Goal: Task Accomplishment & Management: Manage account settings

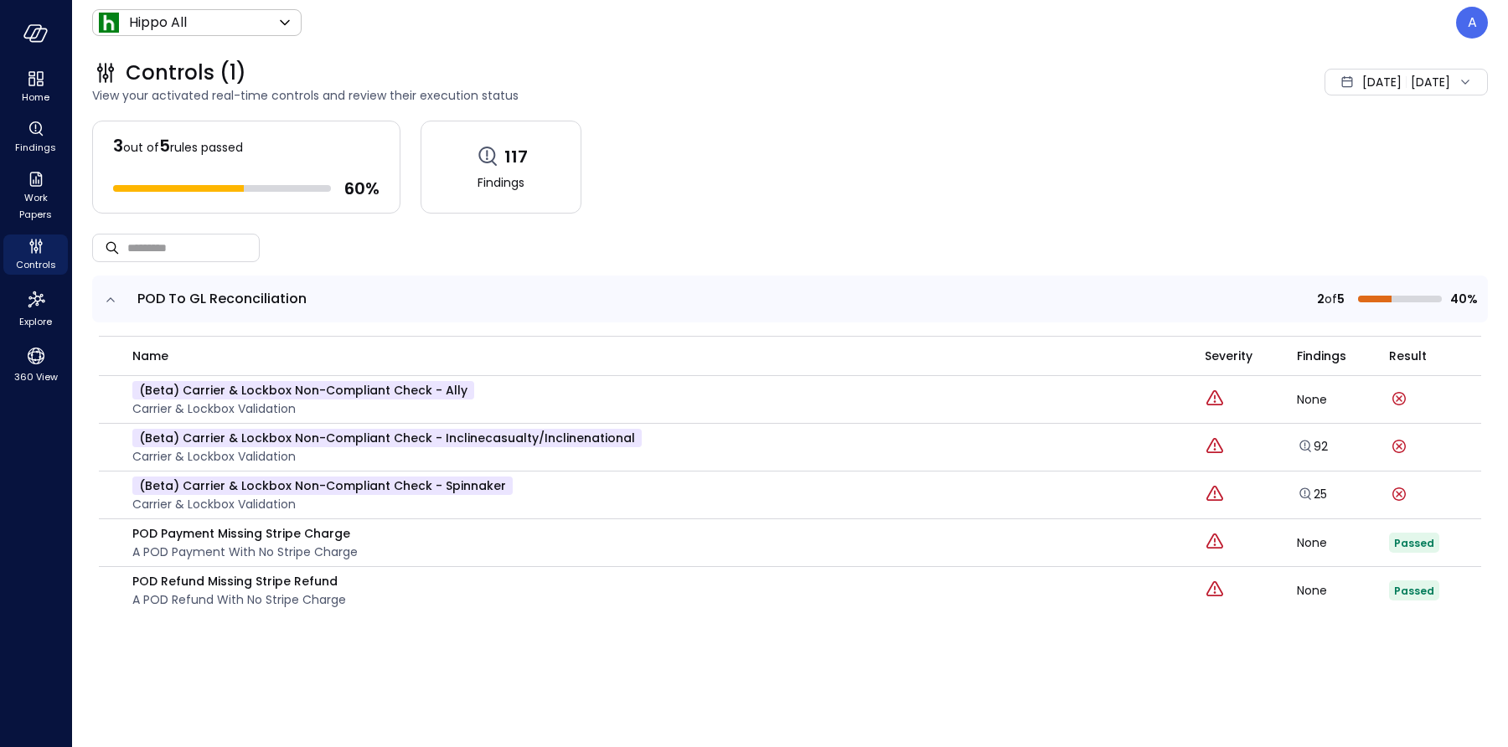
click at [111, 298] on icon "expand row" at bounding box center [110, 300] width 17 height 17
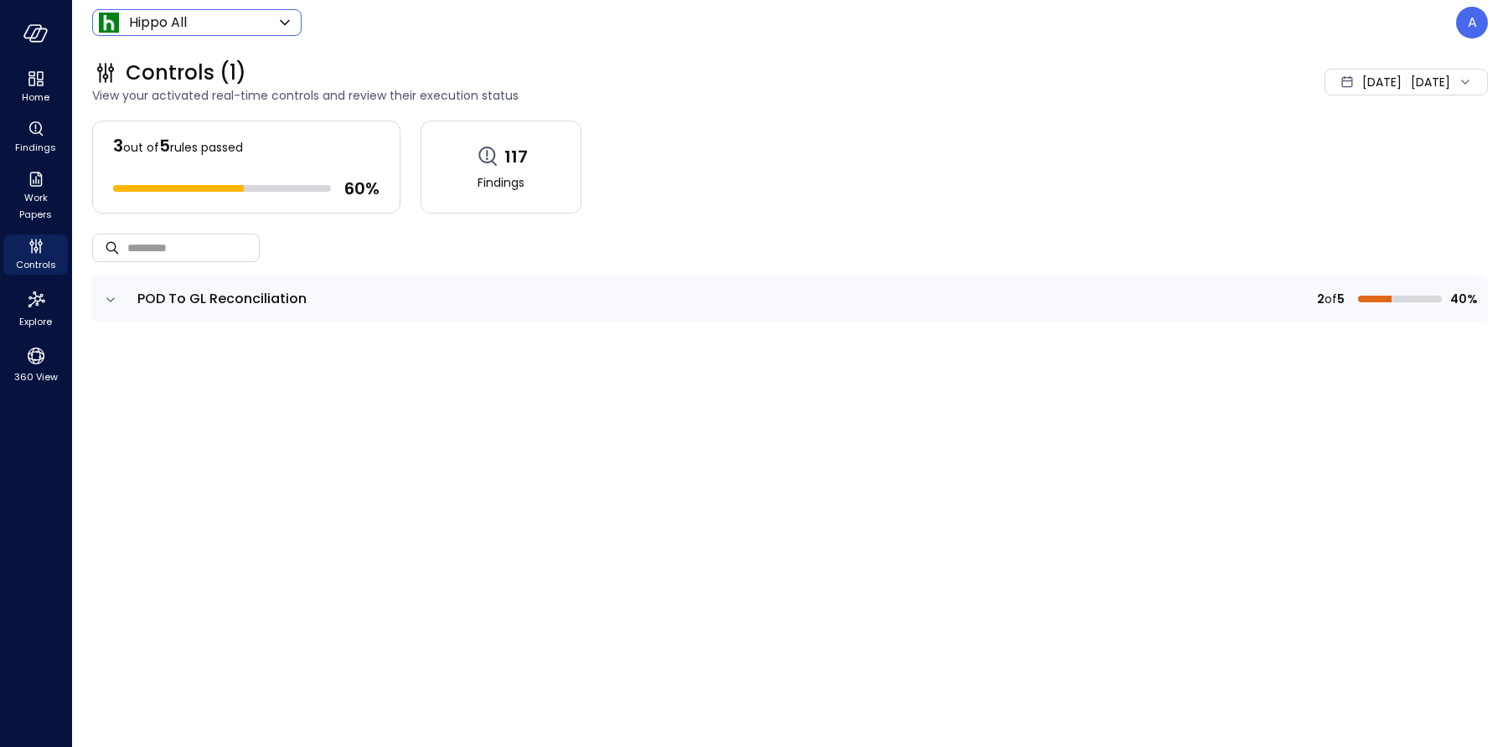
click at [236, 23] on body "Home Findings Work Papers Controls Explore 360 View Hippo All ******* ​ A Contr…" at bounding box center [754, 373] width 1508 height 747
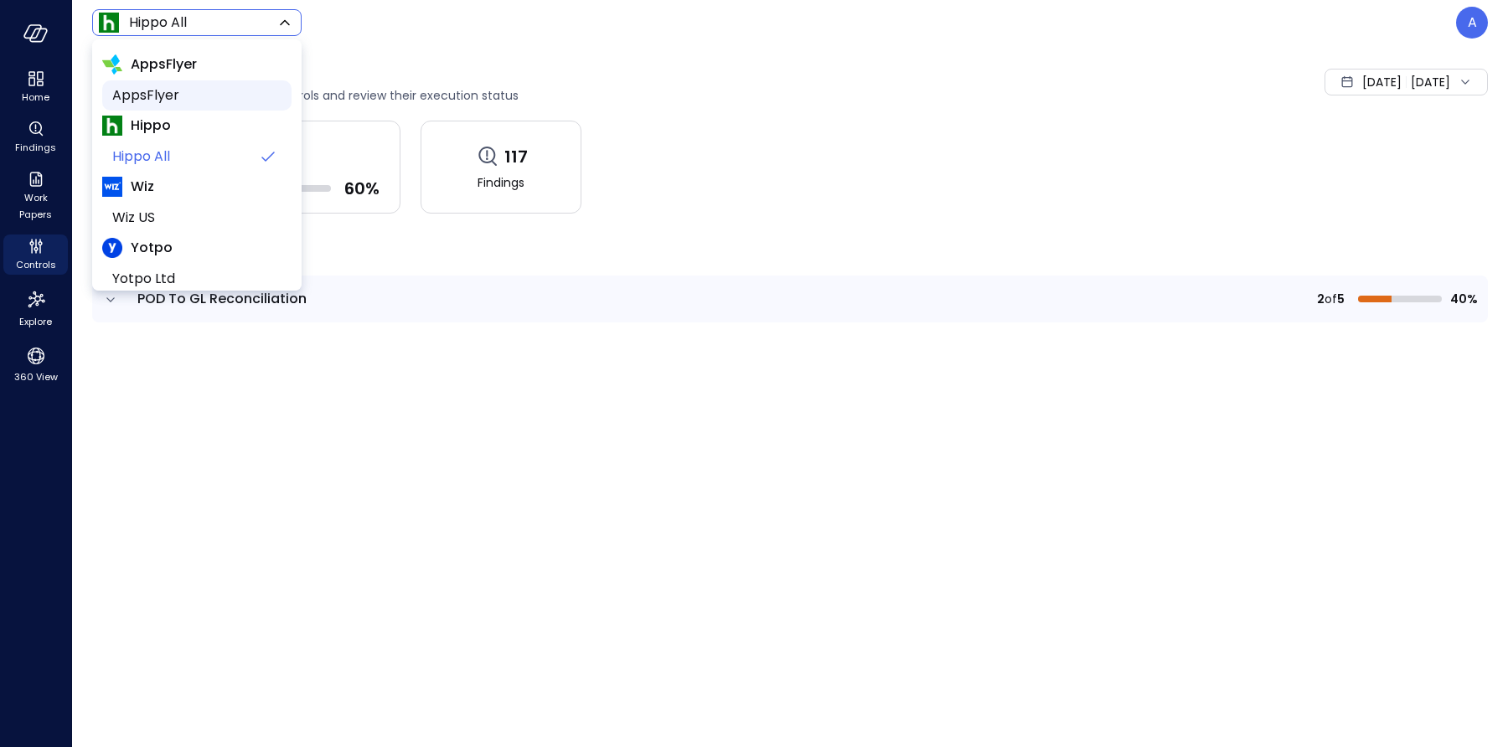
click at [174, 98] on span "AppsFlyer" at bounding box center [195, 95] width 166 height 20
type input "*******"
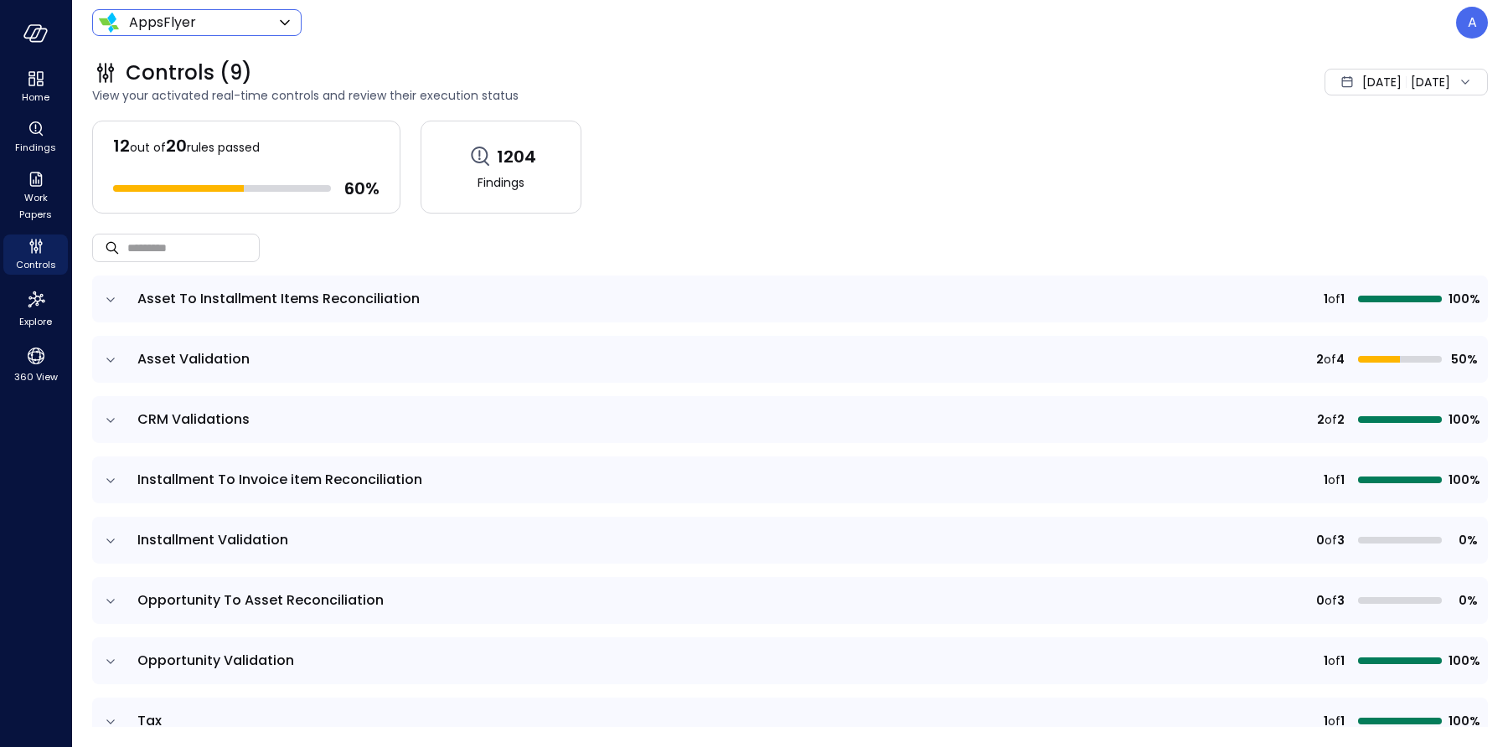
click at [111, 357] on icon "expand row" at bounding box center [110, 360] width 17 height 17
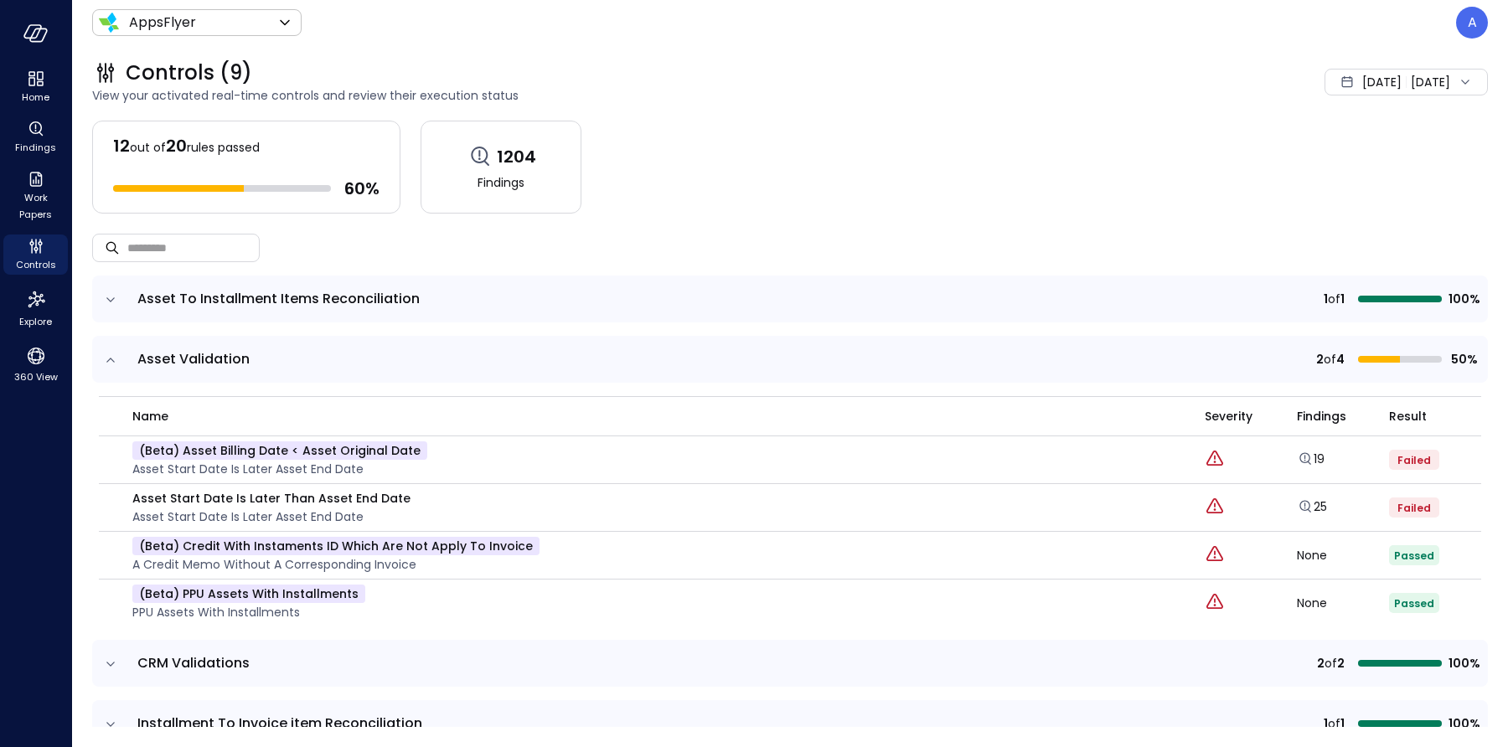
click at [112, 358] on icon "expand row" at bounding box center [110, 360] width 17 height 17
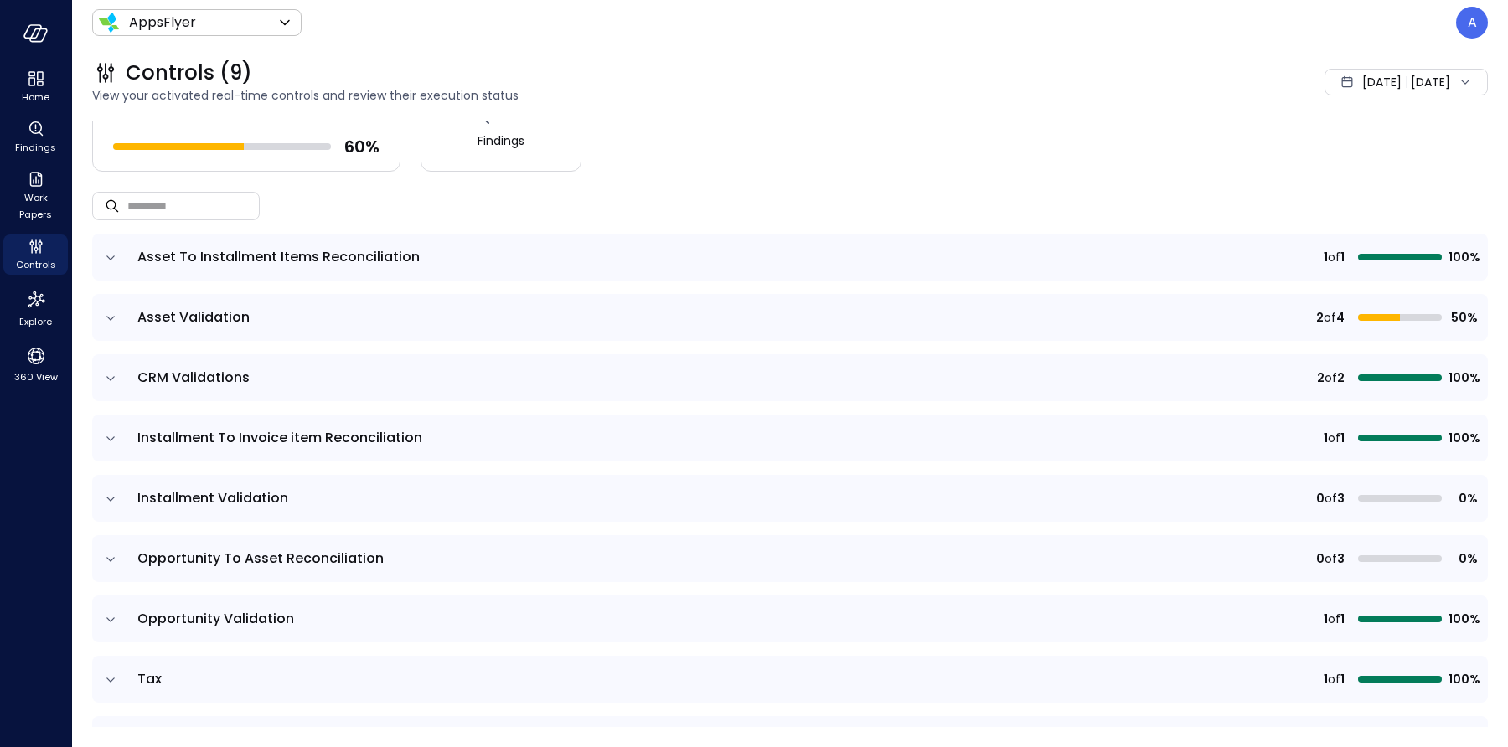
scroll to position [89, 0]
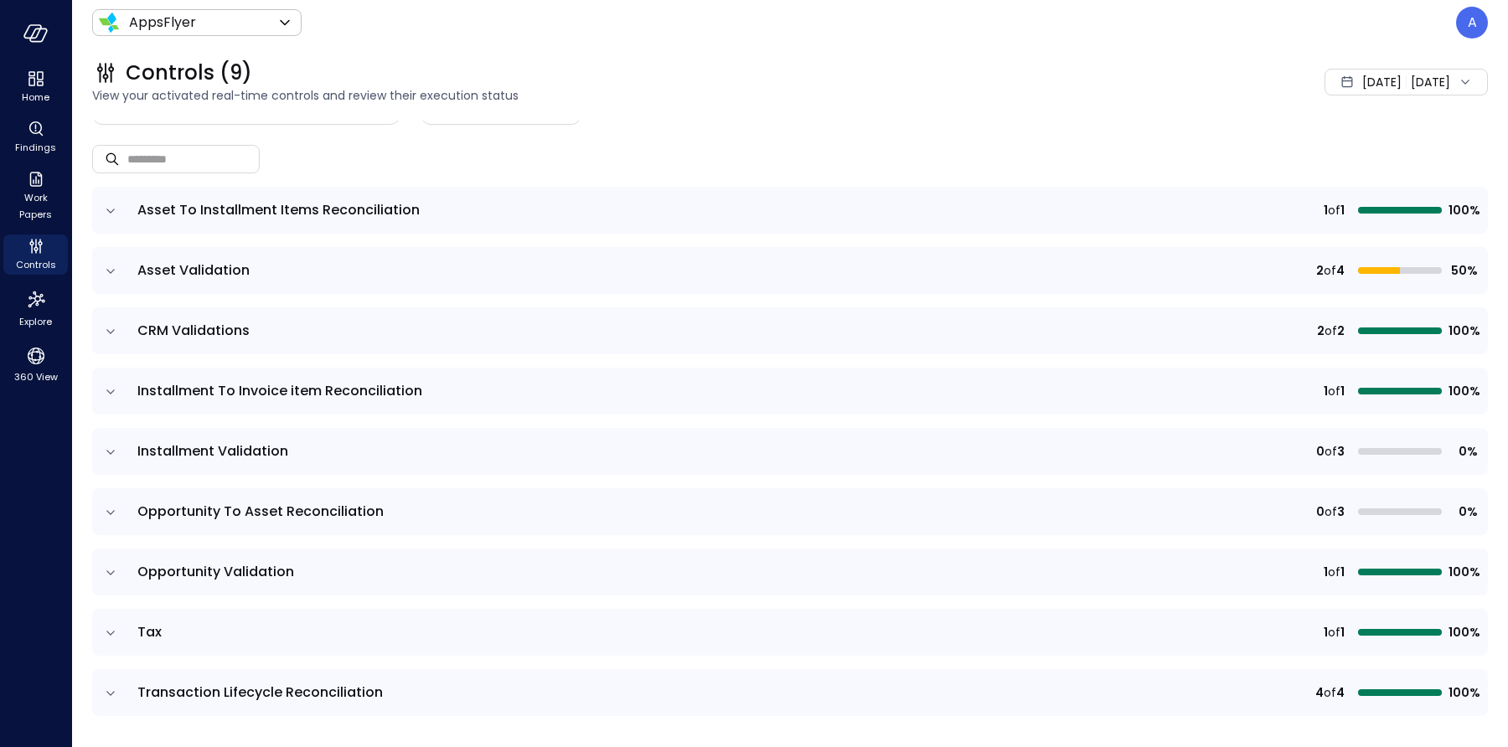
click at [115, 571] on icon "expand row" at bounding box center [110, 573] width 17 height 17
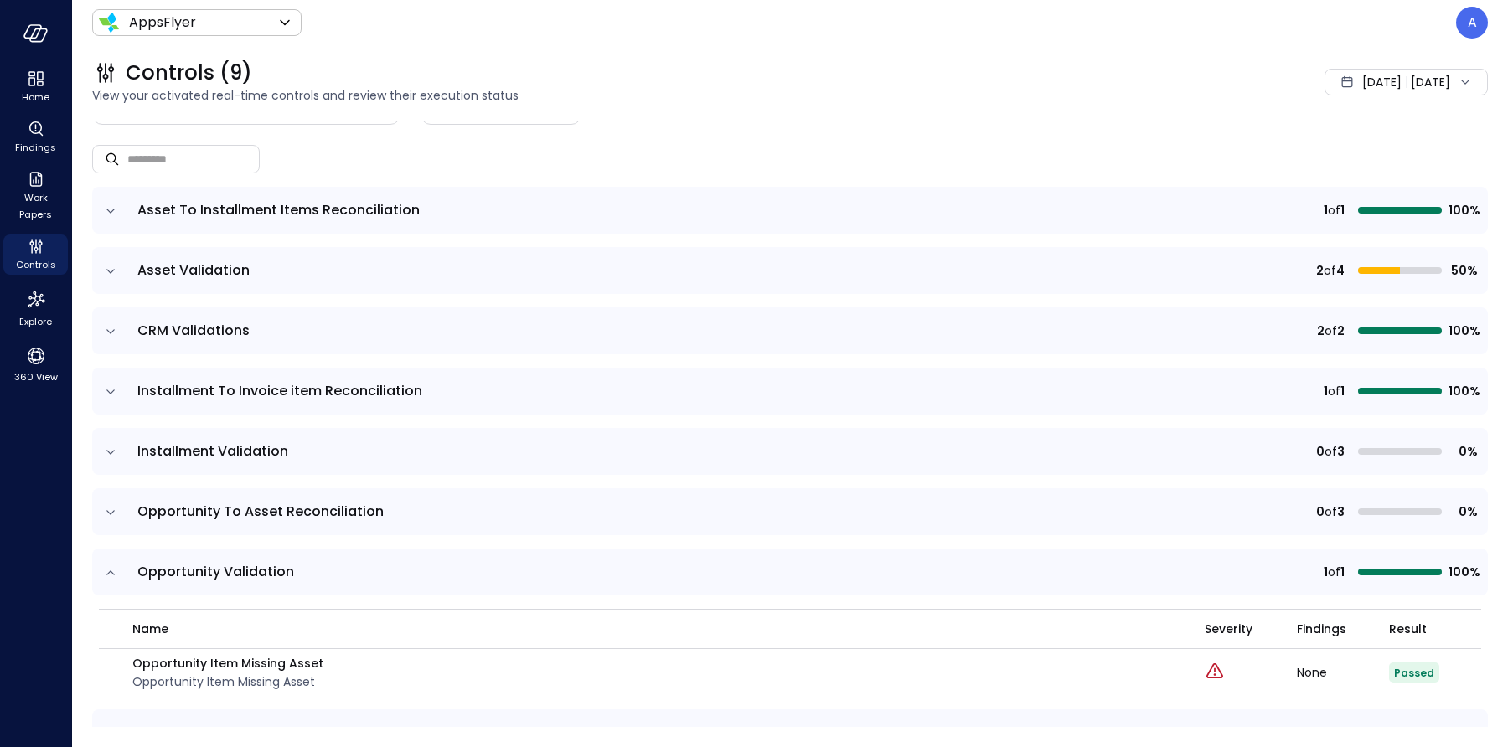
click at [106, 512] on icon "expand row" at bounding box center [110, 512] width 17 height 17
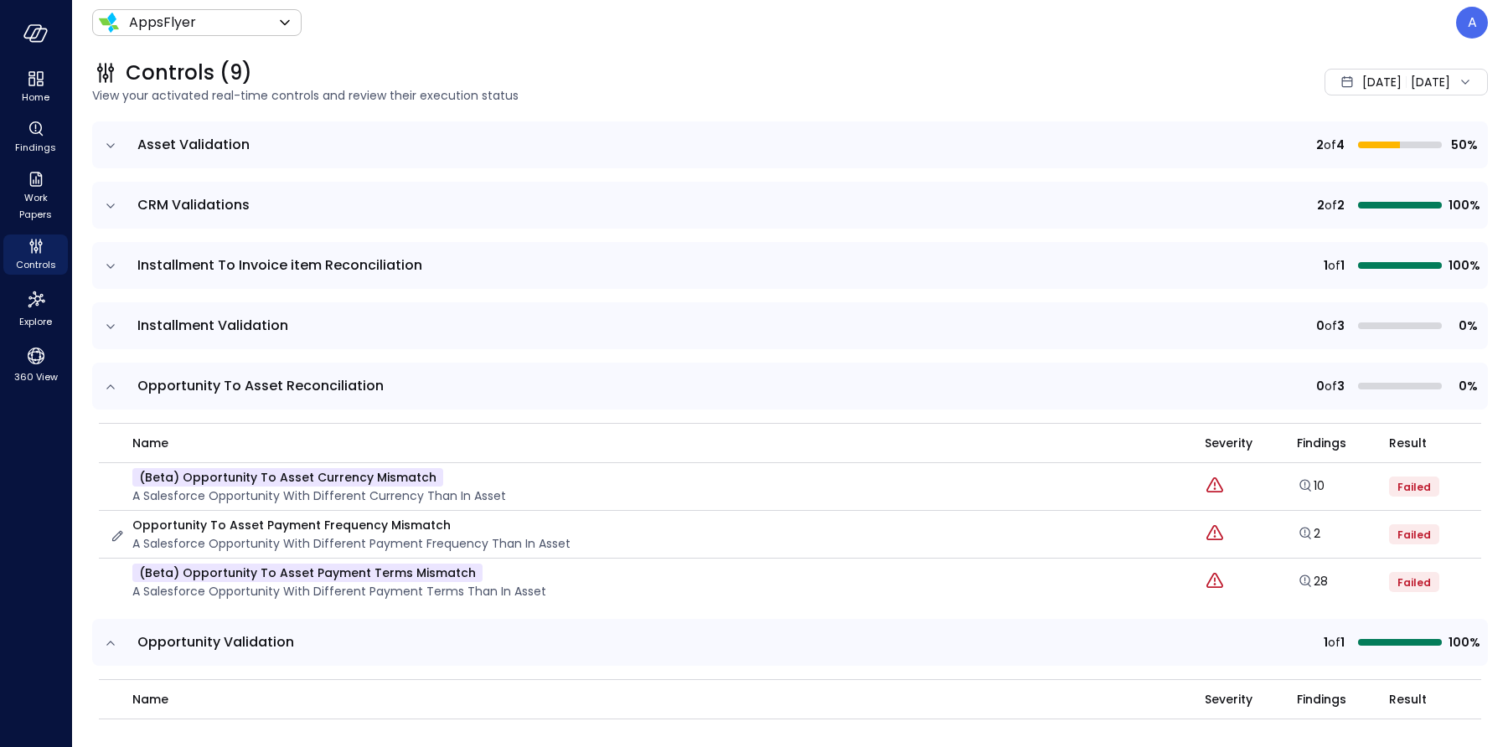
scroll to position [216, 0]
click at [1362, 84] on span "[DATE]" at bounding box center [1381, 82] width 39 height 18
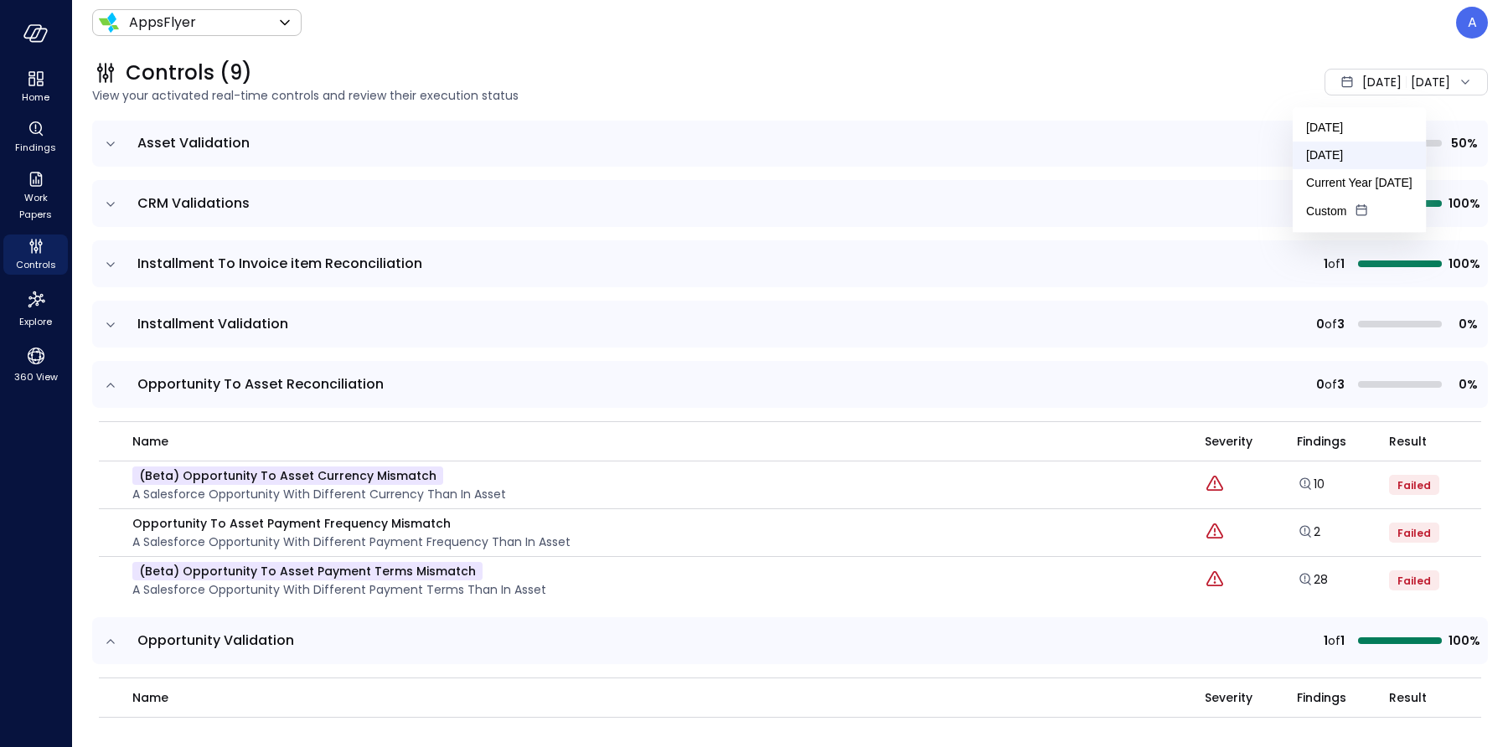
click at [1349, 149] on li "[DATE]" at bounding box center [1359, 156] width 133 height 28
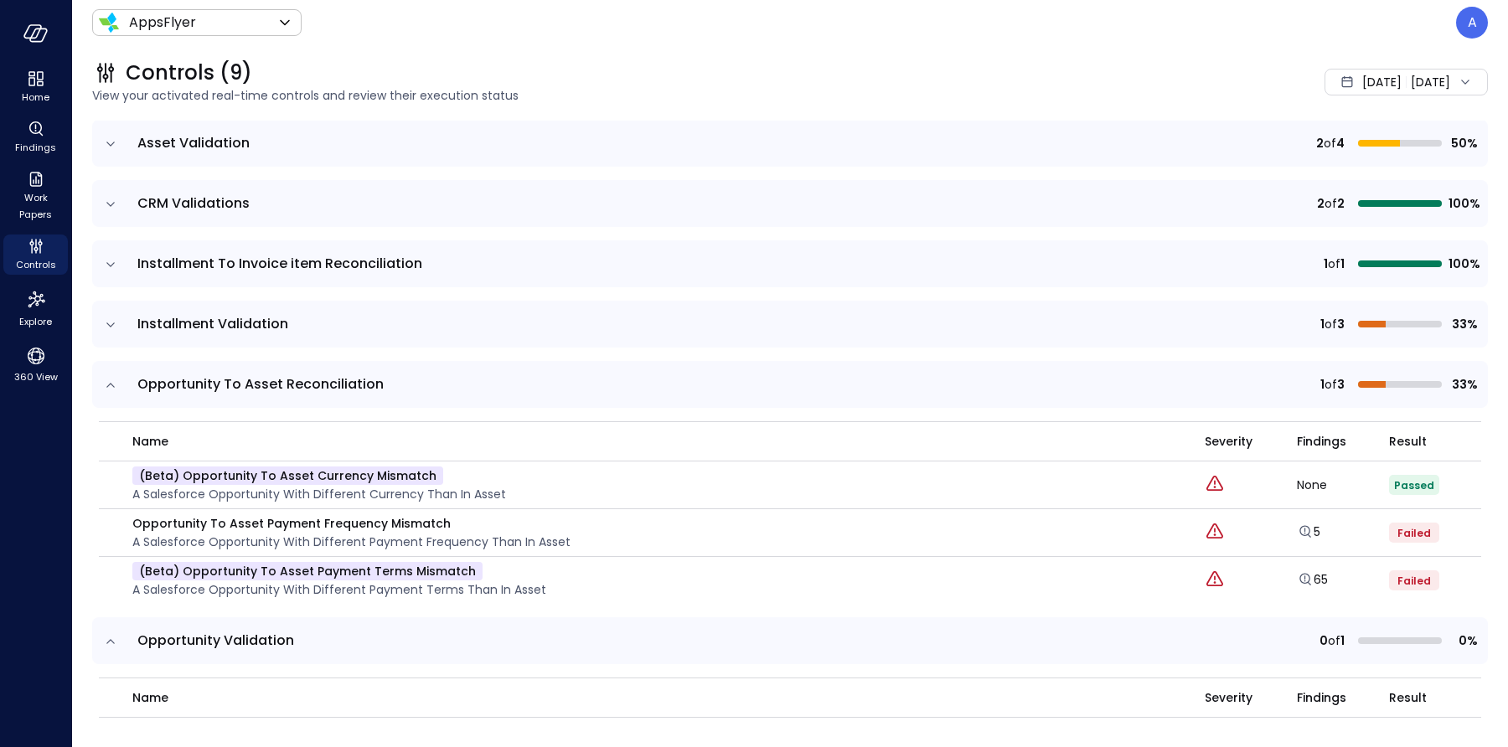
click at [1362, 81] on span "[DATE]" at bounding box center [1381, 82] width 39 height 18
click at [1359, 126] on li "[DATE]" at bounding box center [1373, 128] width 133 height 28
click at [1297, 483] on icon "Explore findings" at bounding box center [1305, 484] width 17 height 17
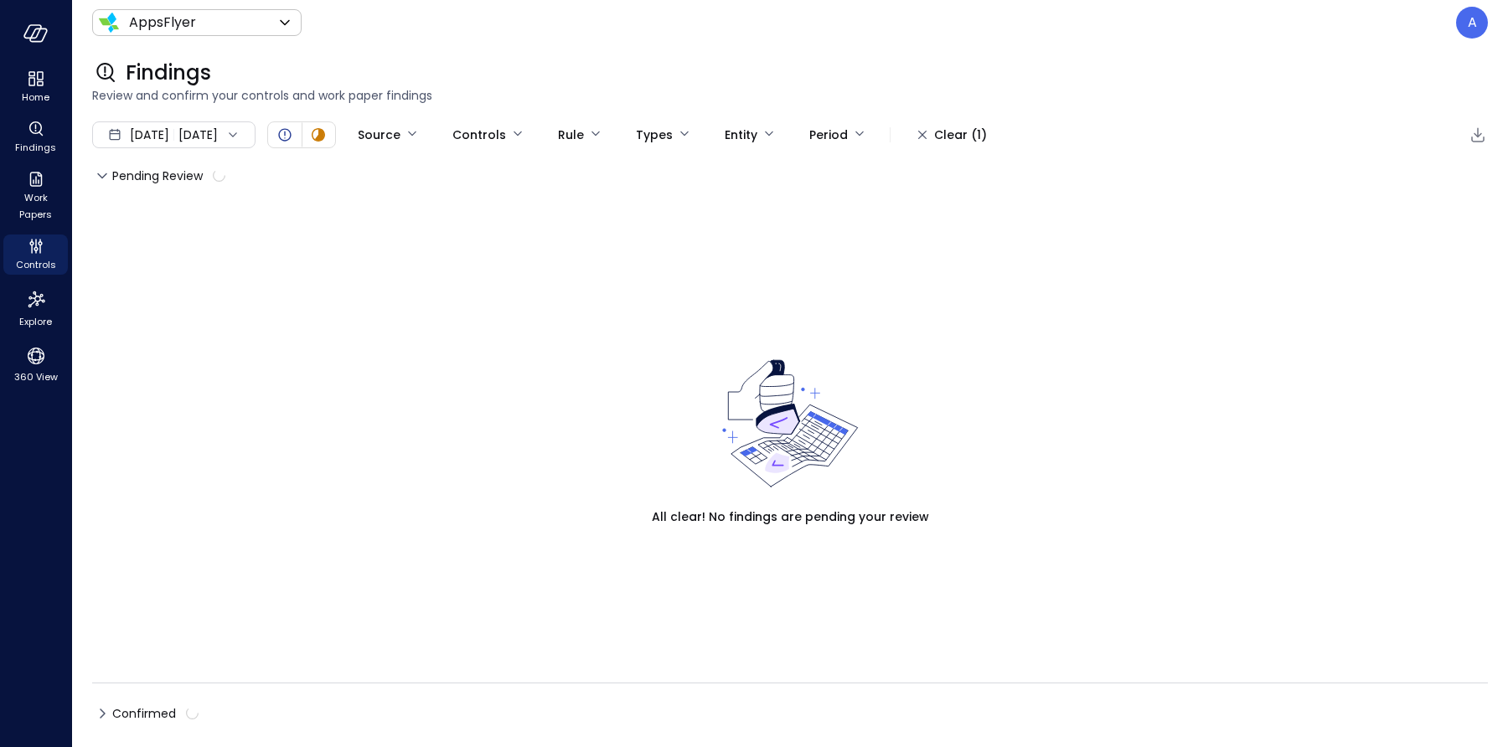
type input "****"
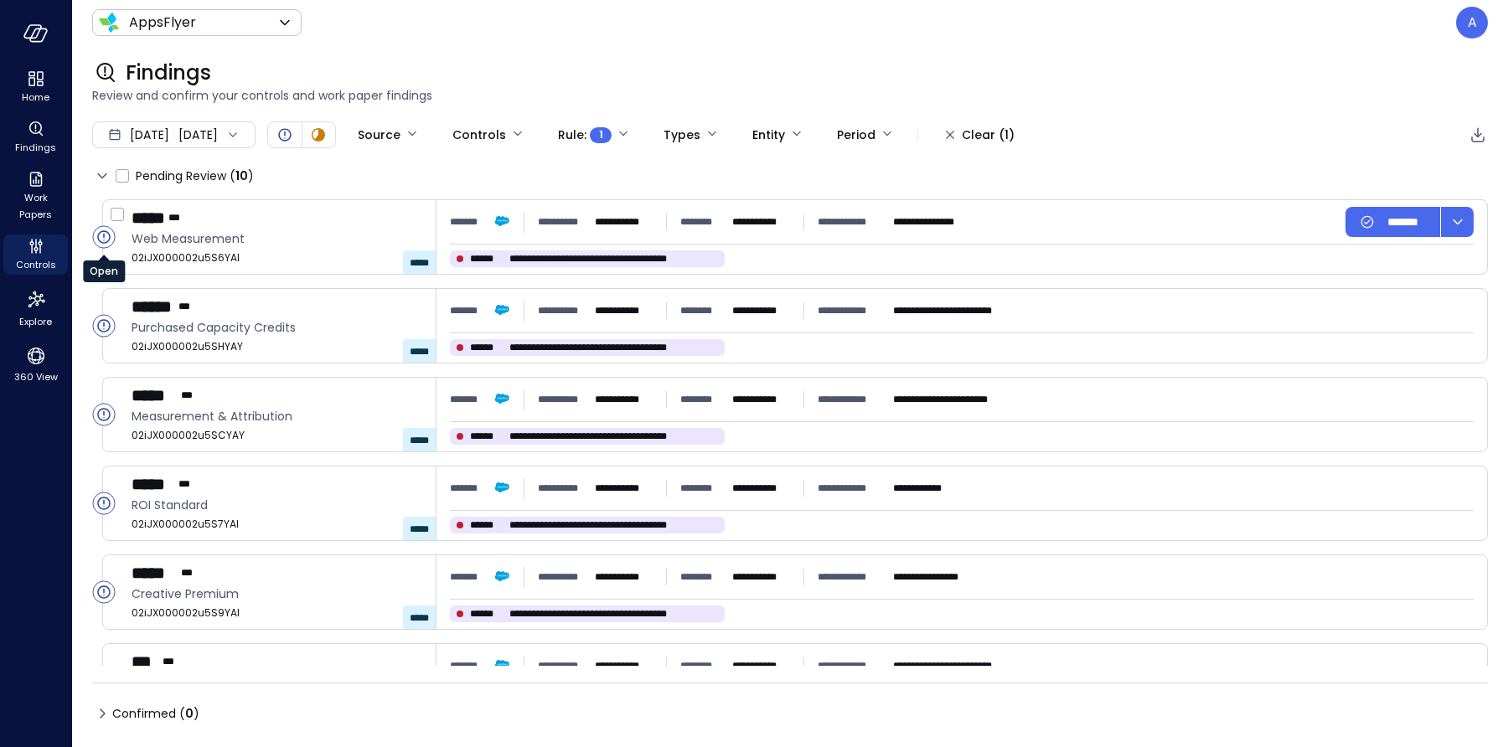
click at [105, 235] on circle "Open" at bounding box center [104, 237] width 22 height 22
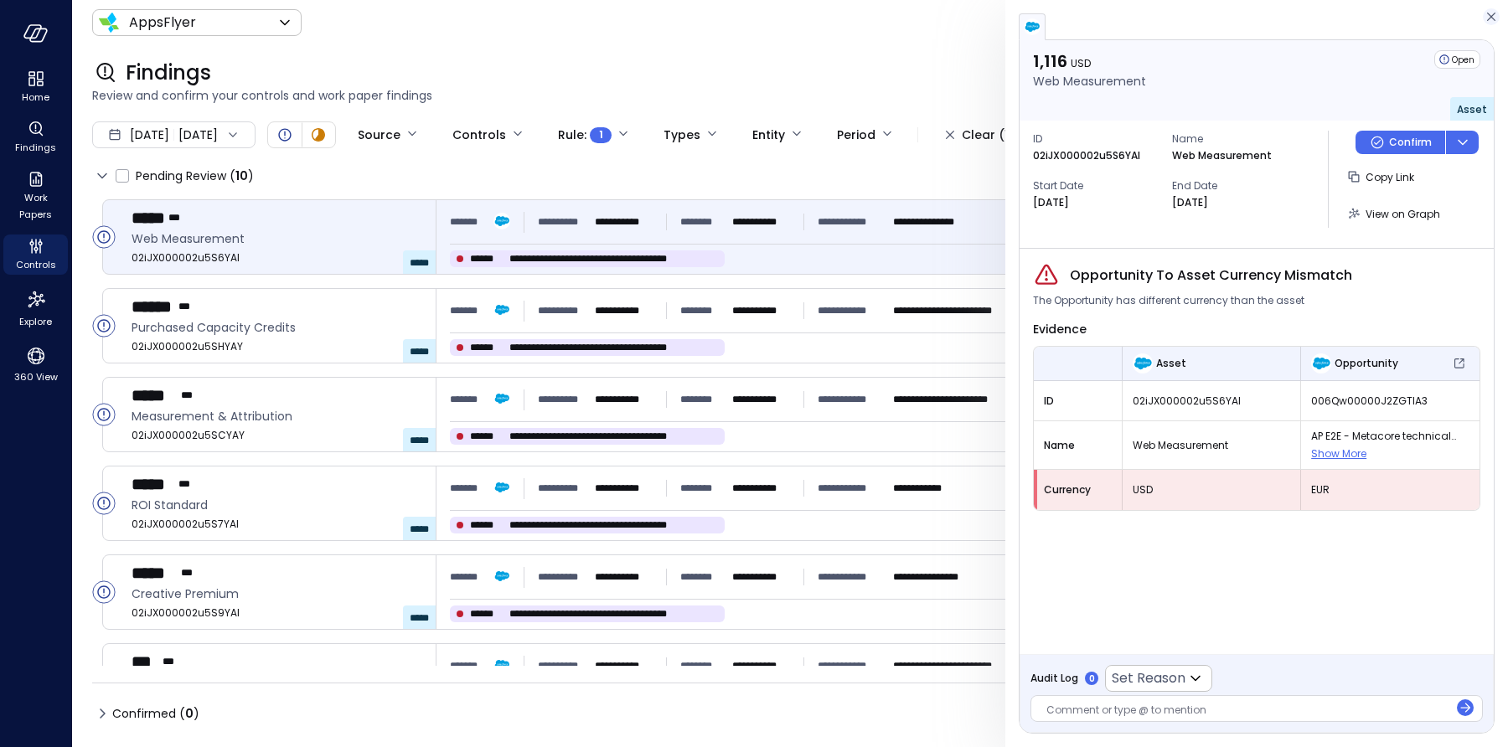
click at [1489, 14] on icon "button" at bounding box center [1491, 17] width 8 height 8
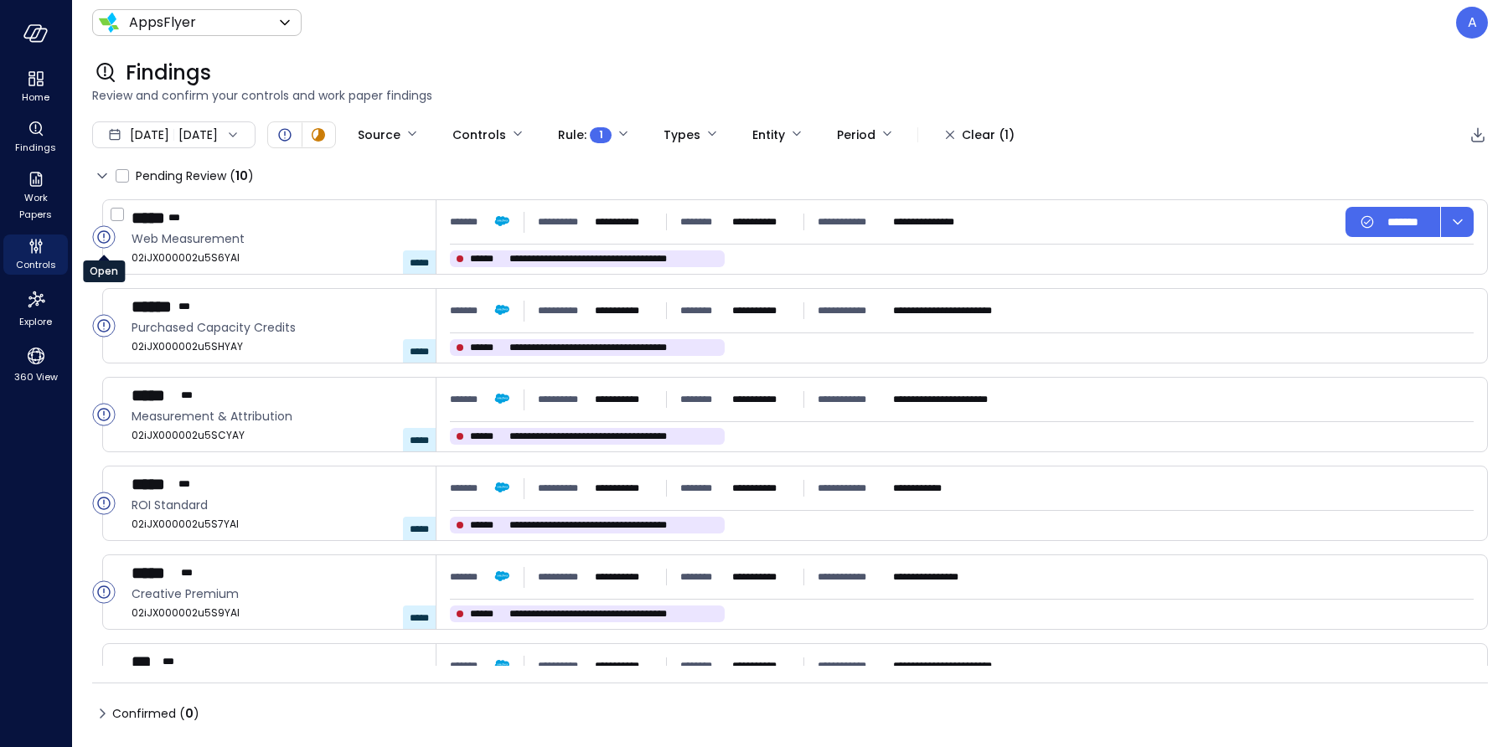
click at [101, 235] on circle "Open" at bounding box center [104, 237] width 22 height 22
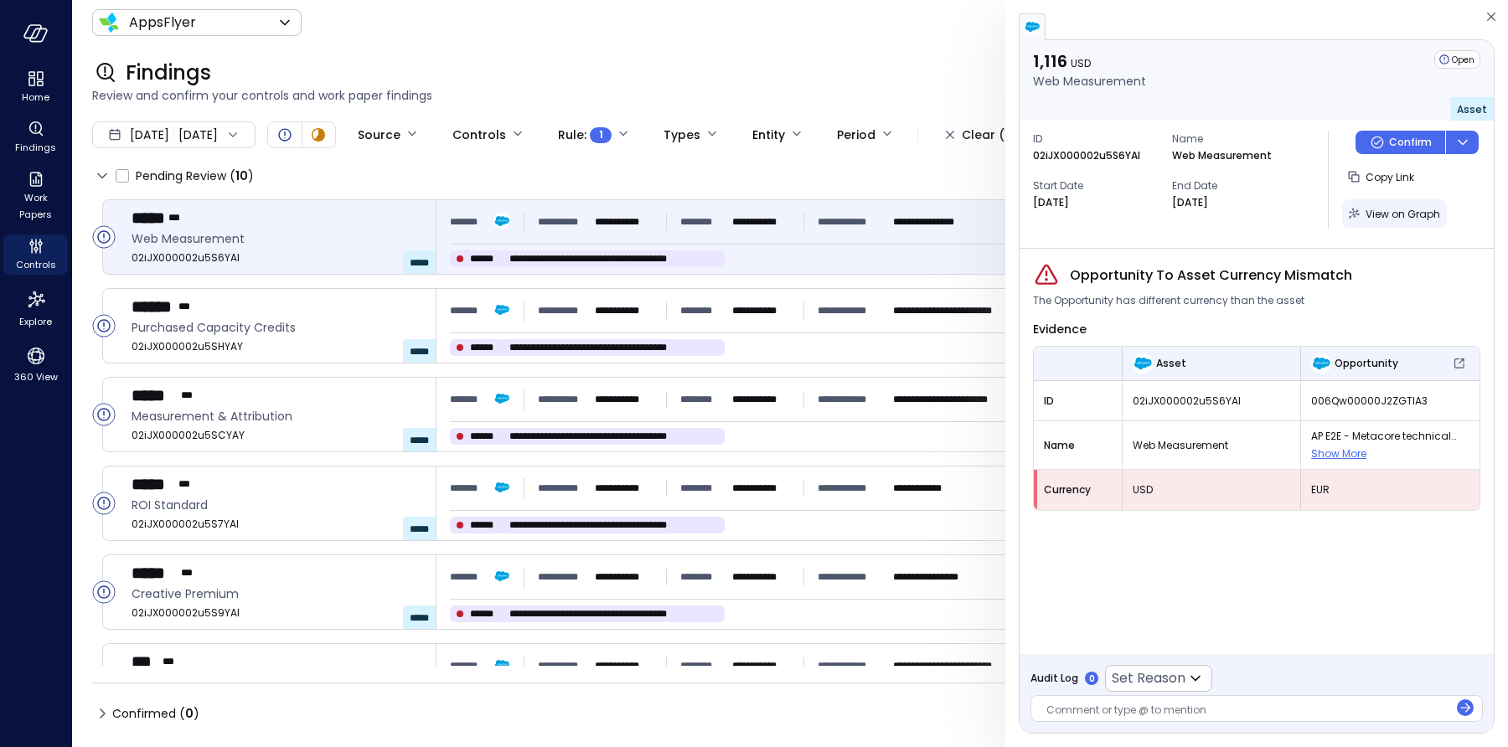
click at [1383, 214] on span "View on Graph" at bounding box center [1402, 214] width 75 height 14
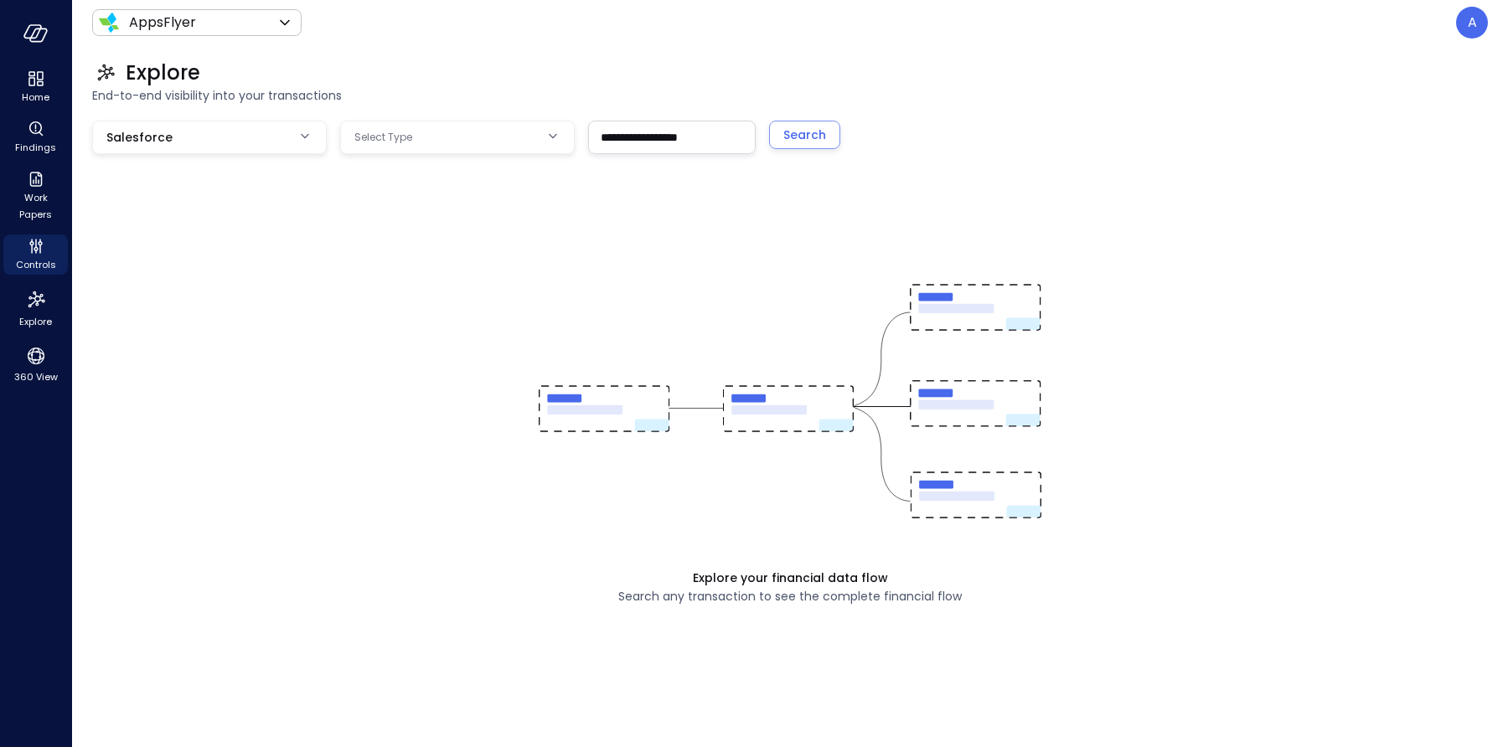
click at [499, 143] on body "**********" at bounding box center [754, 373] width 1508 height 747
click at [501, 140] on div at bounding box center [754, 373] width 1508 height 747
click at [644, 137] on input "**********" at bounding box center [672, 136] width 166 height 31
paste input "text"
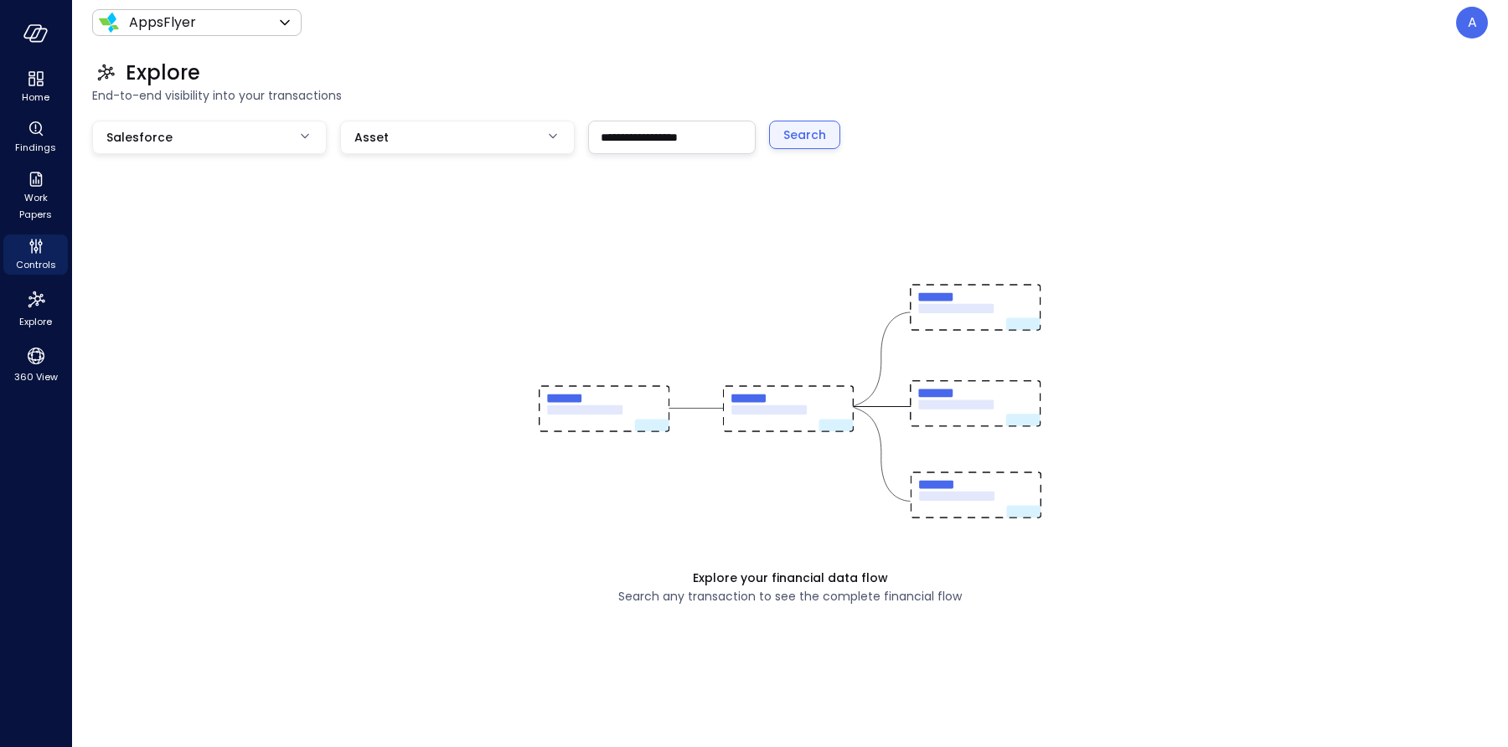
type input "**********"
click at [803, 137] on div "Search" at bounding box center [804, 135] width 43 height 21
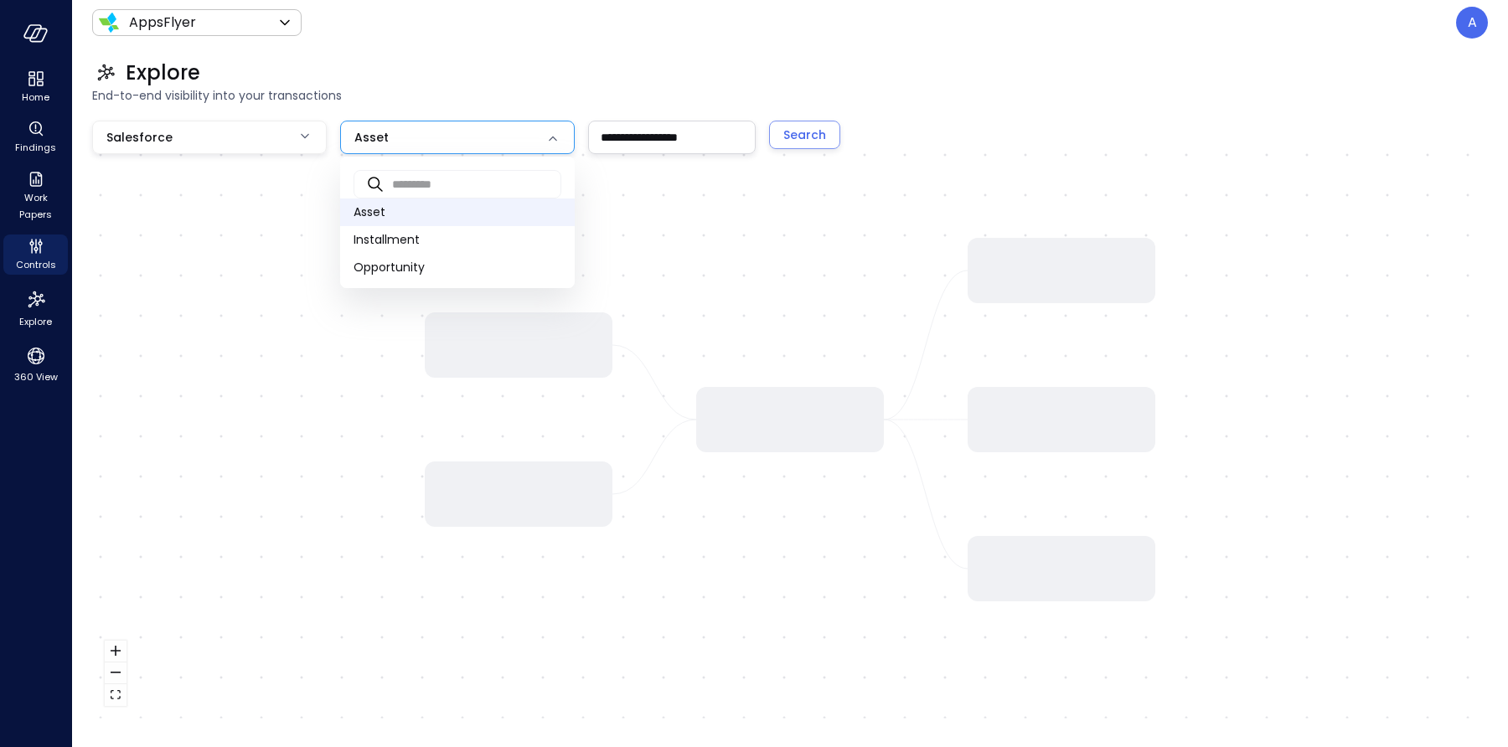
click at [431, 132] on body "**********" at bounding box center [754, 373] width 1508 height 747
click at [415, 264] on span "Opportunity" at bounding box center [458, 268] width 208 height 18
type input "***"
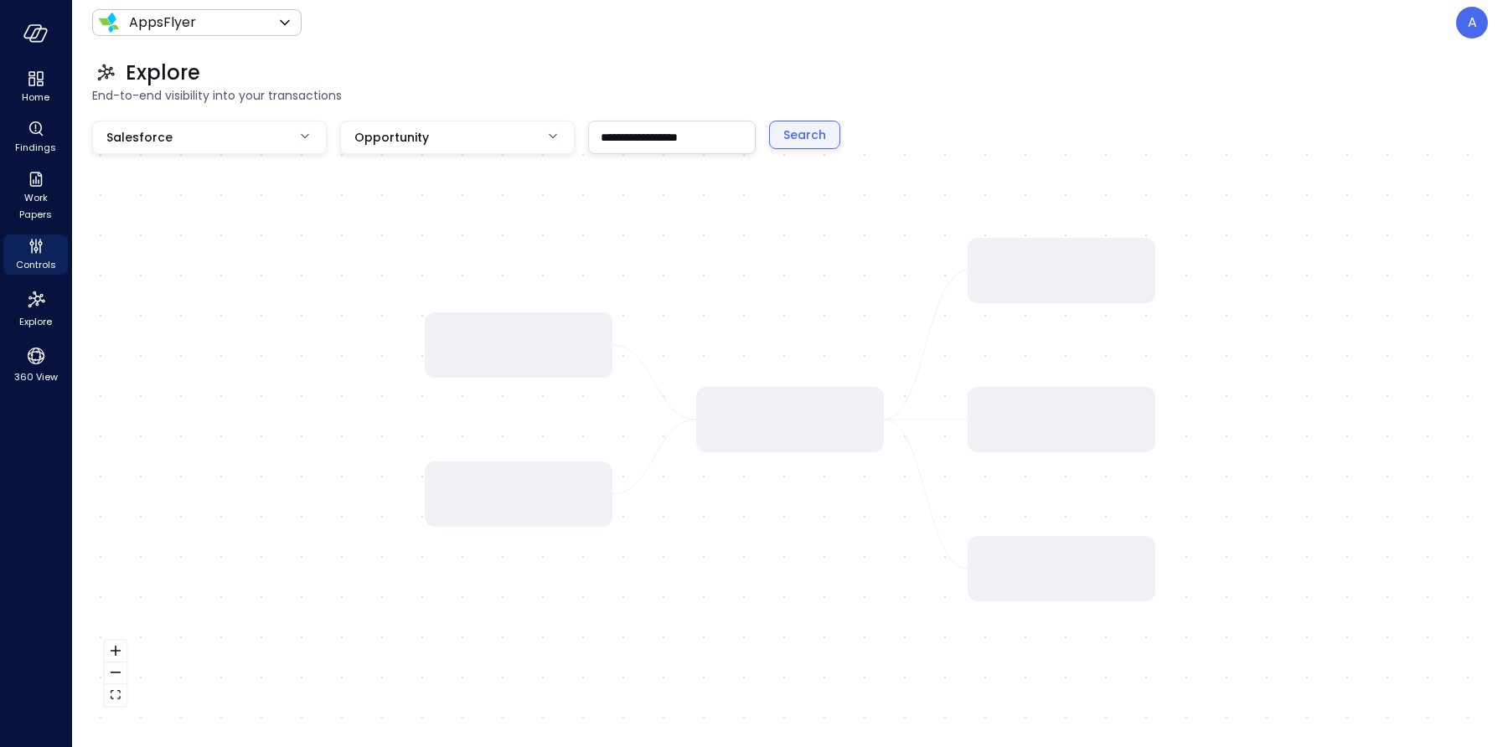
click at [806, 137] on div "Search" at bounding box center [804, 135] width 43 height 21
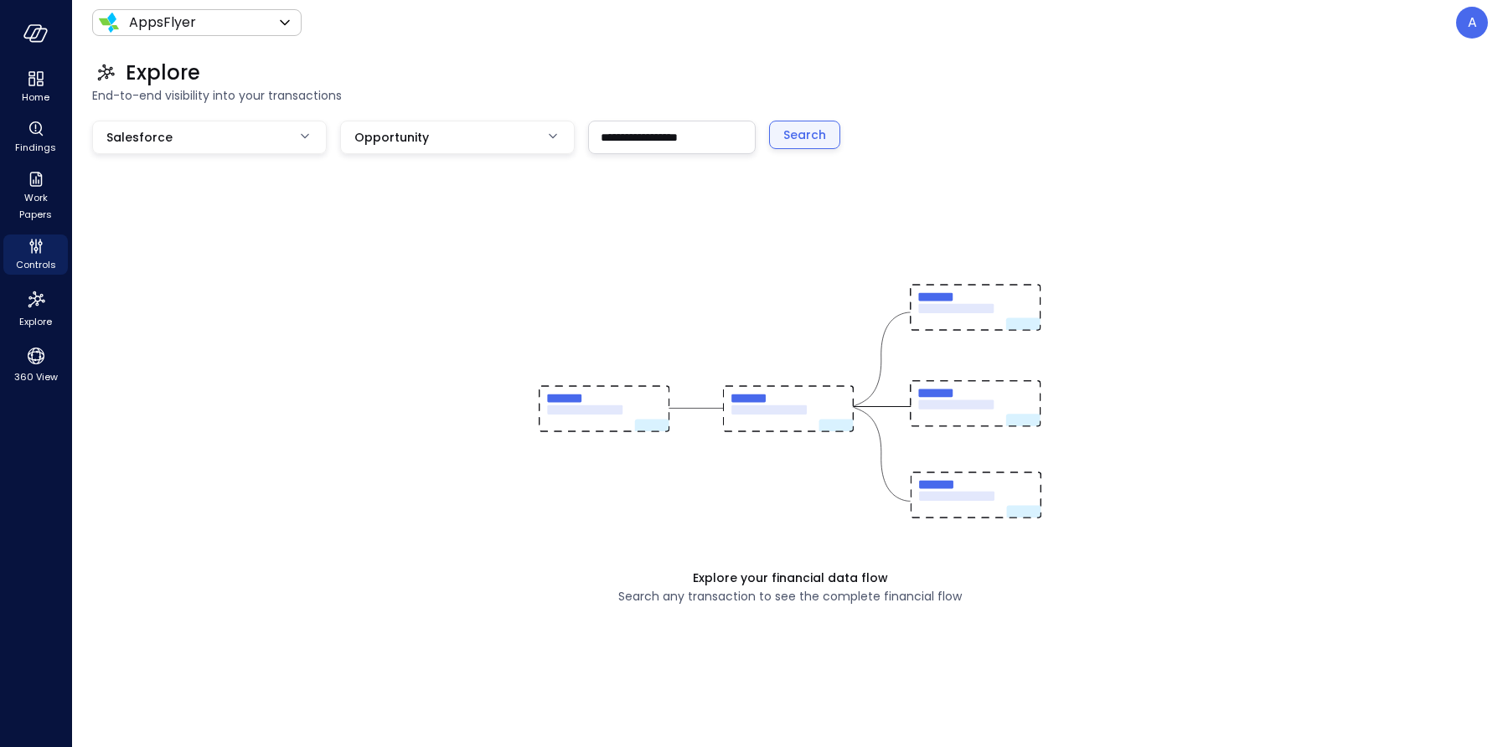
click at [801, 132] on div "Search" at bounding box center [804, 135] width 43 height 21
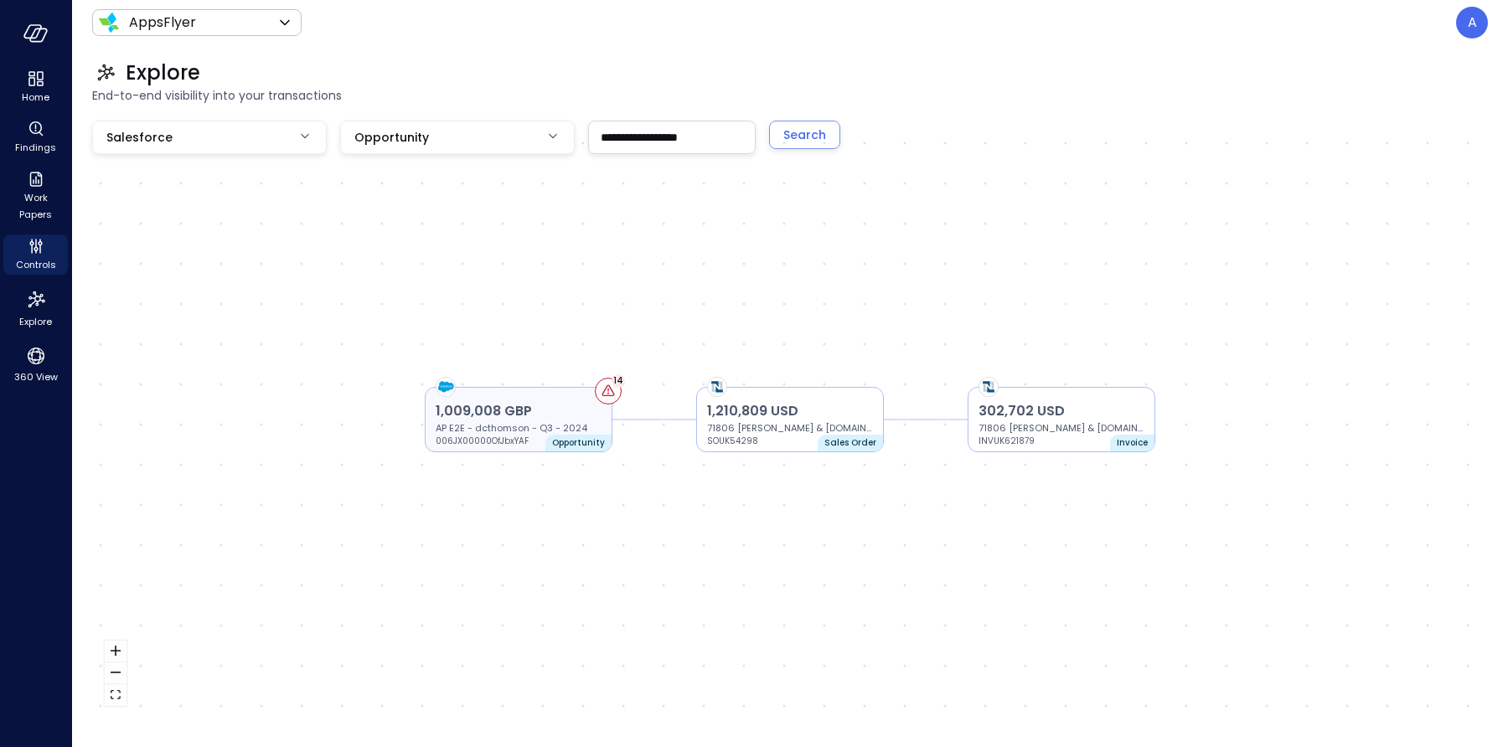
click at [608, 389] on icon at bounding box center [607, 390] width 1 height 3
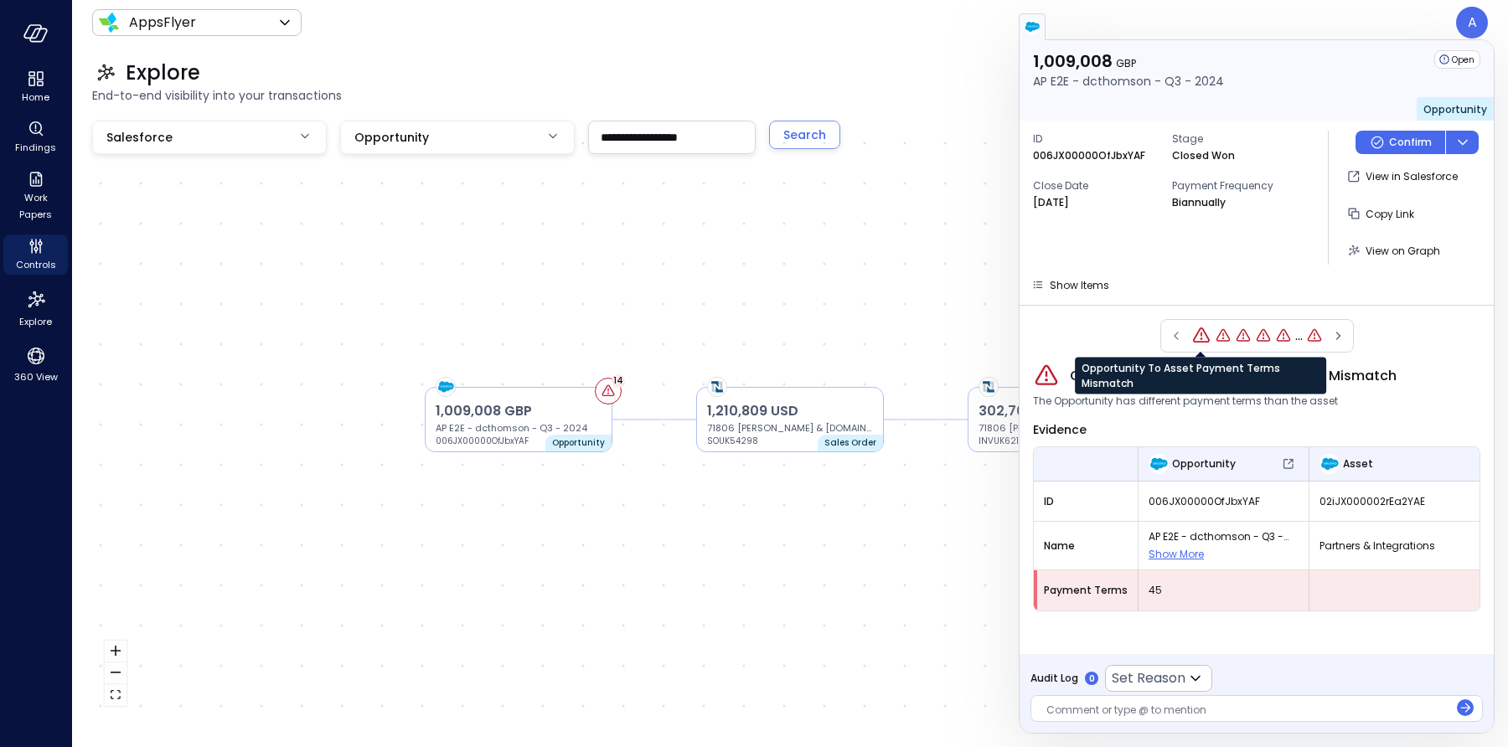
click at [1195, 335] on icon "Opportunity To Asset Payment Terms Mismatch" at bounding box center [1201, 335] width 17 height 15
click at [1175, 336] on div "..." at bounding box center [1257, 336] width 194 height 34
click at [1221, 335] on icon "Opportunity To Asset Payment Terms Mismatch" at bounding box center [1223, 336] width 17 height 17
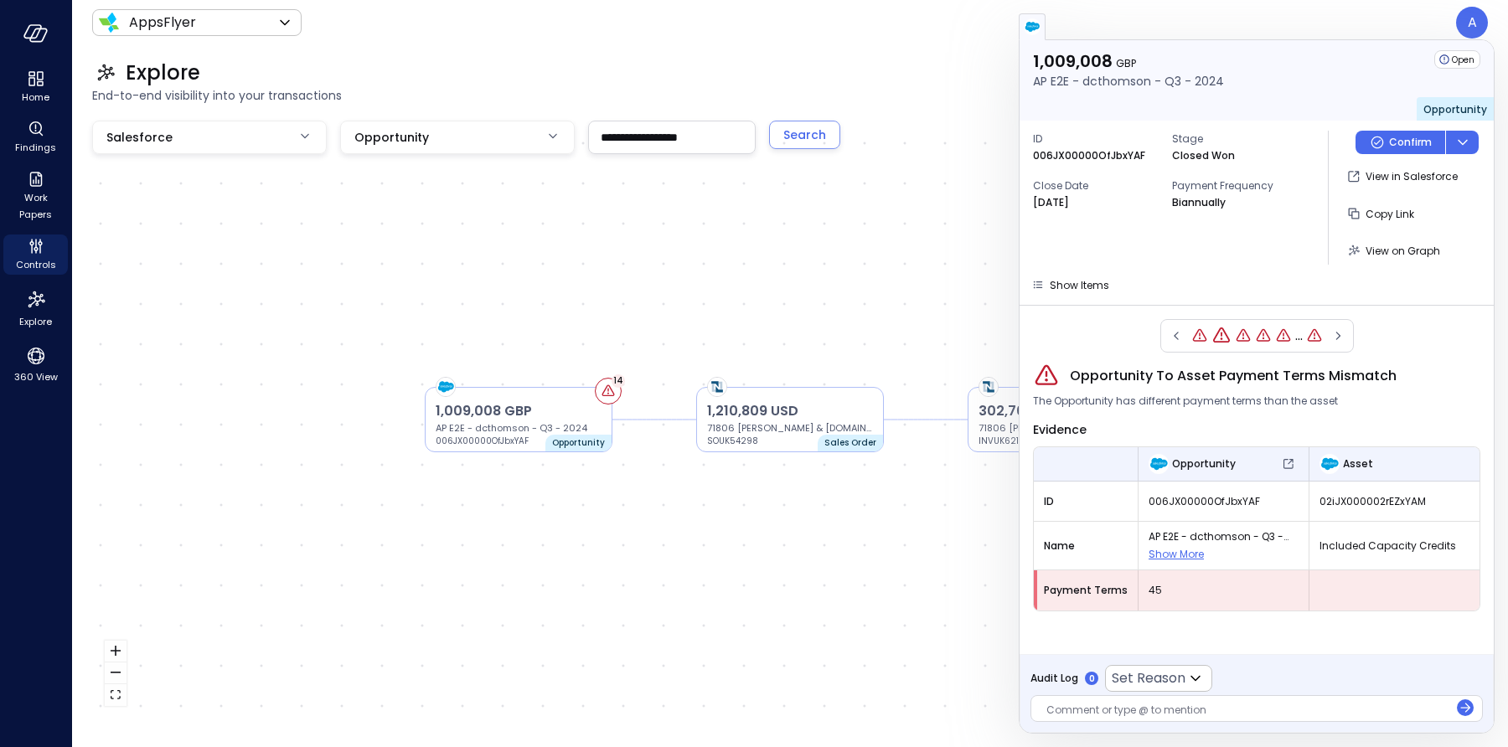
click at [1245, 334] on icon "Opportunity To Asset Payment Terms Mismatch" at bounding box center [1243, 336] width 17 height 17
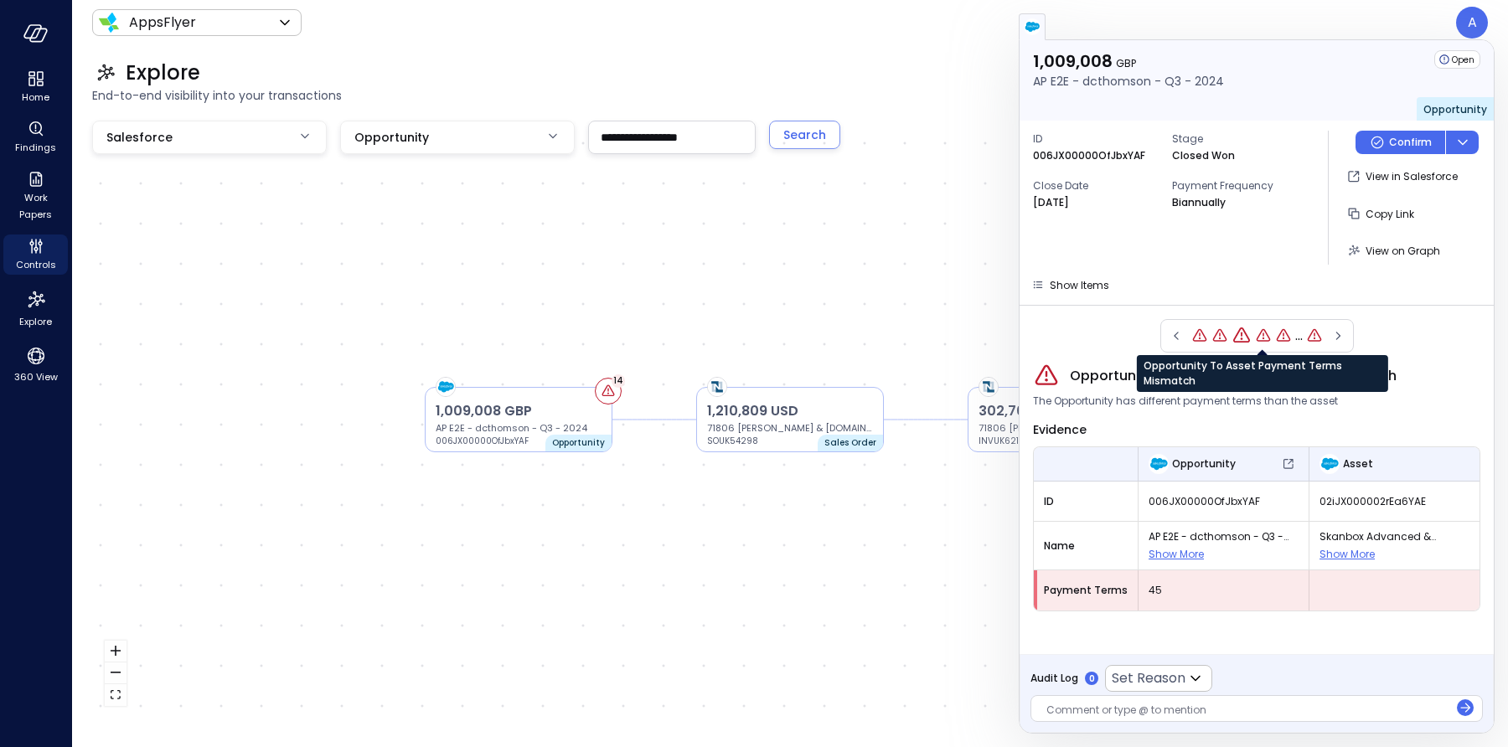
click at [1262, 334] on icon "Opportunity To Asset Payment Terms Mismatch" at bounding box center [1263, 335] width 2 height 4
click at [1283, 335] on icon "Opportunity To Asset Payment Terms Mismatch" at bounding box center [1283, 336] width 17 height 17
click at [1309, 338] on icon "Opportunity To Asset Payment Terms Mismatch" at bounding box center [1309, 339] width 2 height 2
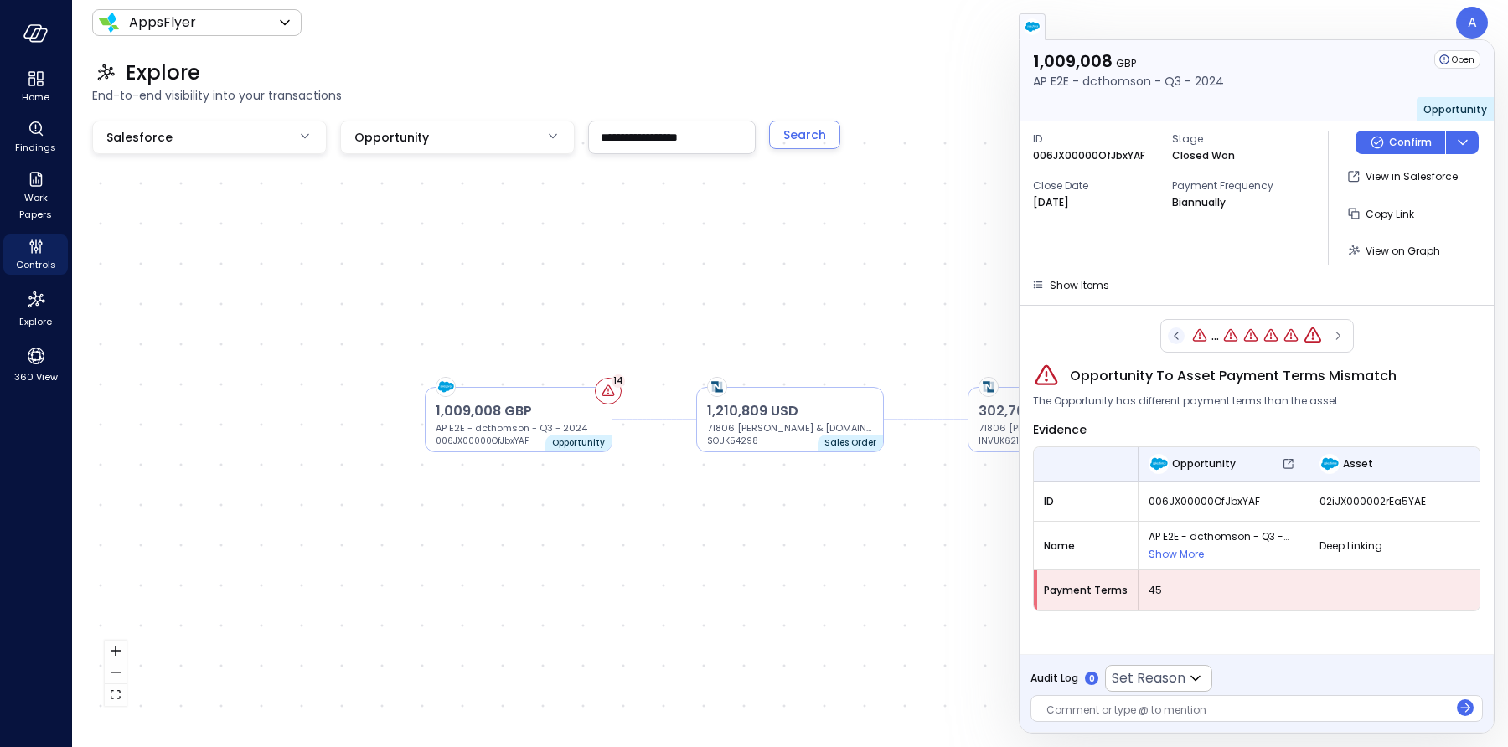
click at [1172, 338] on icon "button" at bounding box center [1176, 336] width 17 height 20
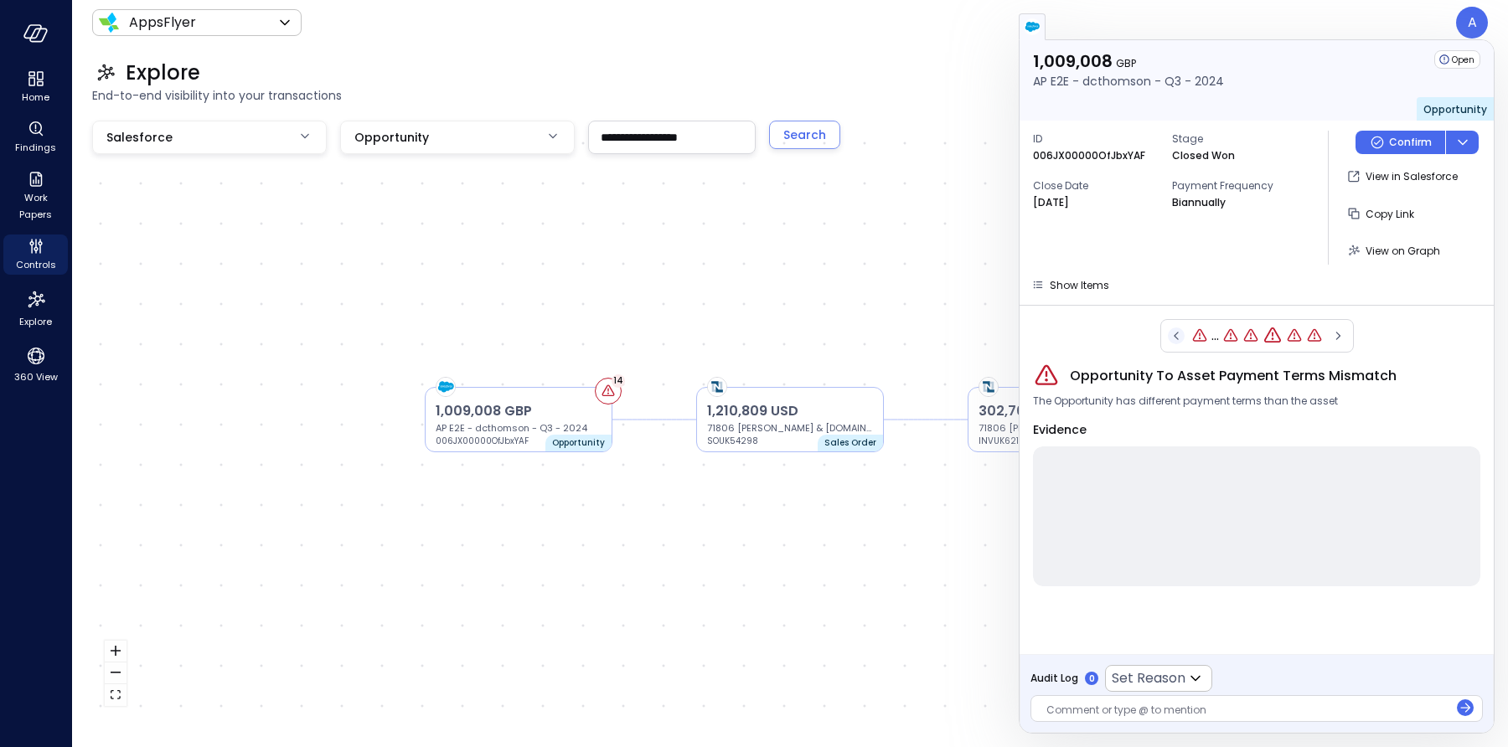
click at [1172, 338] on icon "button" at bounding box center [1176, 336] width 17 height 20
click at [1172, 338] on icon "button" at bounding box center [1180, 336] width 17 height 20
click at [1173, 338] on icon "button" at bounding box center [1180, 336] width 17 height 20
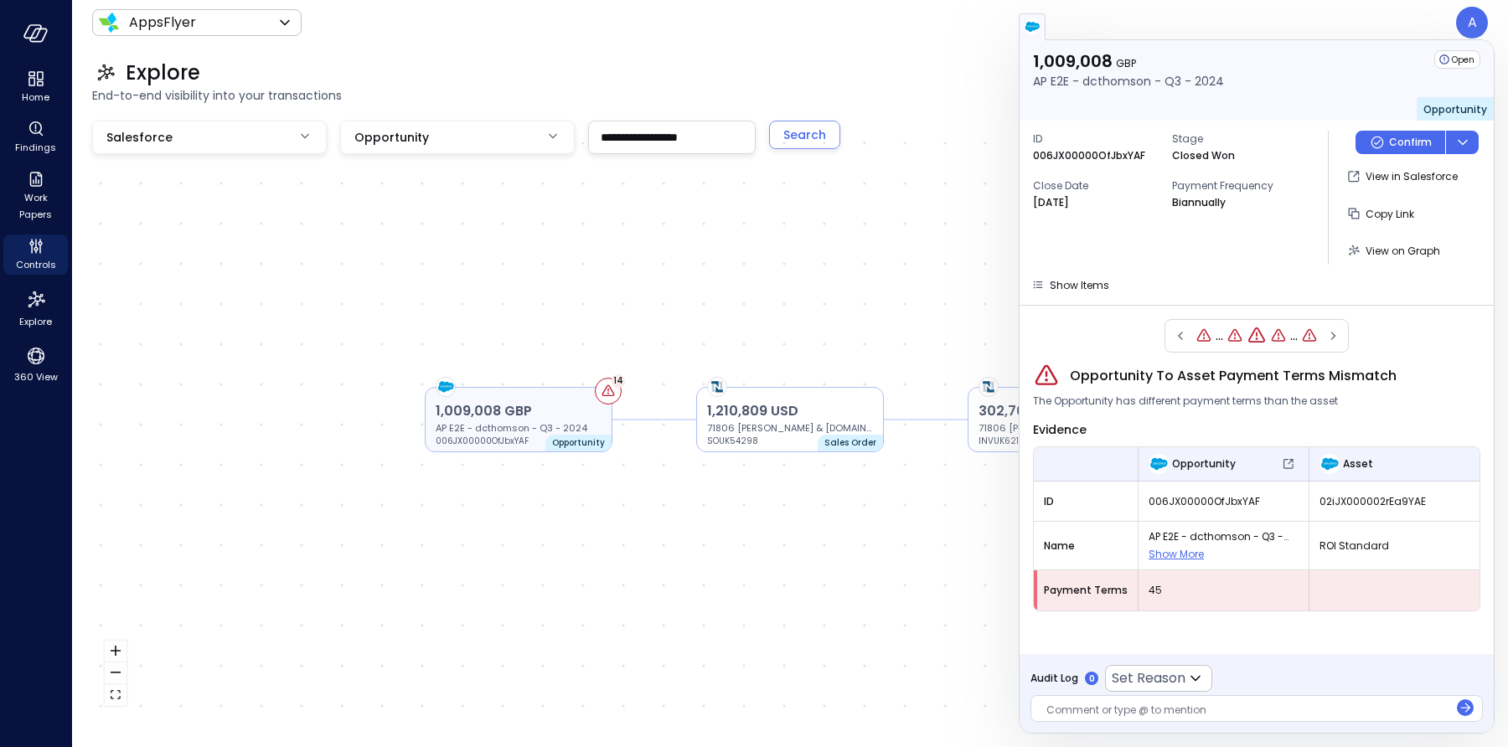
click at [477, 407] on p "1,009,008 GBP" at bounding box center [519, 411] width 166 height 20
click at [1181, 336] on icon "button" at bounding box center [1180, 336] width 17 height 20
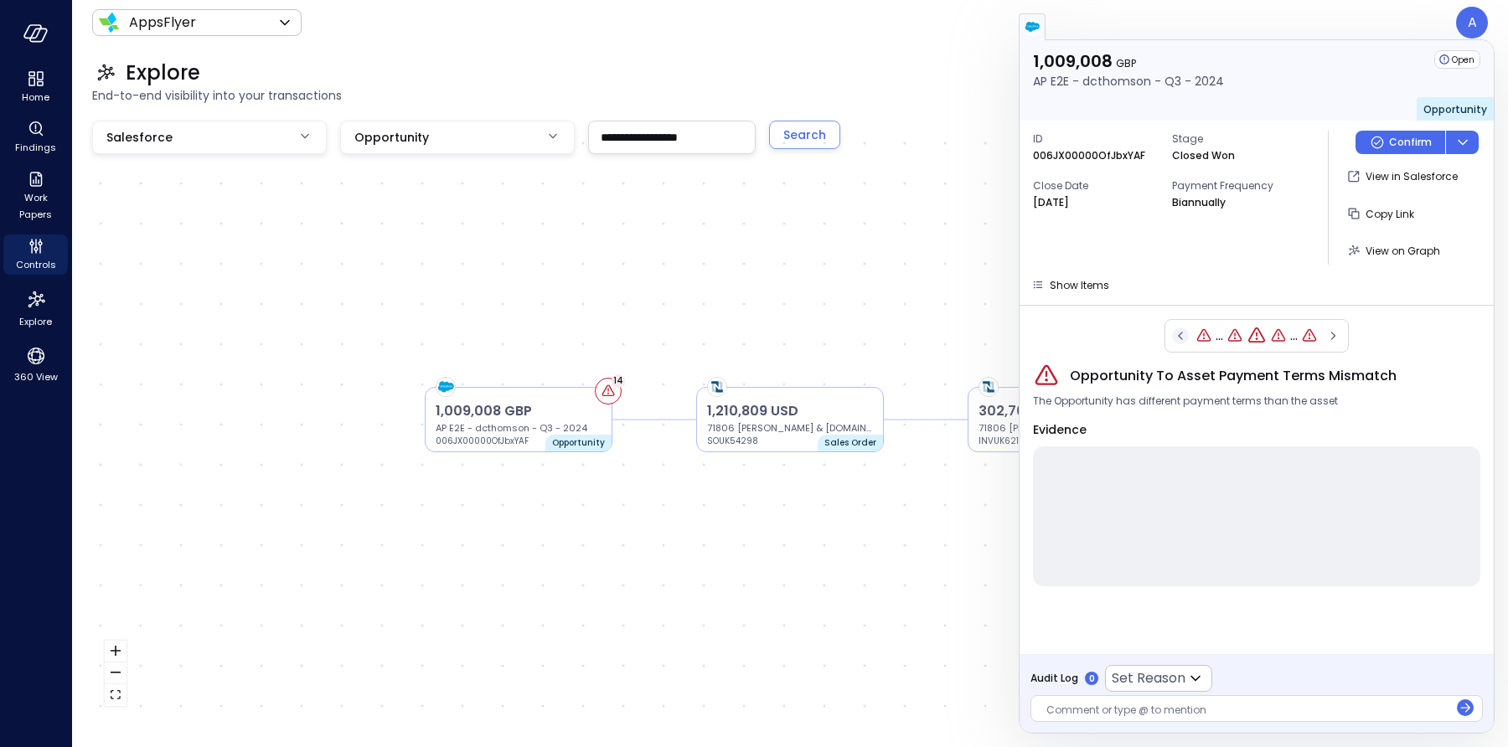
click at [1181, 336] on icon "button" at bounding box center [1180, 336] width 17 height 20
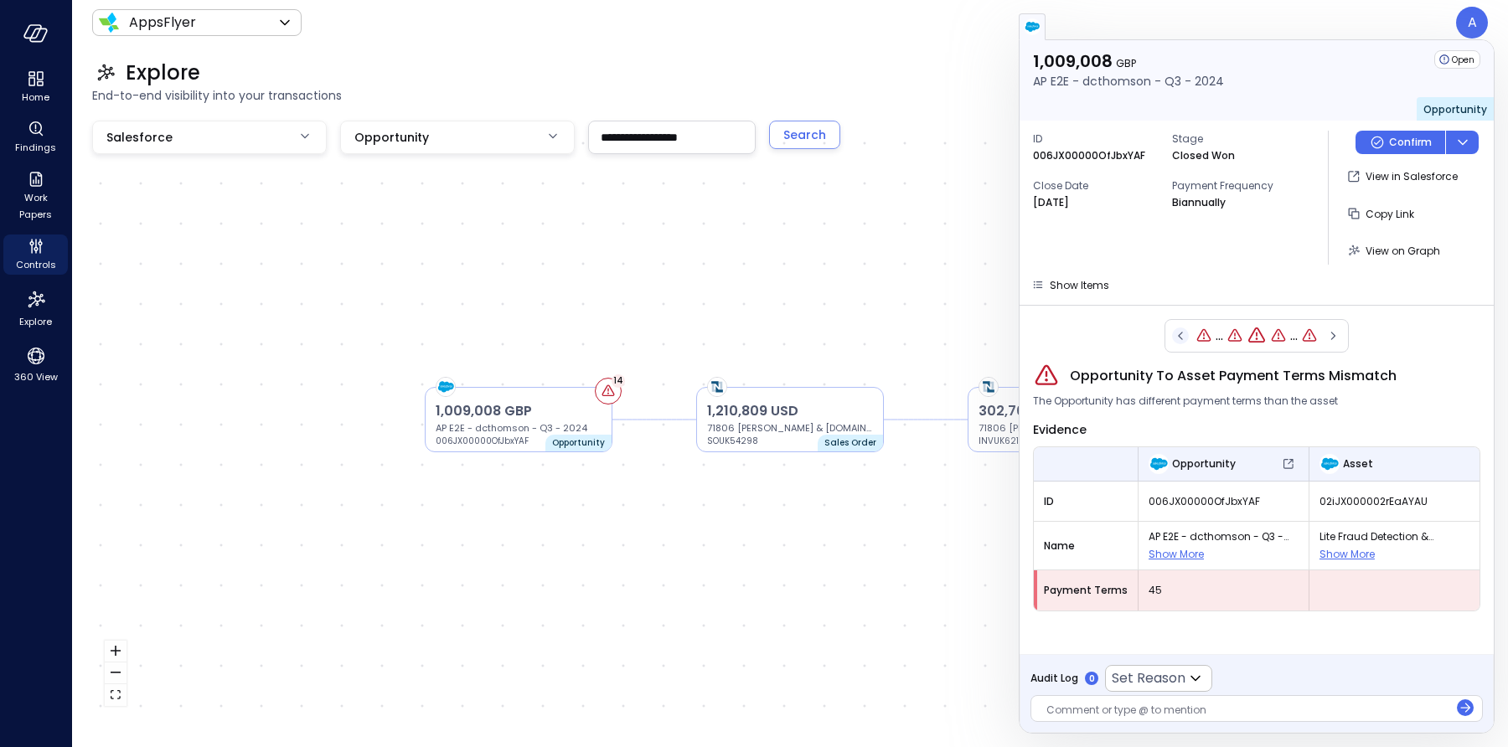
click at [1178, 333] on icon "button" at bounding box center [1180, 336] width 4 height 8
click at [1178, 333] on icon "button" at bounding box center [1176, 336] width 17 height 20
click at [1177, 334] on icon "button" at bounding box center [1176, 336] width 17 height 20
click at [1177, 334] on div "..." at bounding box center [1257, 336] width 194 height 34
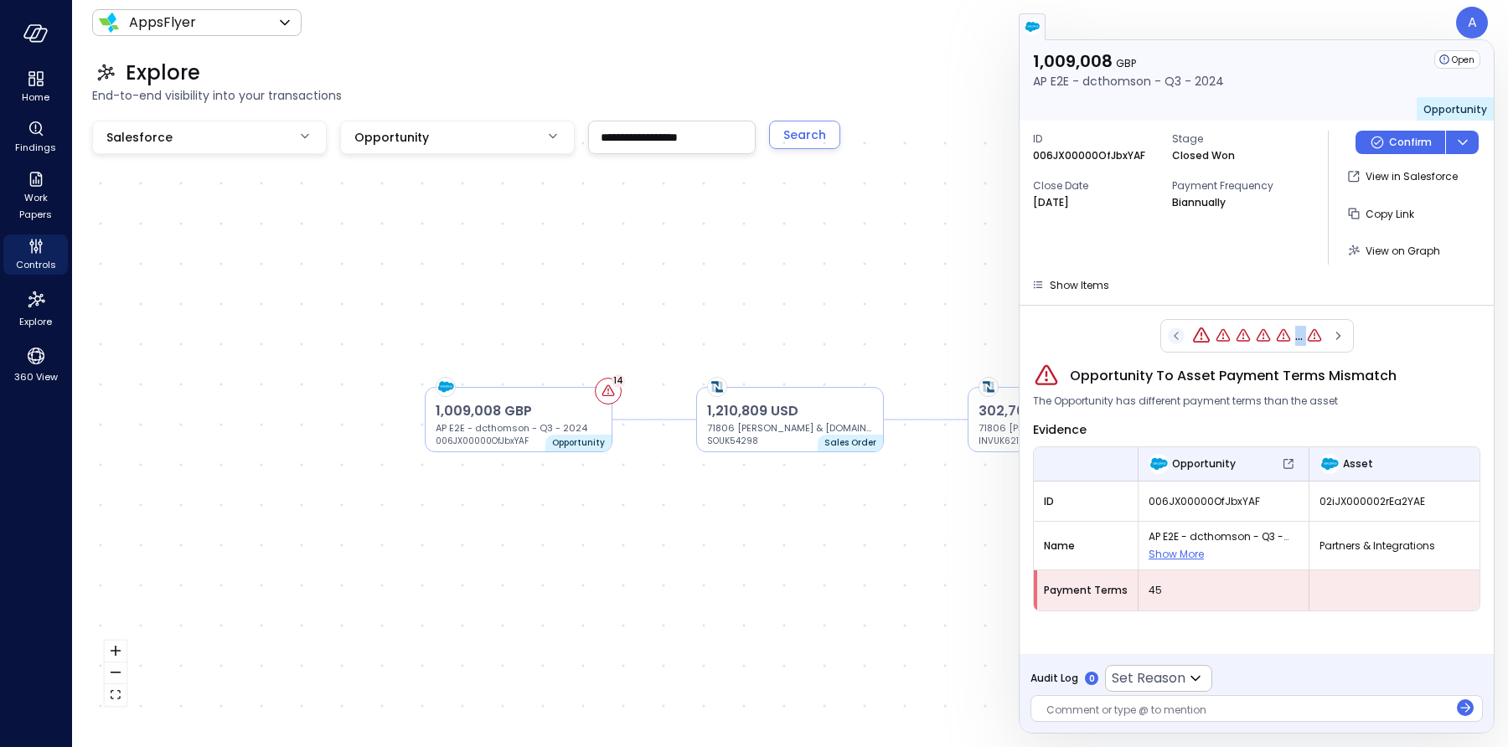
click at [1177, 334] on div "..." at bounding box center [1257, 336] width 194 height 34
click at [1339, 333] on icon "button" at bounding box center [1337, 336] width 17 height 20
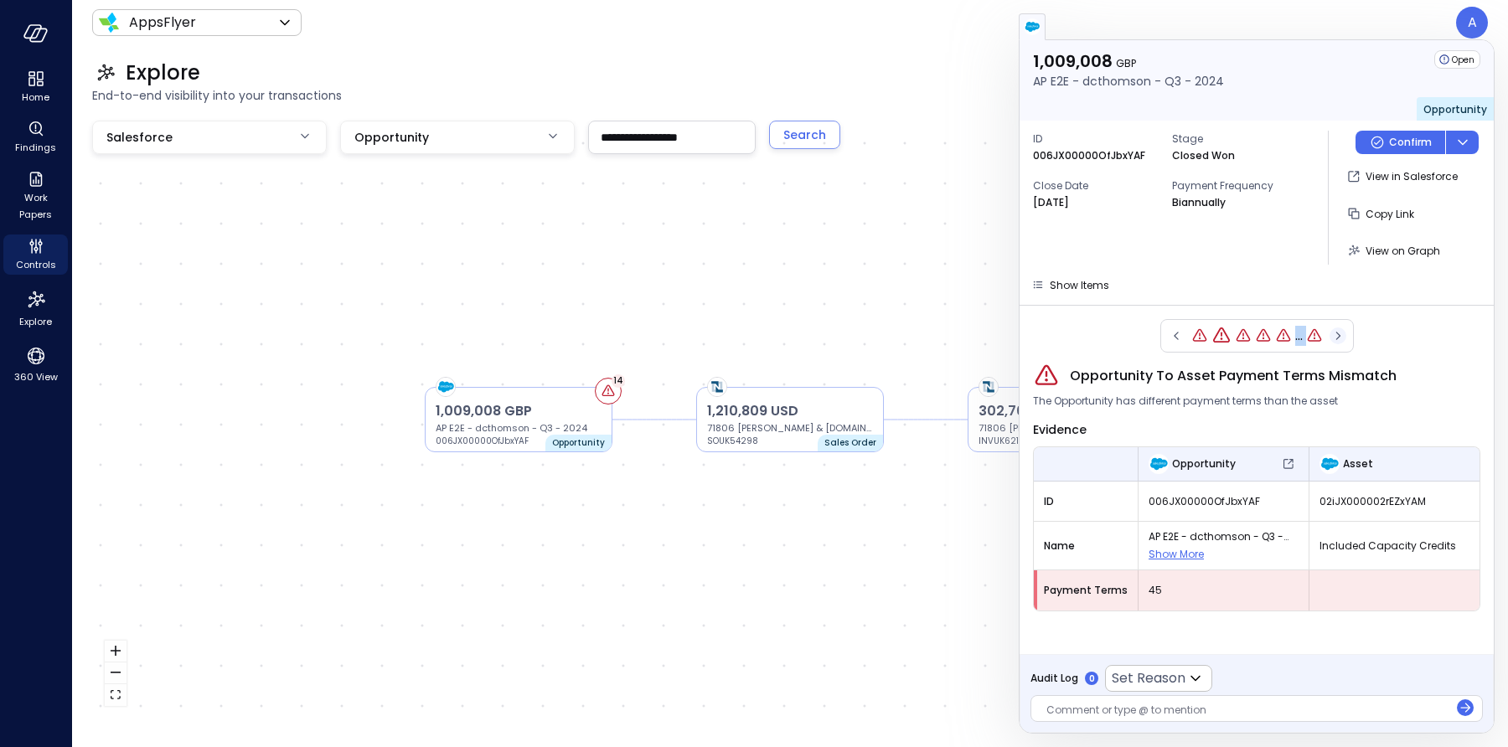
click at [1339, 333] on icon "button" at bounding box center [1337, 336] width 17 height 20
click at [1339, 333] on icon "button" at bounding box center [1332, 336] width 17 height 20
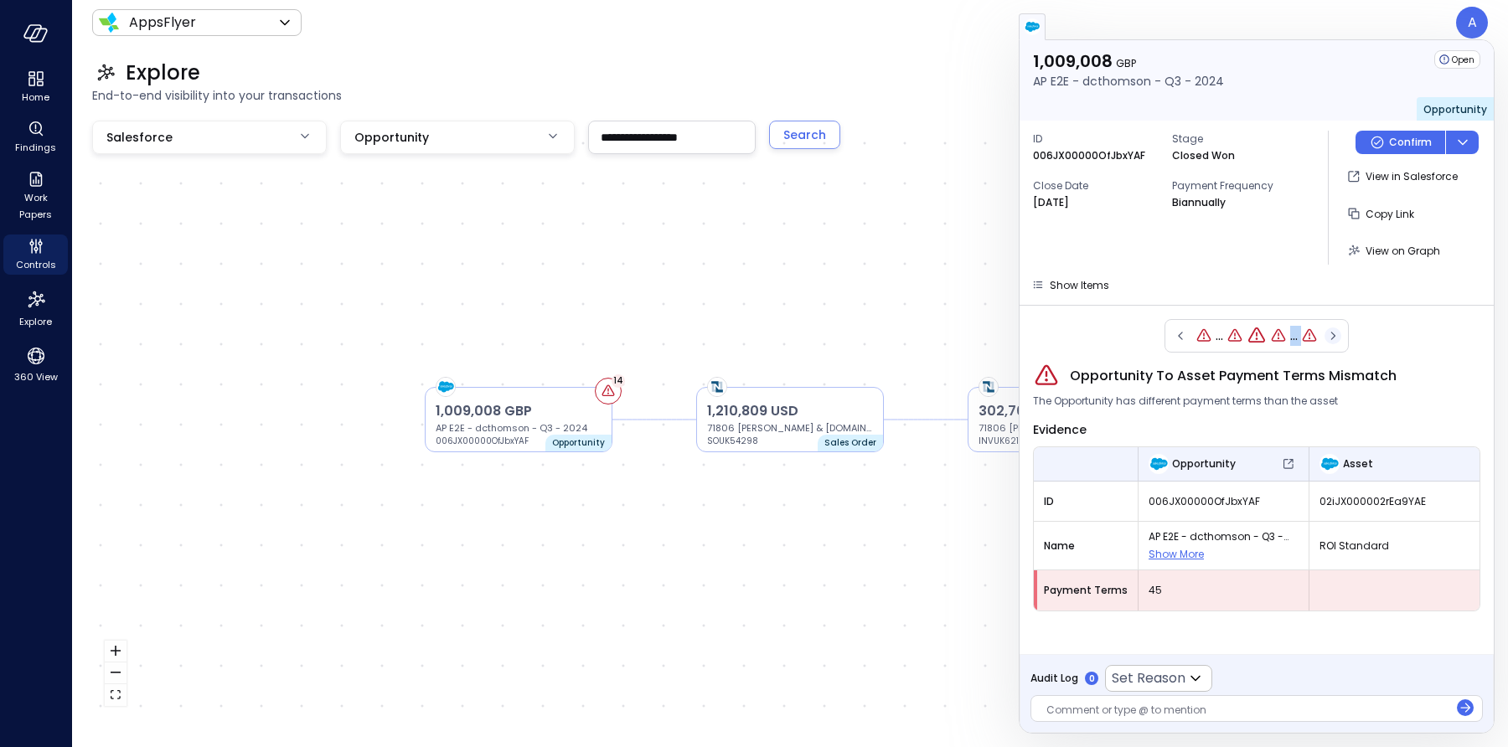
click at [1339, 333] on icon "button" at bounding box center [1332, 336] width 17 height 20
click at [1339, 333] on icon "button" at bounding box center [1337, 336] width 17 height 20
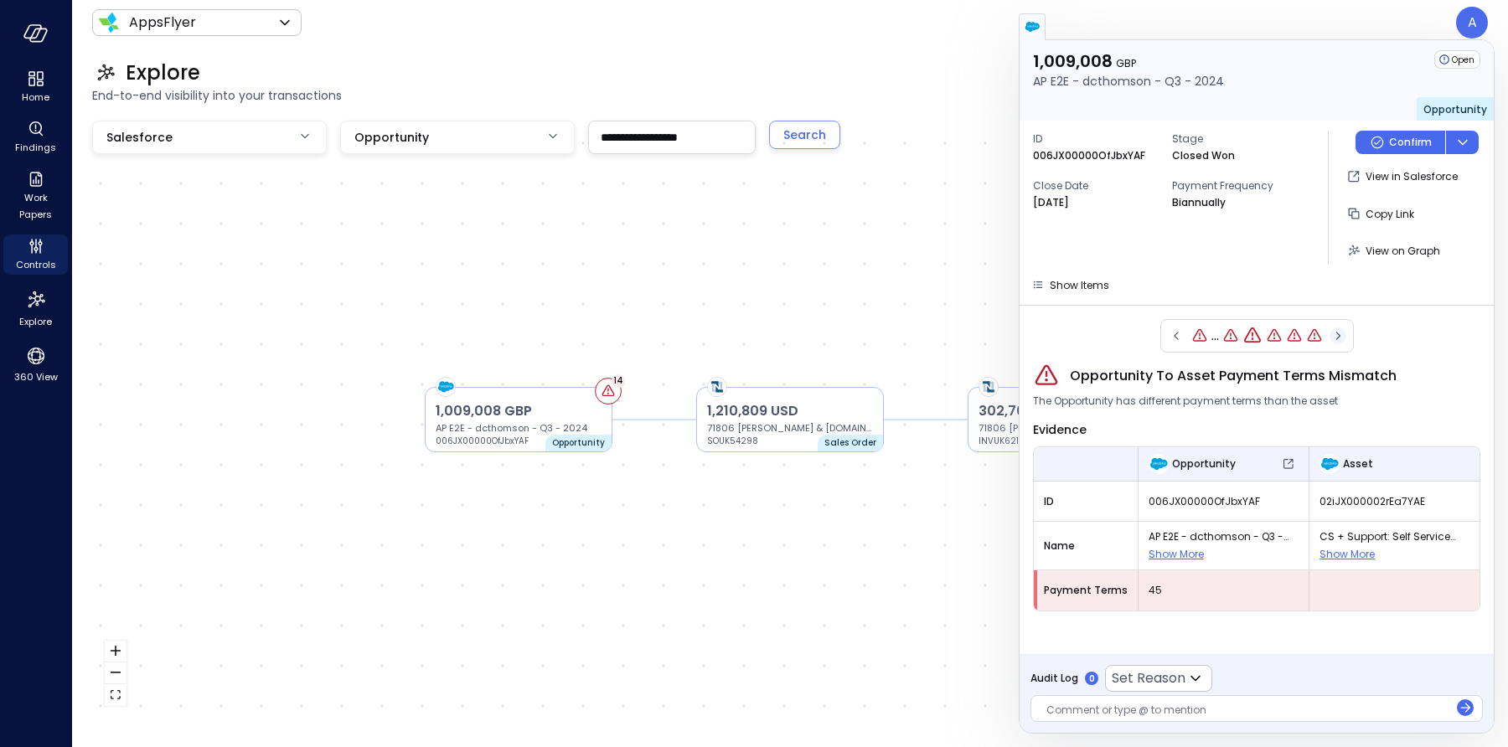
click at [1339, 333] on icon "button" at bounding box center [1337, 336] width 17 height 20
click at [1339, 333] on div "..." at bounding box center [1257, 336] width 194 height 34
click at [1173, 333] on icon "button" at bounding box center [1176, 336] width 17 height 20
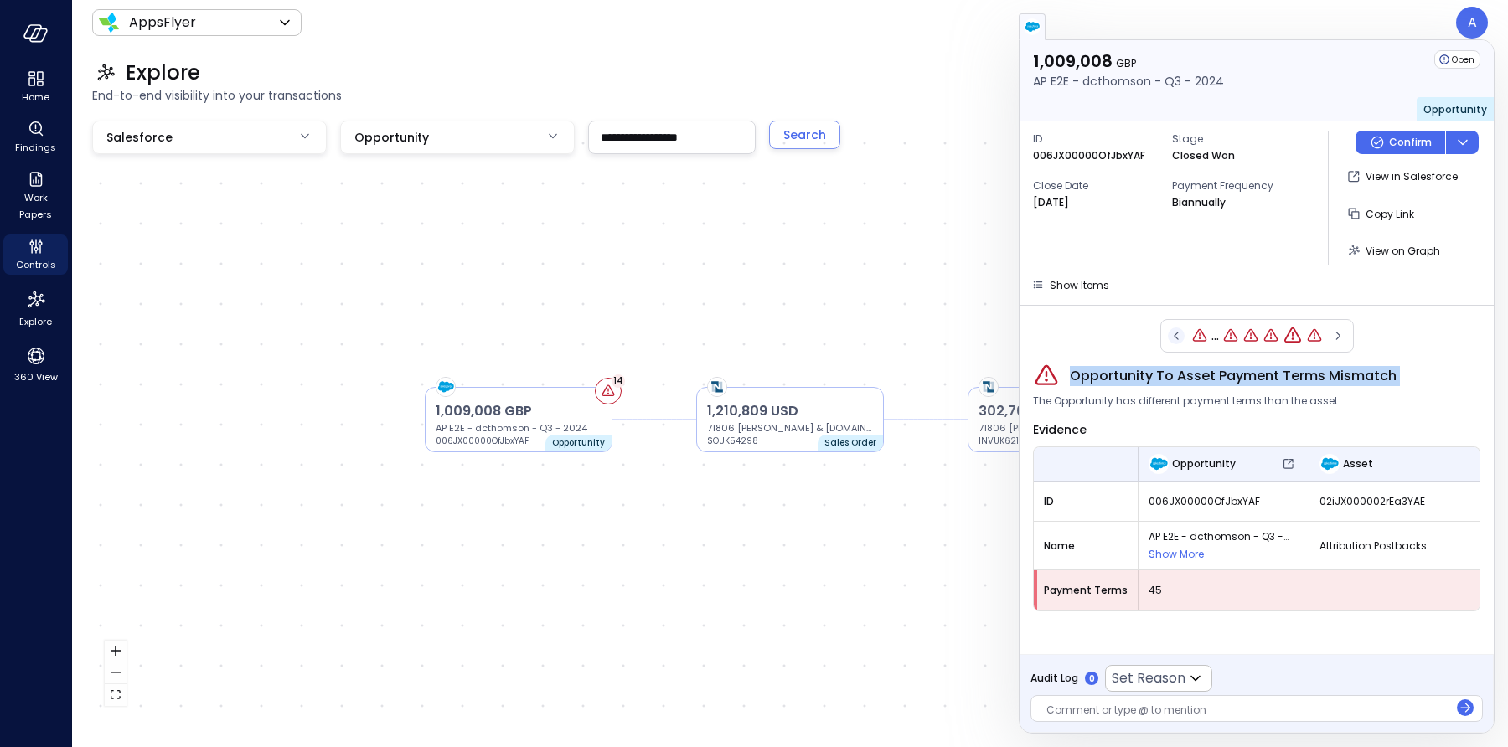
click at [1173, 333] on icon "button" at bounding box center [1176, 336] width 17 height 20
click at [1173, 333] on icon "button" at bounding box center [1180, 336] width 17 height 20
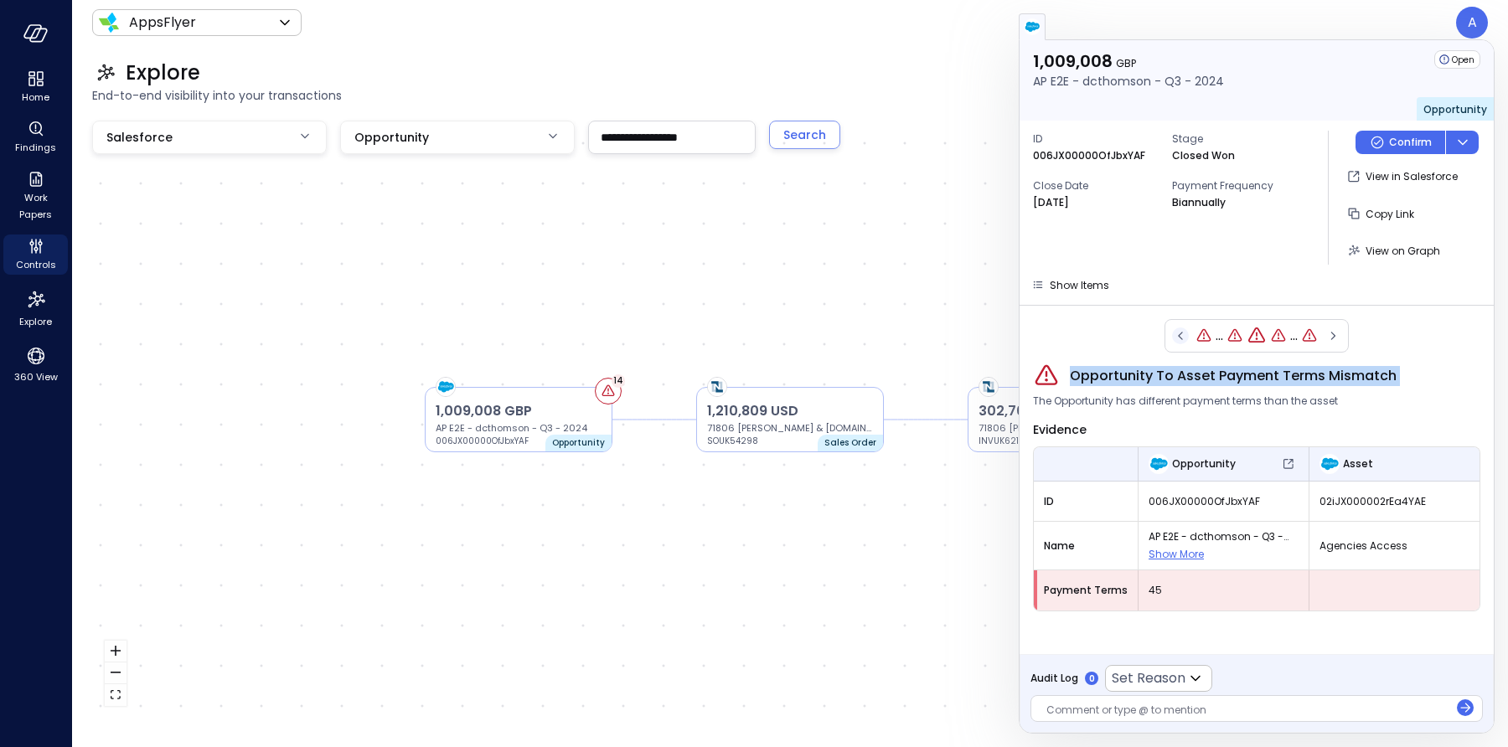
click at [1173, 333] on icon "button" at bounding box center [1180, 336] width 17 height 20
click at [1169, 335] on div "... ..." at bounding box center [1256, 336] width 184 height 34
click at [1183, 333] on icon "button" at bounding box center [1180, 336] width 17 height 20
click at [1181, 333] on icon "button" at bounding box center [1180, 336] width 17 height 20
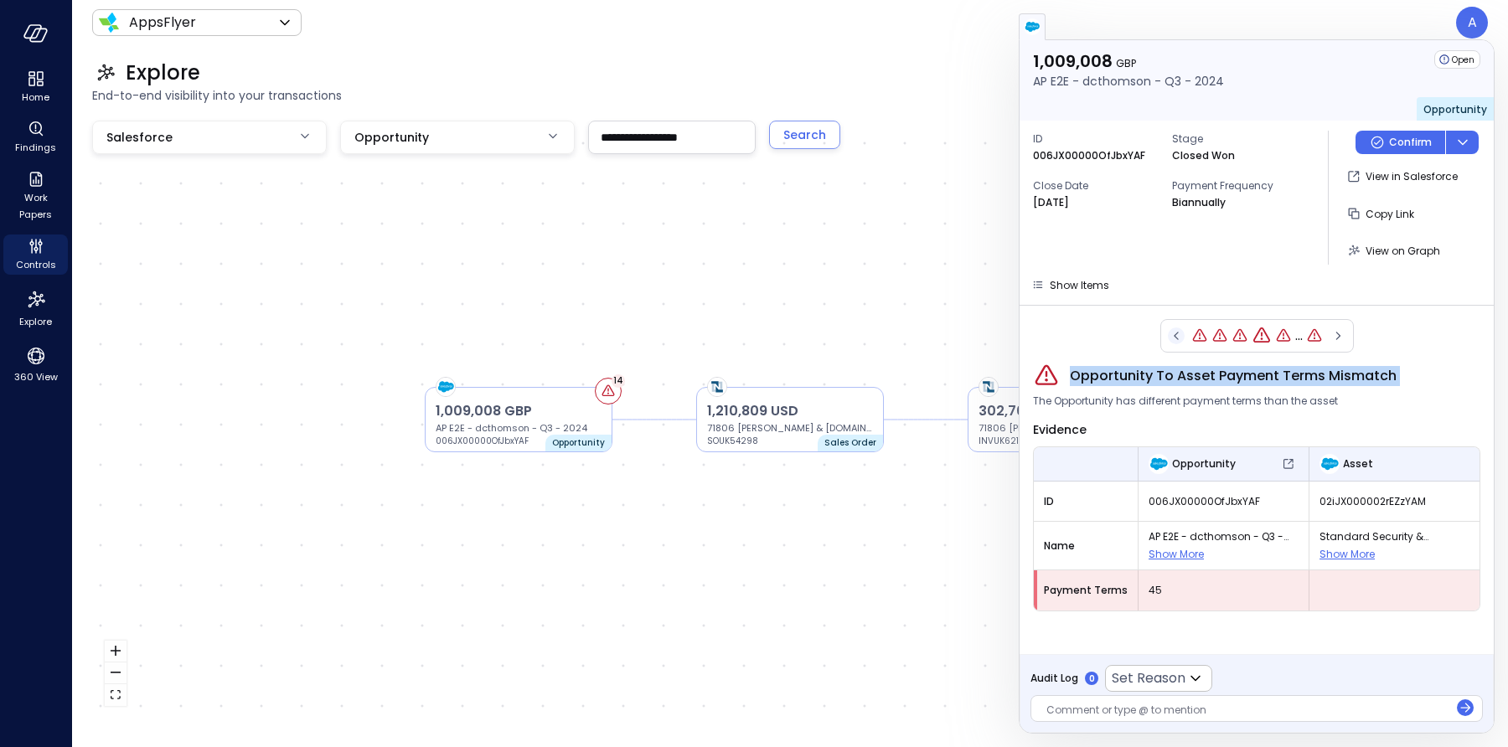
click at [1181, 333] on icon "button" at bounding box center [1176, 336] width 17 height 20
click at [611, 143] on input "**********" at bounding box center [672, 136] width 166 height 31
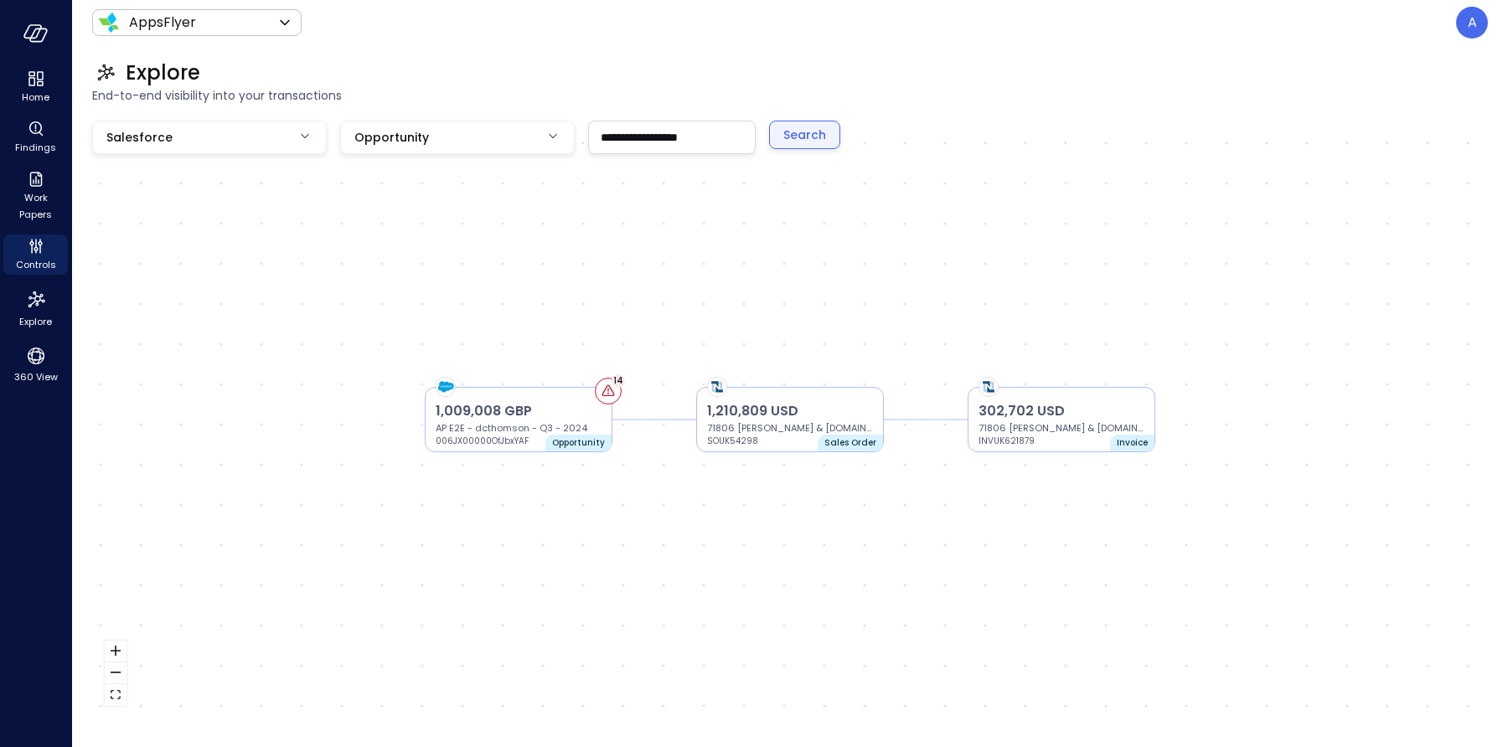
type input "**********"
click at [797, 142] on div "Search" at bounding box center [804, 135] width 43 height 21
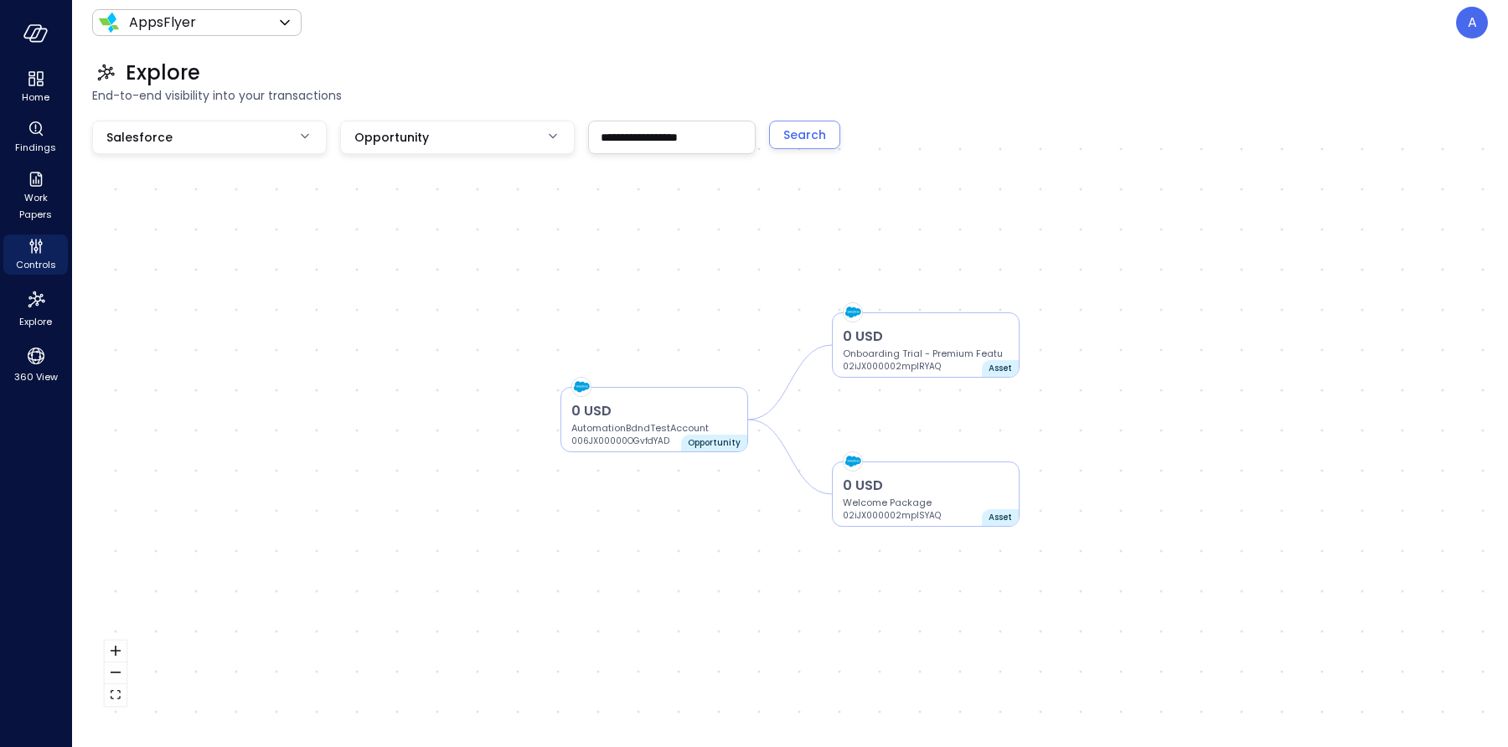
click at [642, 139] on input "**********" at bounding box center [672, 136] width 166 height 31
click at [476, 143] on body "**********" at bounding box center [754, 373] width 1508 height 747
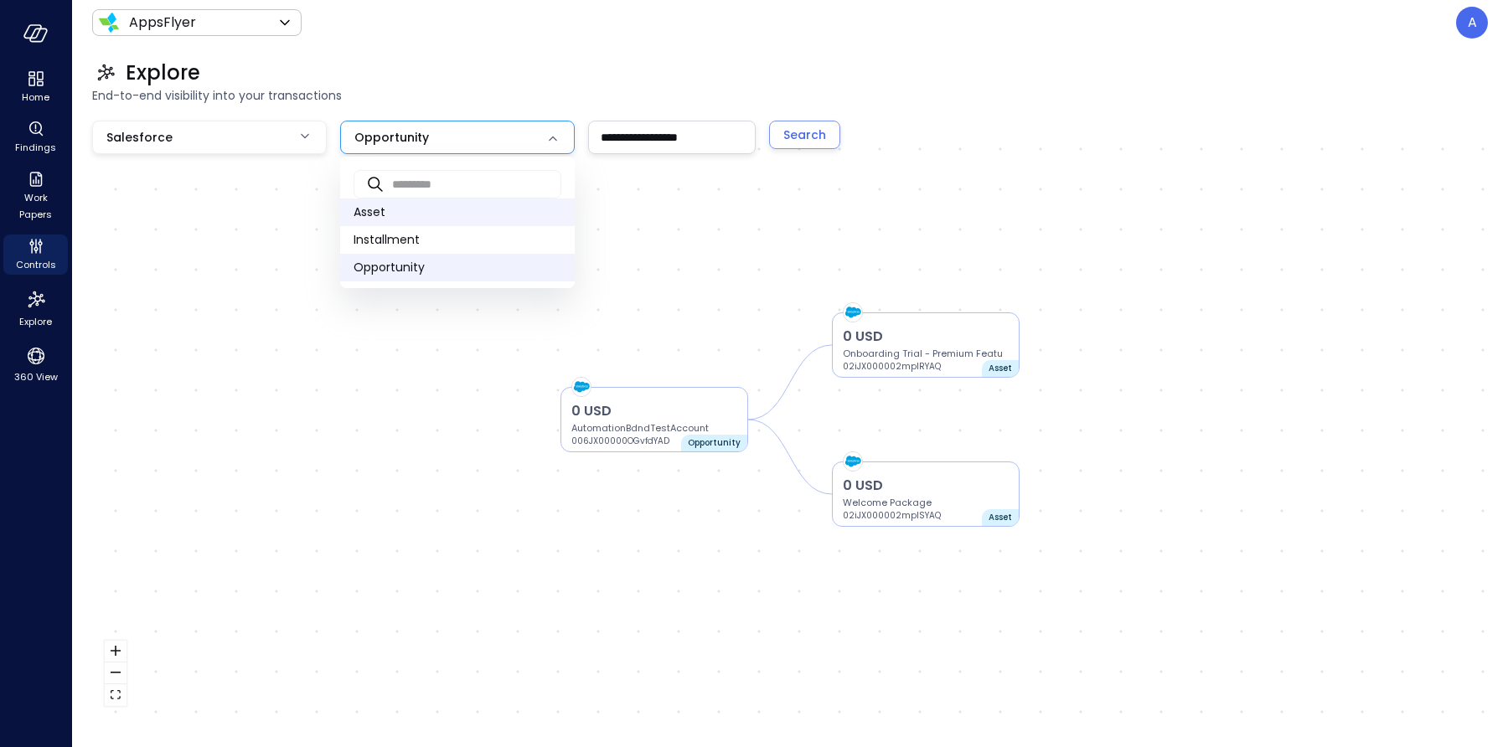
click at [387, 219] on span "Asset" at bounding box center [458, 213] width 208 height 18
type input "**"
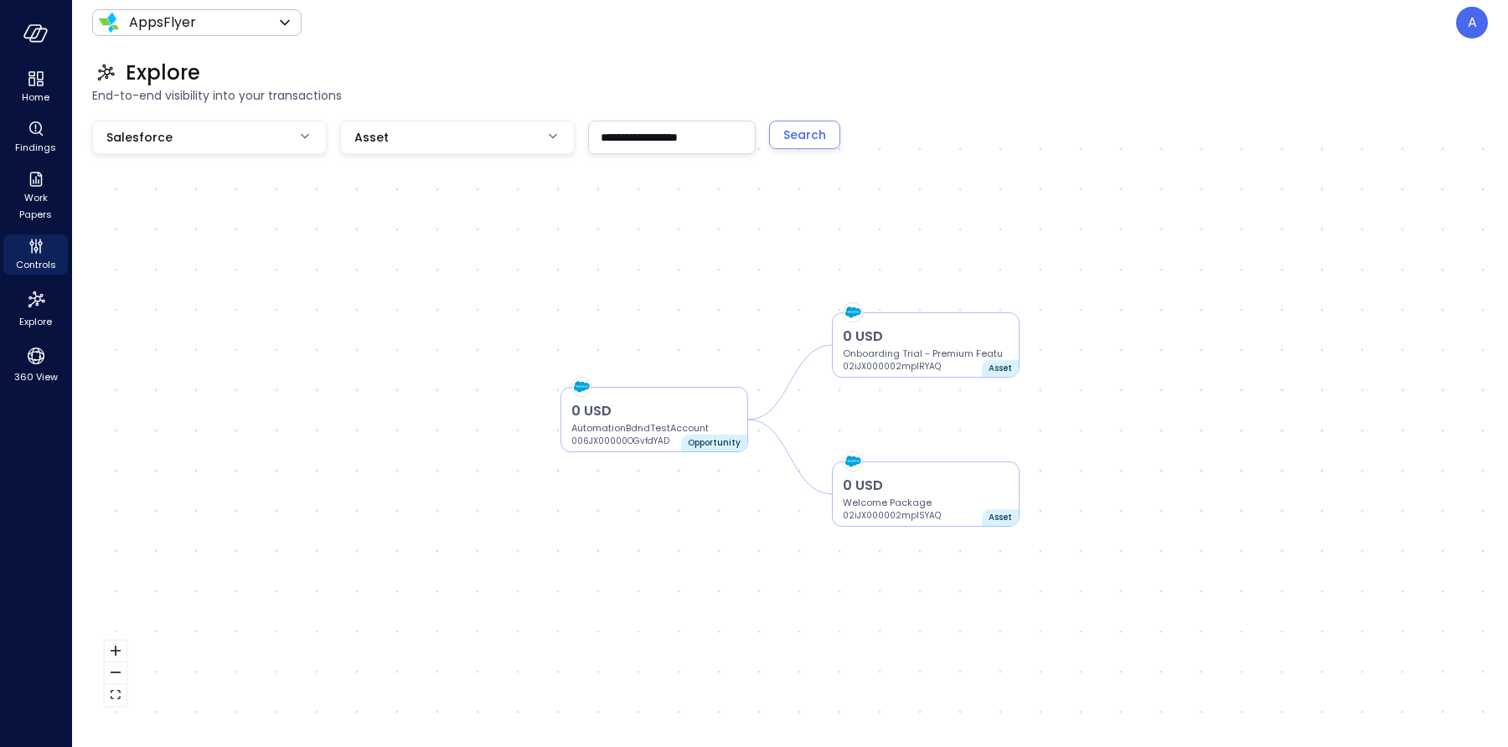
click at [648, 151] on input "**********" at bounding box center [672, 136] width 166 height 31
paste input "text"
type input "**********"
click at [802, 137] on div "Search" at bounding box center [804, 135] width 43 height 21
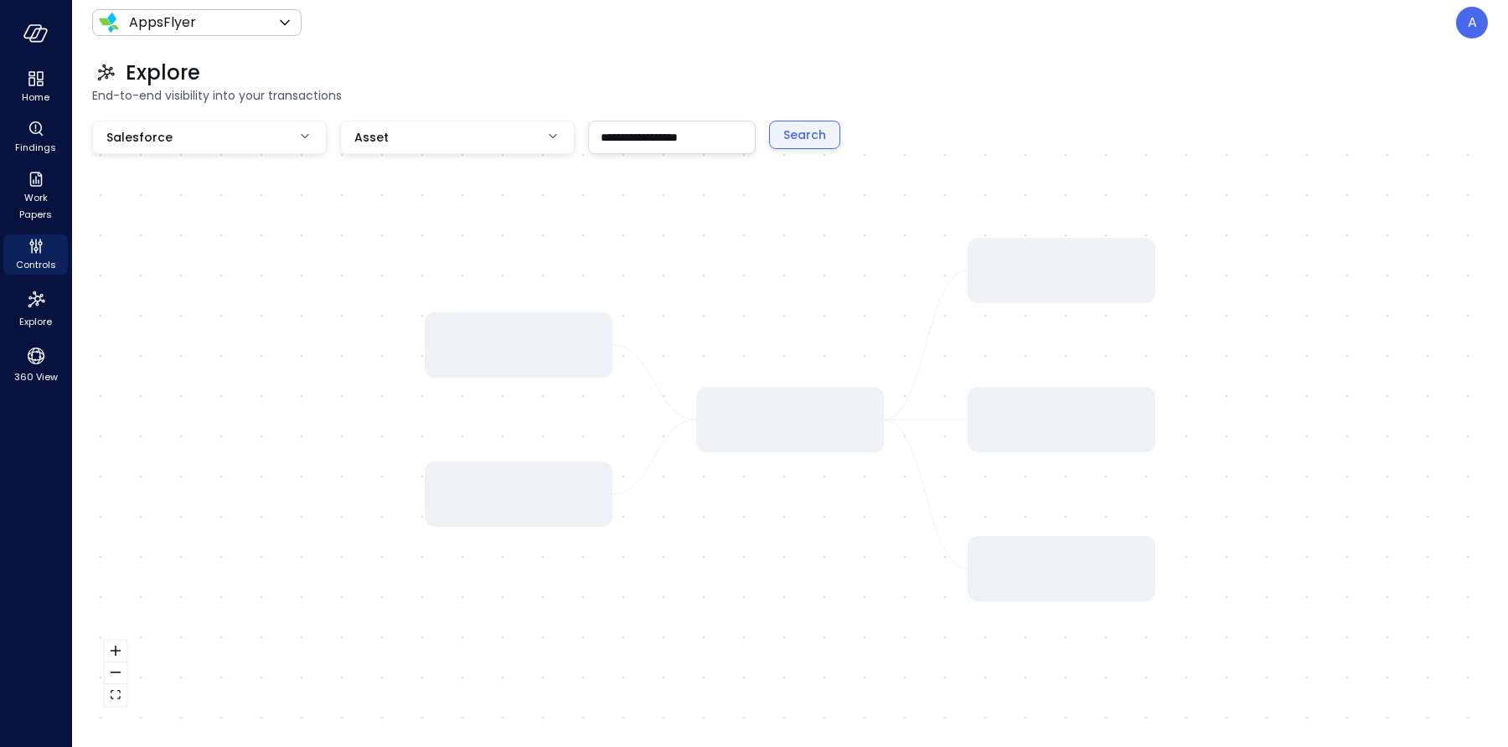
click at [793, 132] on div "Search" at bounding box center [804, 135] width 43 height 21
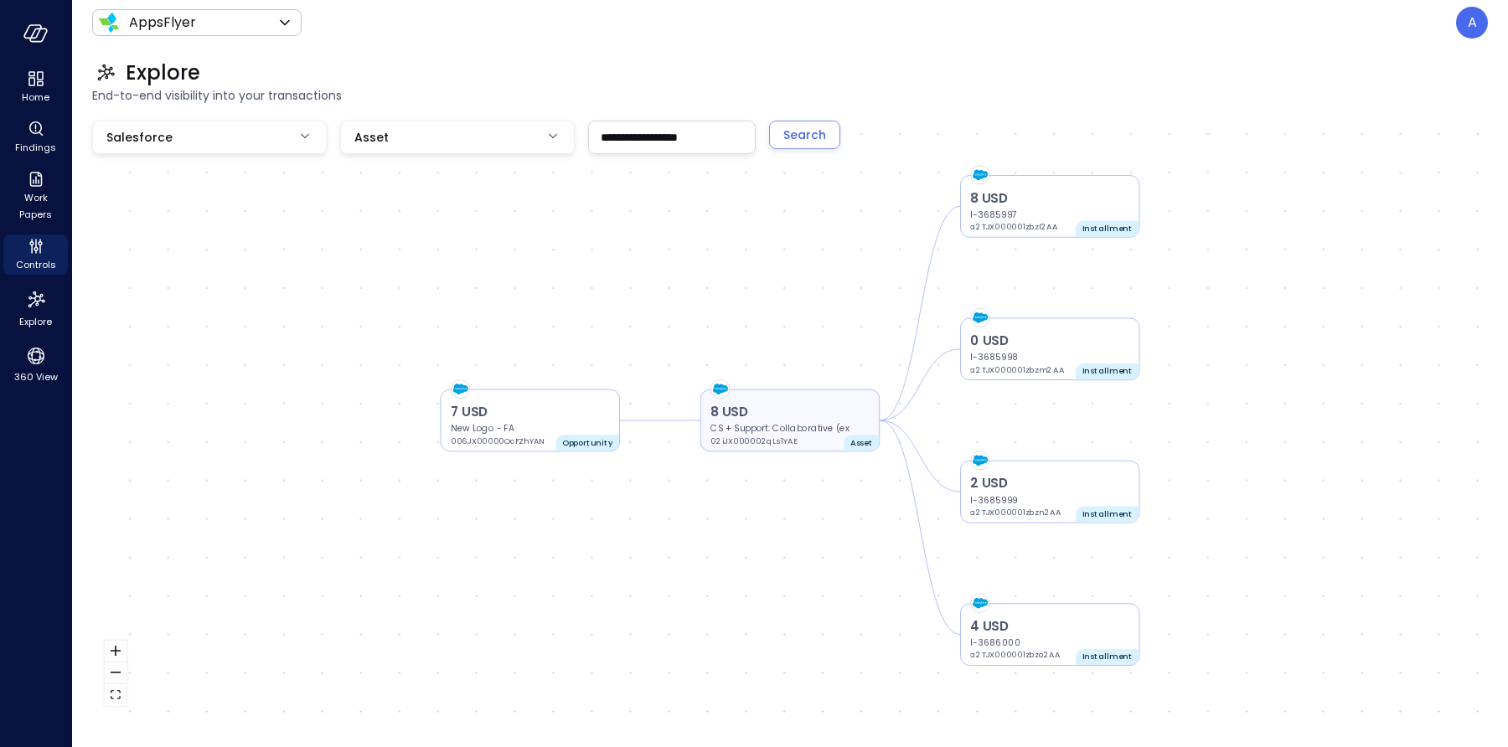
click at [781, 413] on p "8 USD" at bounding box center [789, 412] width 159 height 19
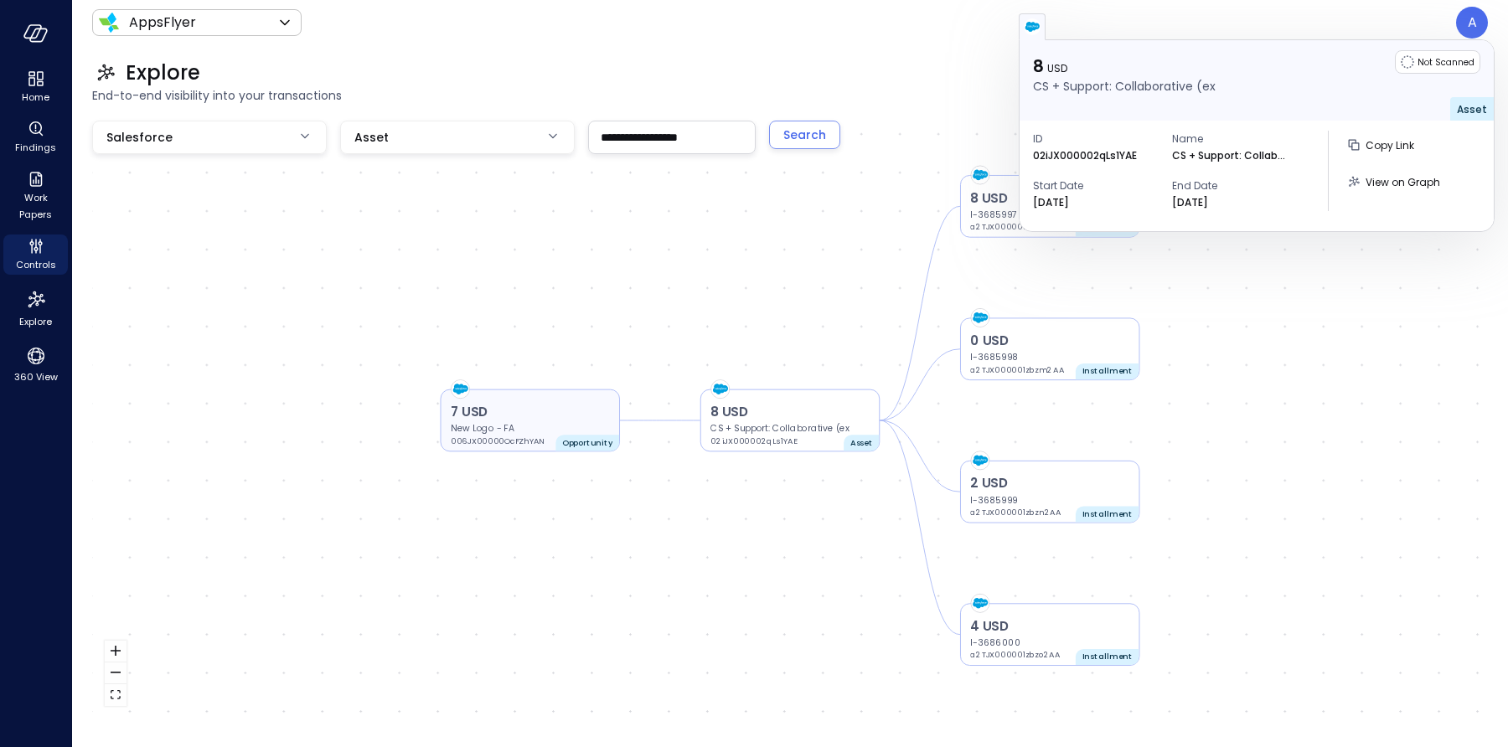
click at [526, 419] on p "7 USD" at bounding box center [530, 412] width 159 height 19
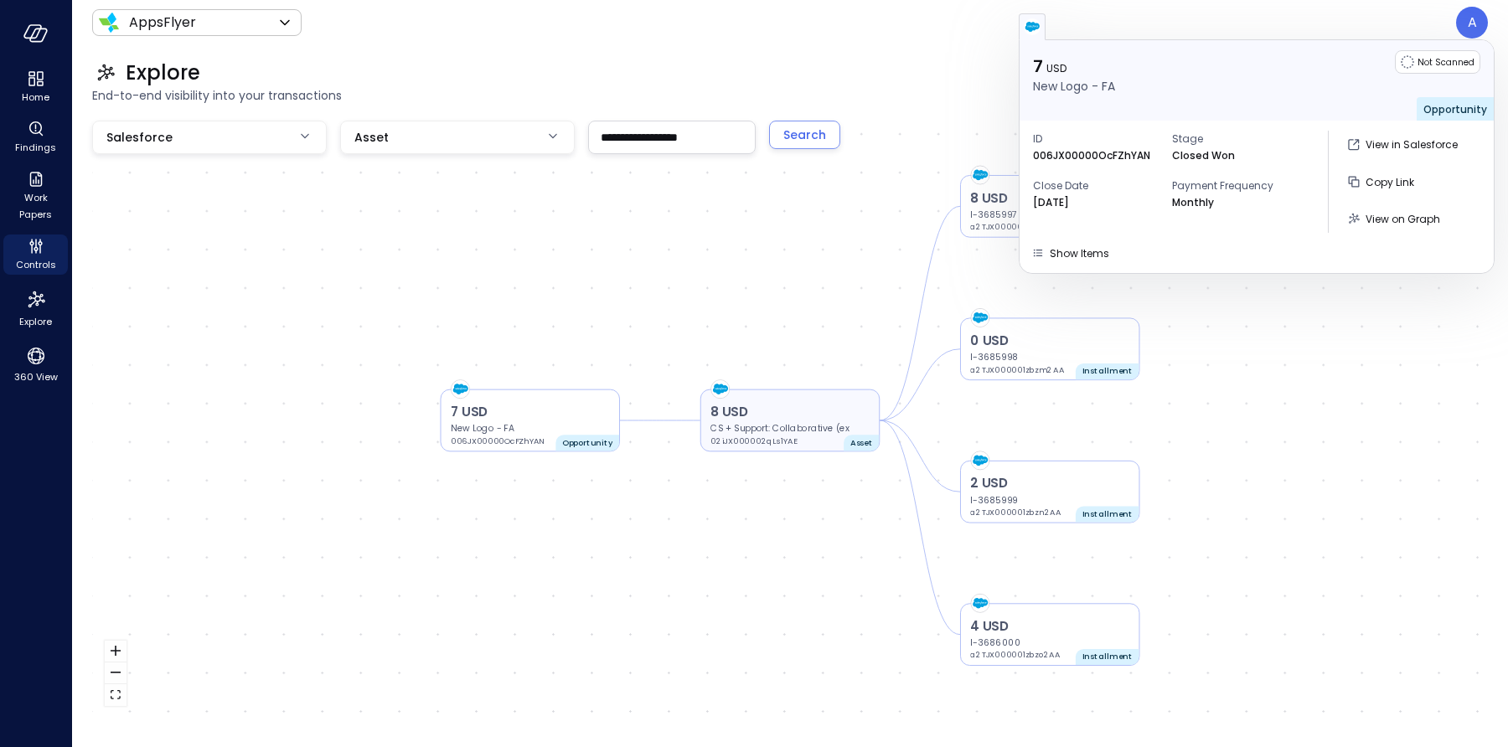
click at [783, 421] on p "8 USD" at bounding box center [789, 412] width 159 height 19
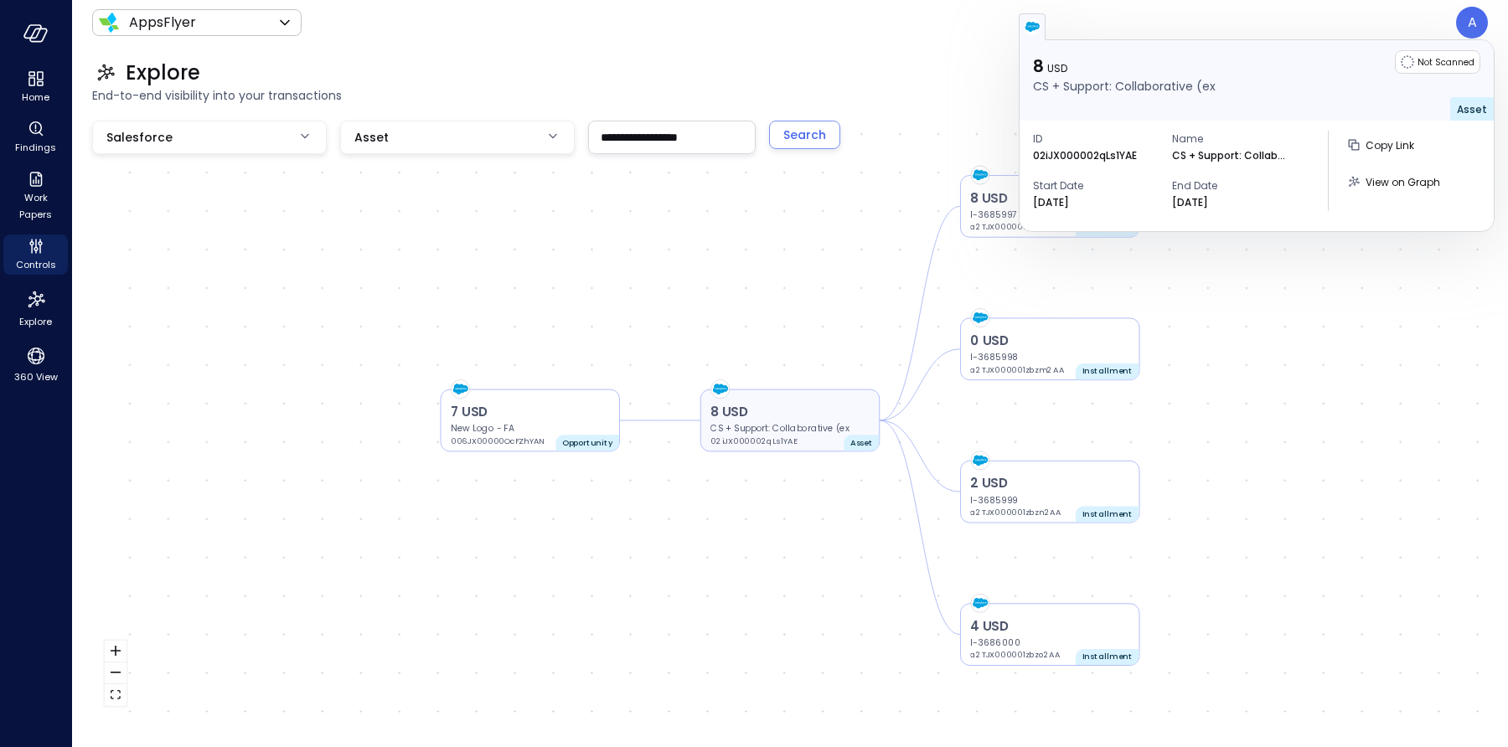
click at [787, 428] on p "CS + Support: Collaborative (ex" at bounding box center [789, 428] width 159 height 13
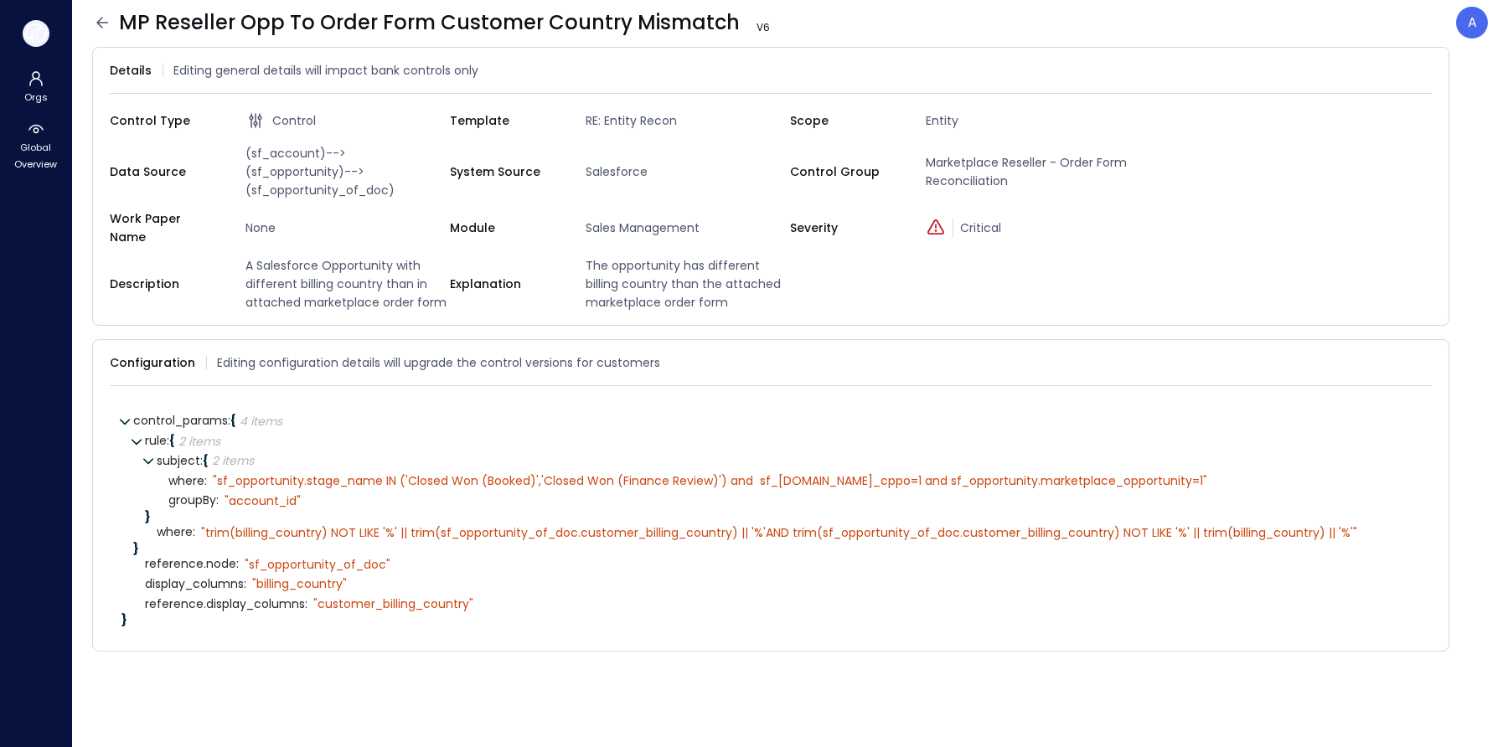
click at [36, 34] on icon "button" at bounding box center [32, 31] width 17 height 13
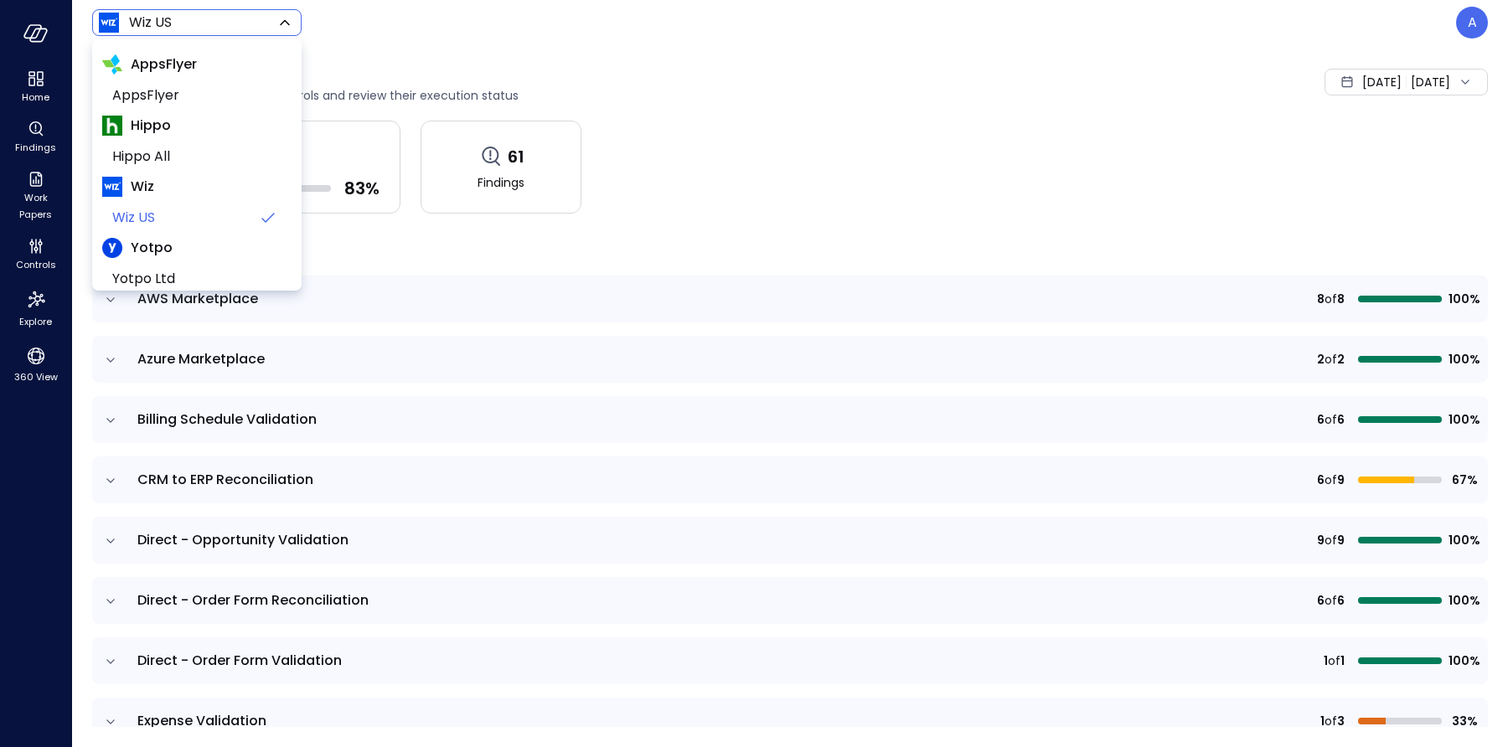
click at [221, 29] on body "Home Findings Work Papers Controls Explore 360 View Wiz US ****** ​ A Controls …" at bounding box center [754, 373] width 1508 height 747
click at [167, 102] on span "AppsFlyer" at bounding box center [195, 95] width 166 height 20
type input "*******"
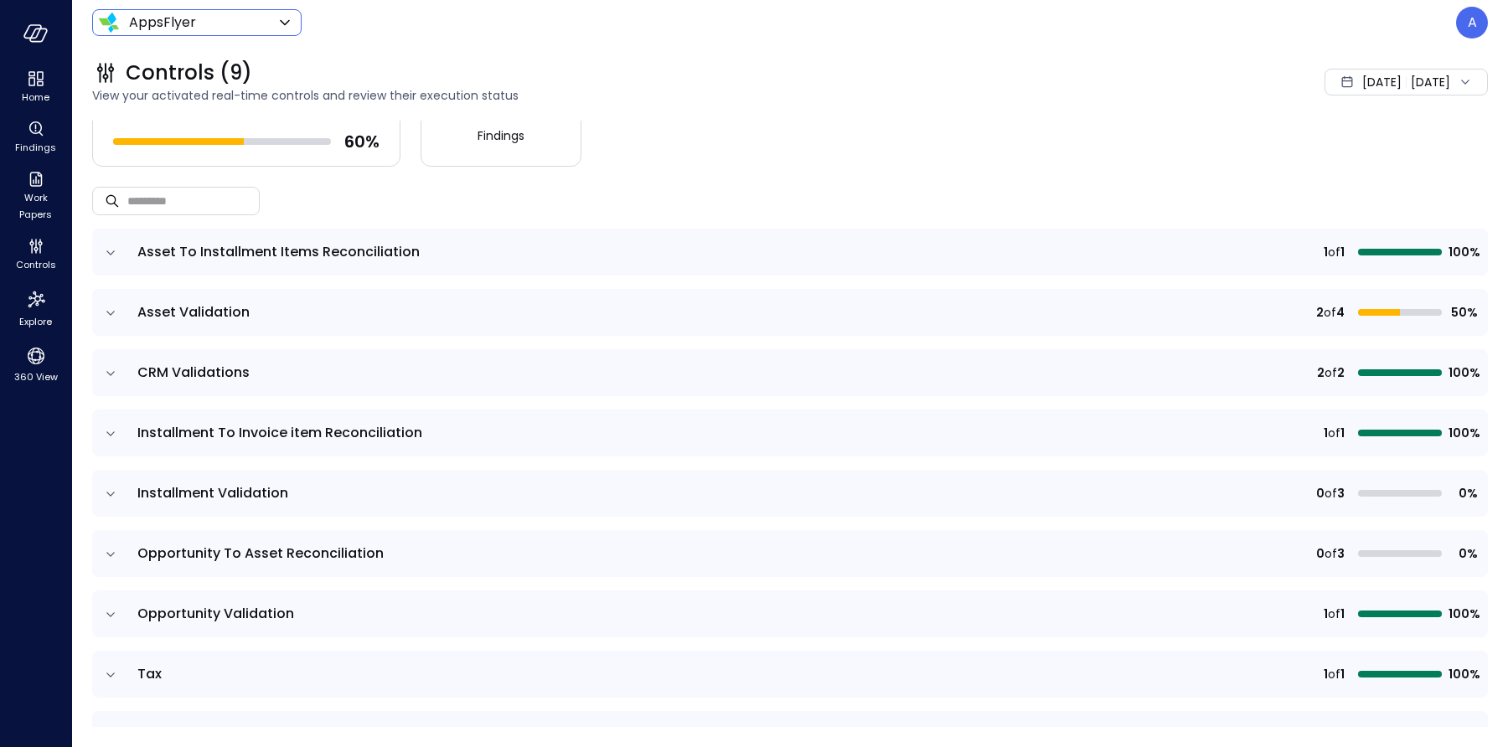
scroll to position [89, 0]
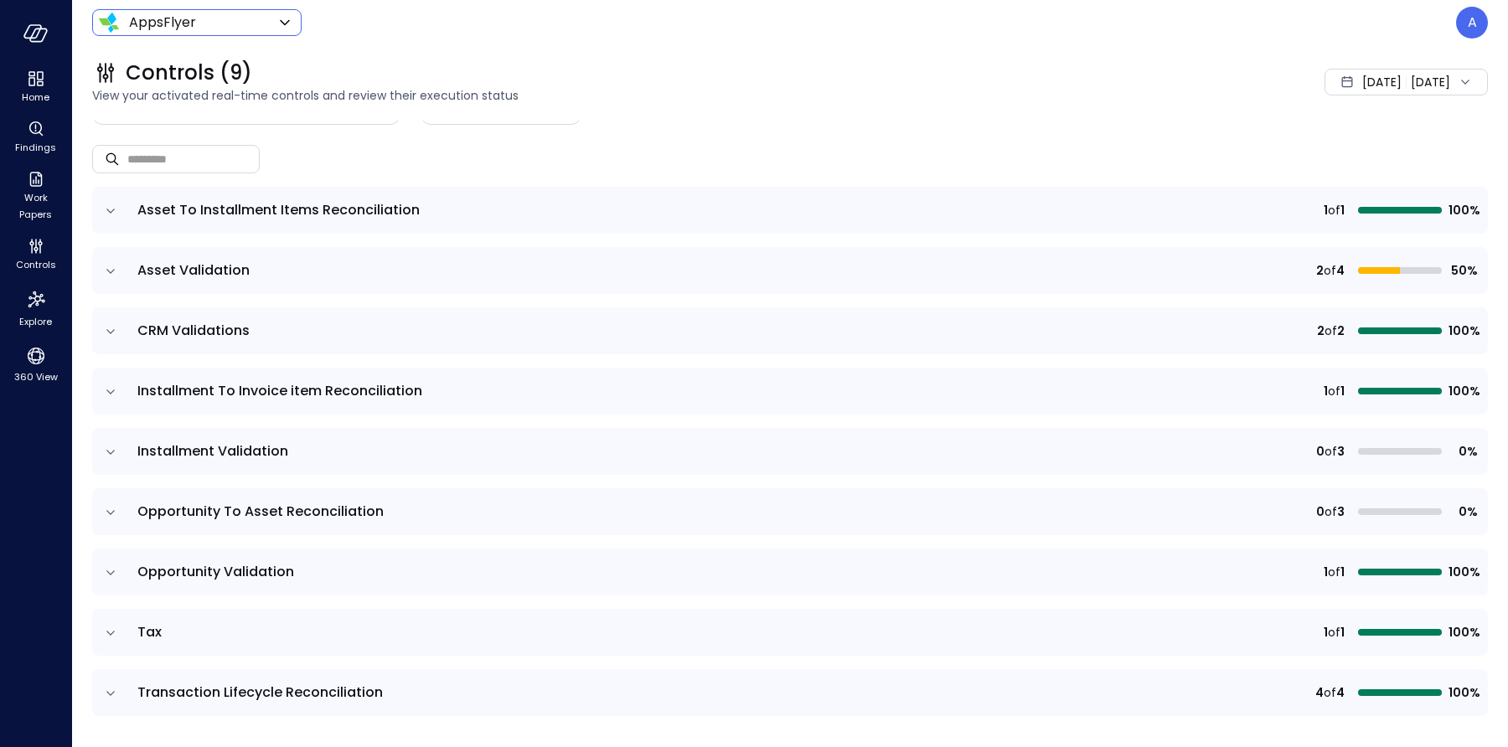
click at [111, 569] on icon "expand row" at bounding box center [110, 573] width 17 height 17
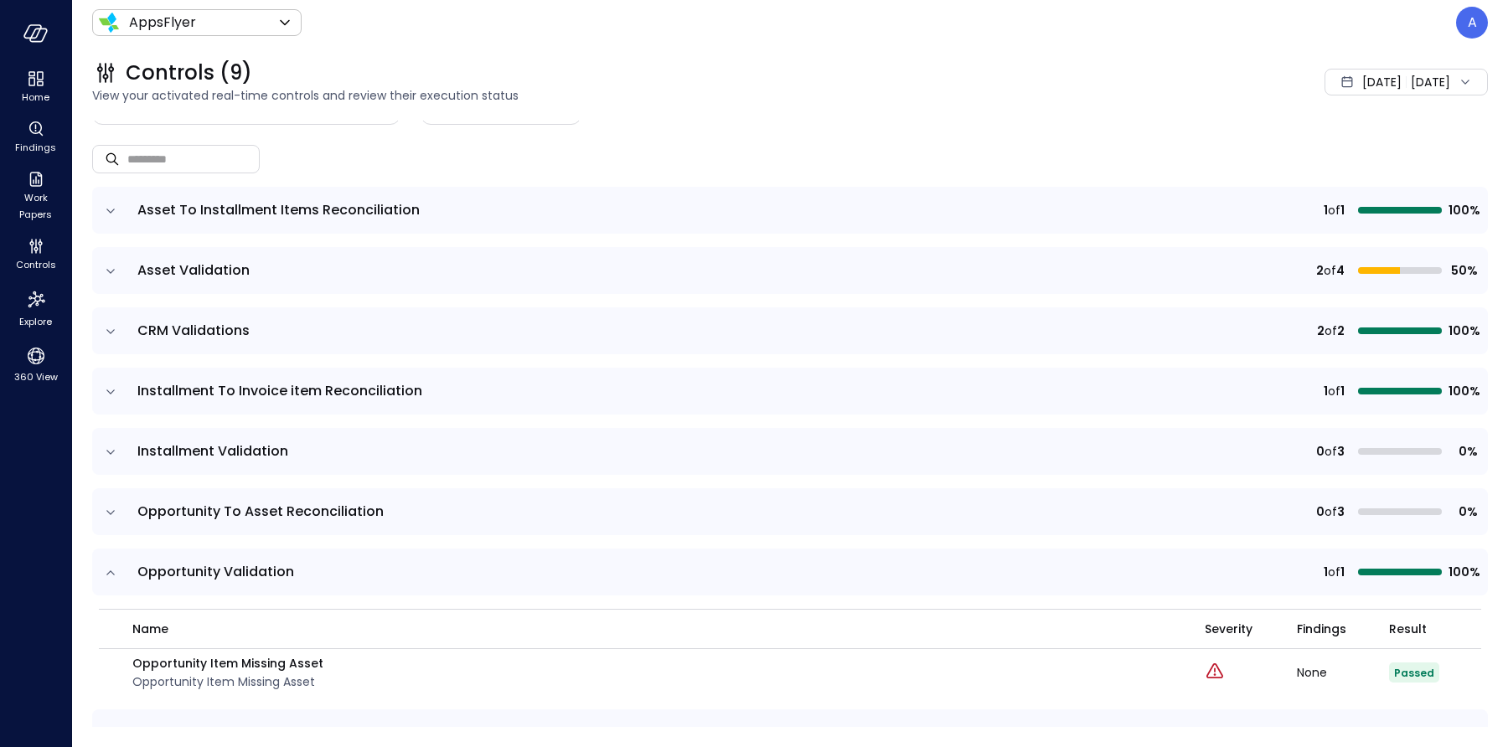
click at [113, 513] on icon "expand row" at bounding box center [110, 512] width 17 height 17
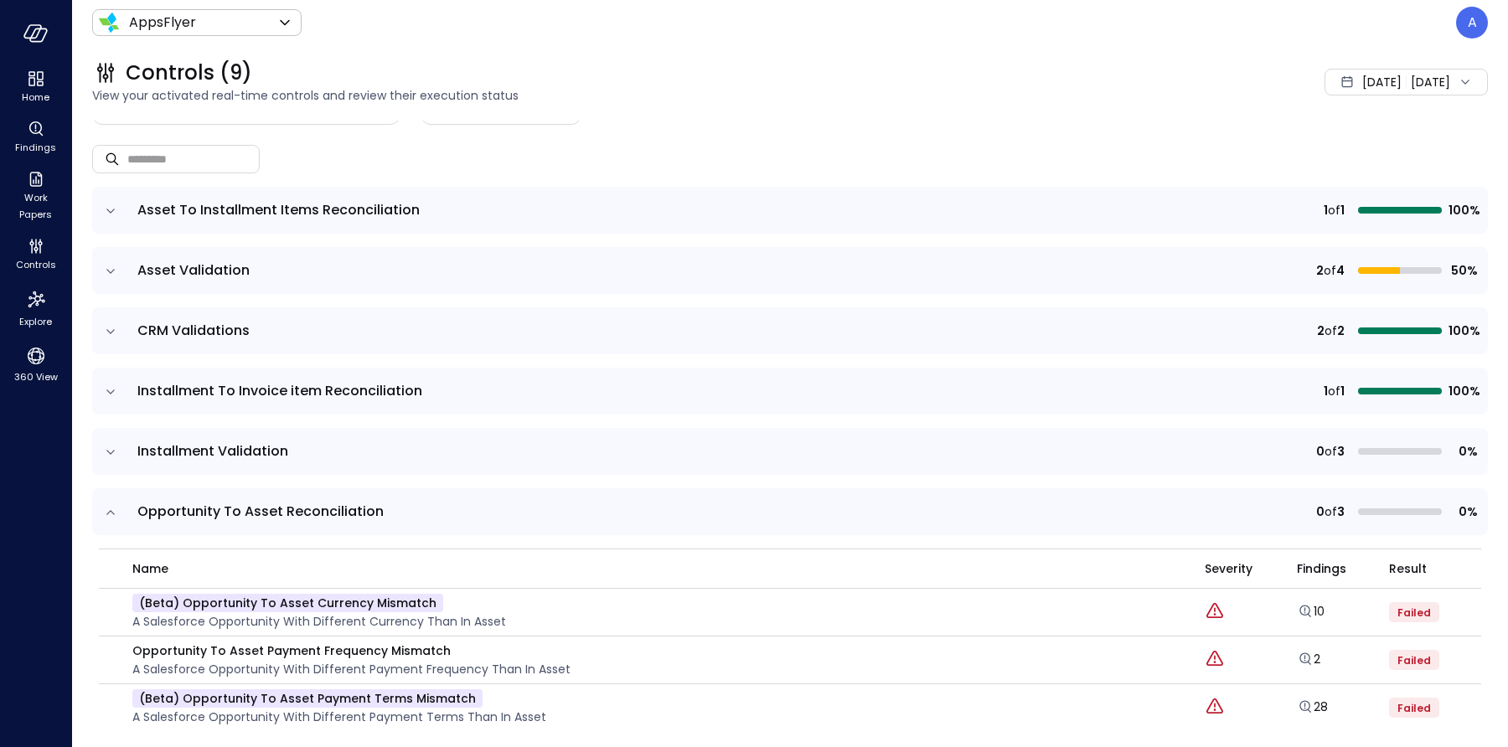
scroll to position [126, 0]
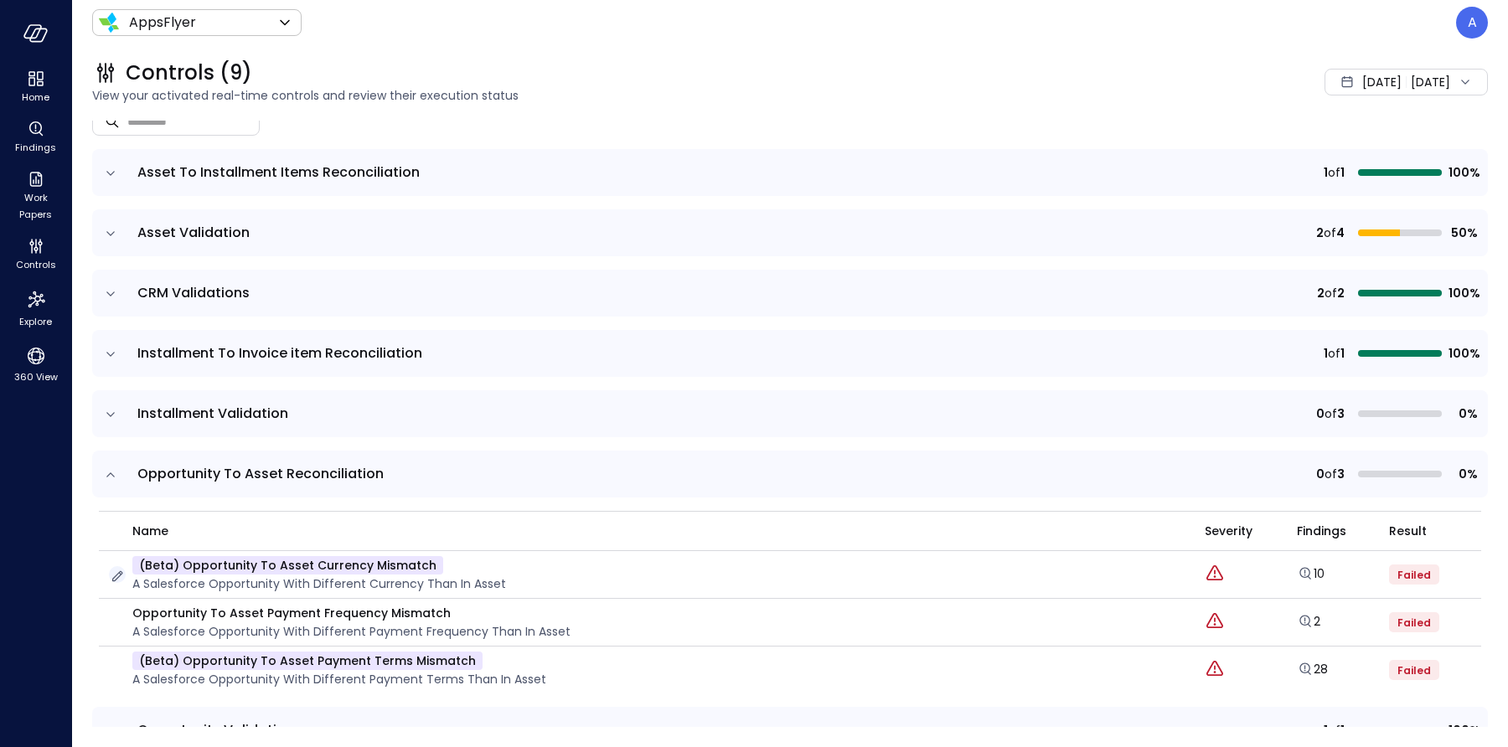
click at [114, 573] on icon "button" at bounding box center [117, 576] width 17 height 17
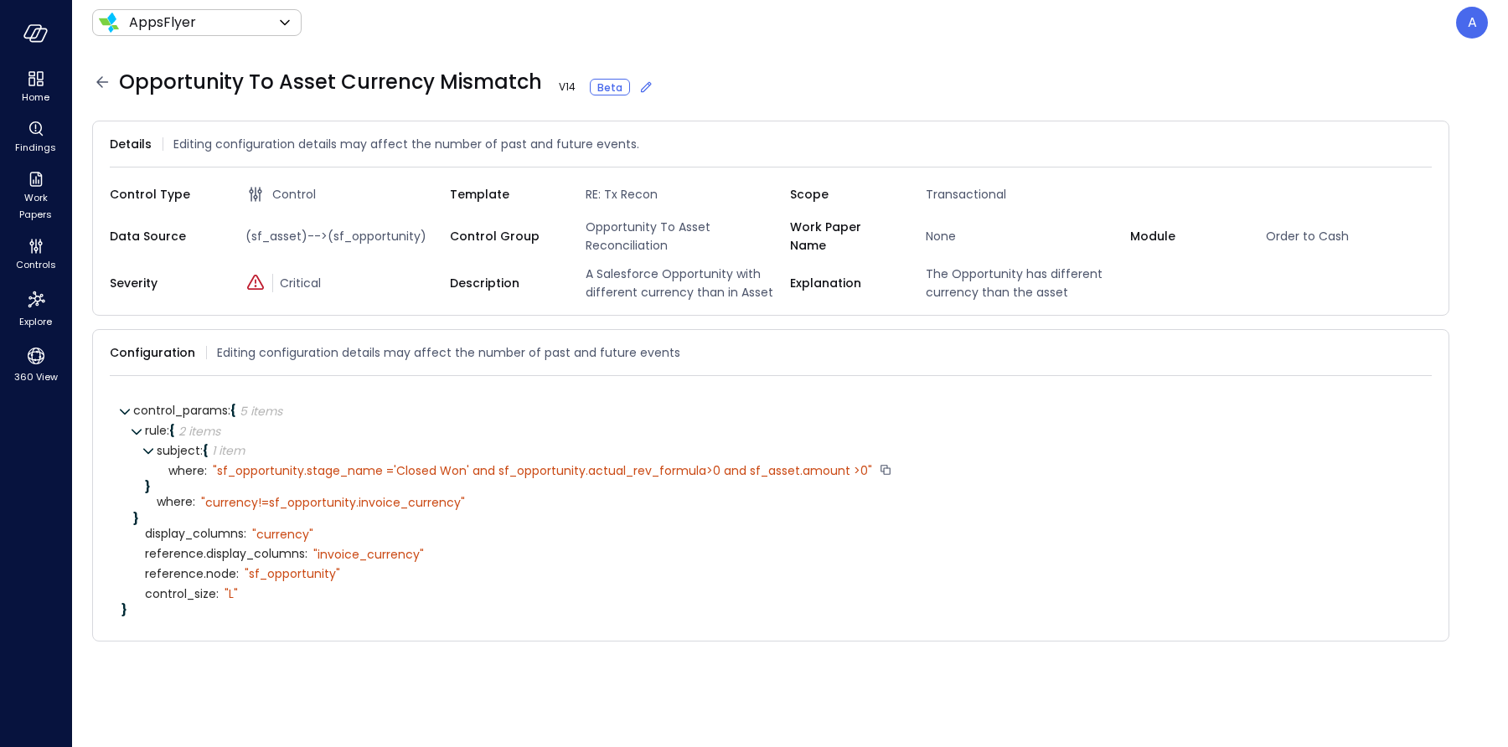
click at [596, 478] on div "" sf_opportunity.stage_name ='Closed Won' and sf_opportunity.actual_rev_formula…" at bounding box center [542, 470] width 659 height 15
copy div "actual_rev_formula"
click at [37, 247] on icon "Controls" at bounding box center [36, 249] width 4 height 4
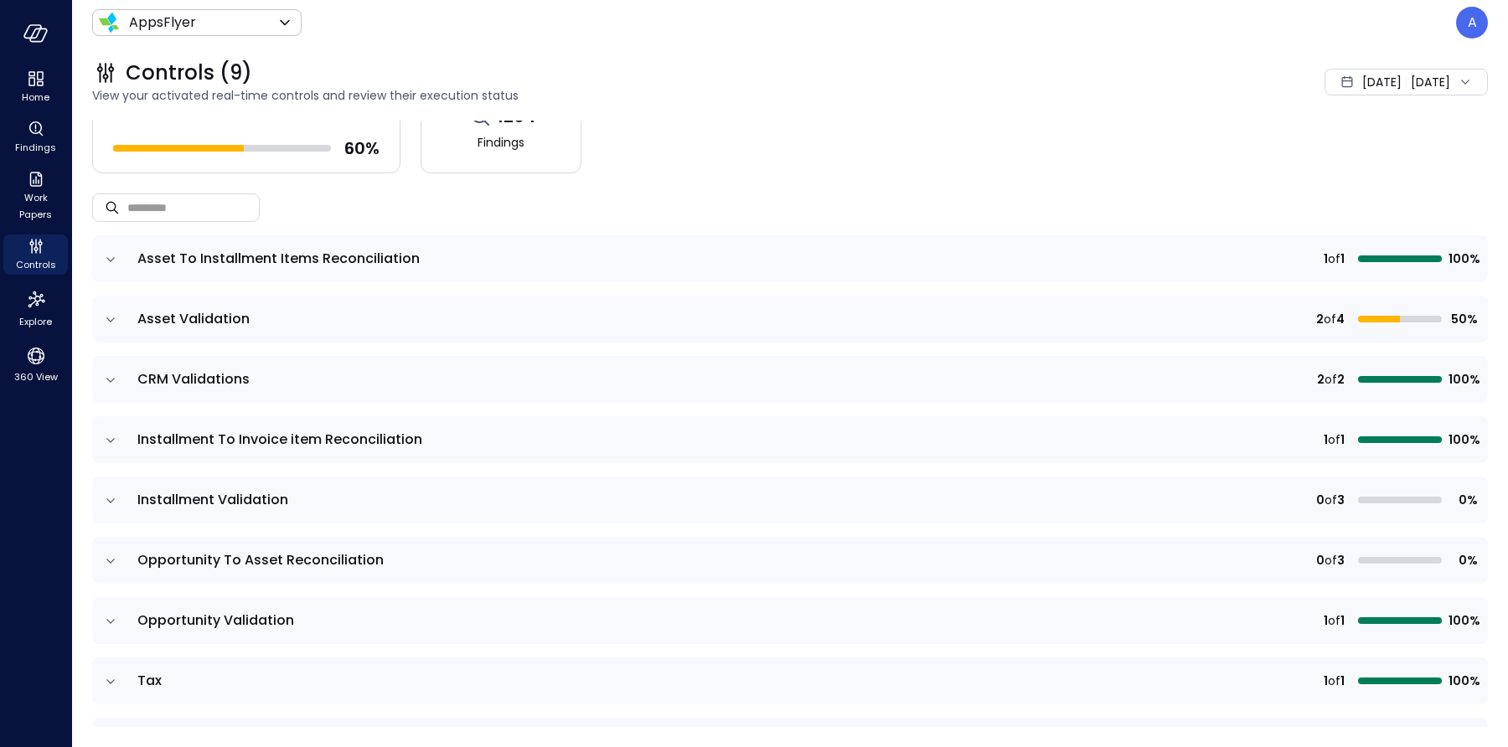
scroll to position [89, 0]
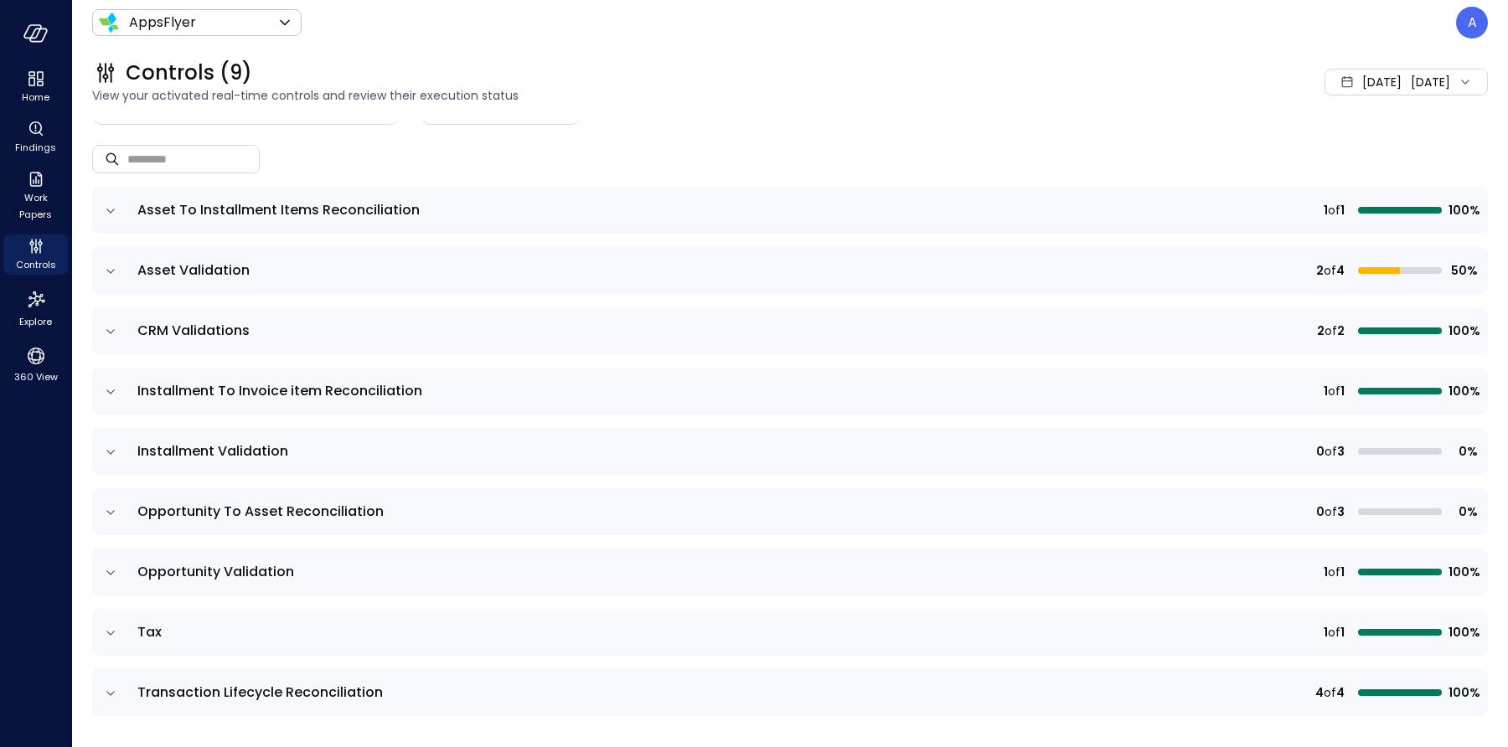
click at [111, 514] on icon "expand row" at bounding box center [110, 512] width 17 height 17
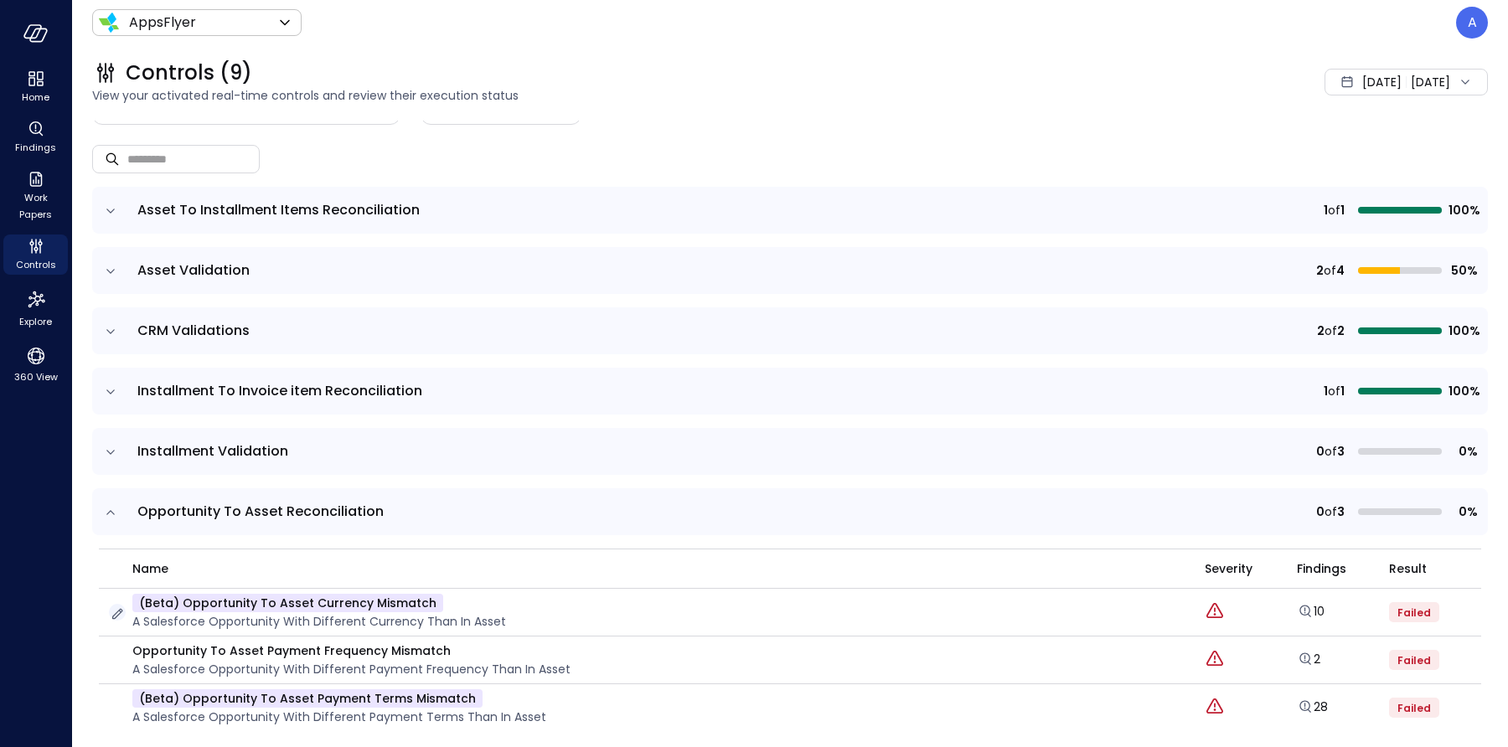
click at [115, 614] on icon "button" at bounding box center [117, 614] width 17 height 17
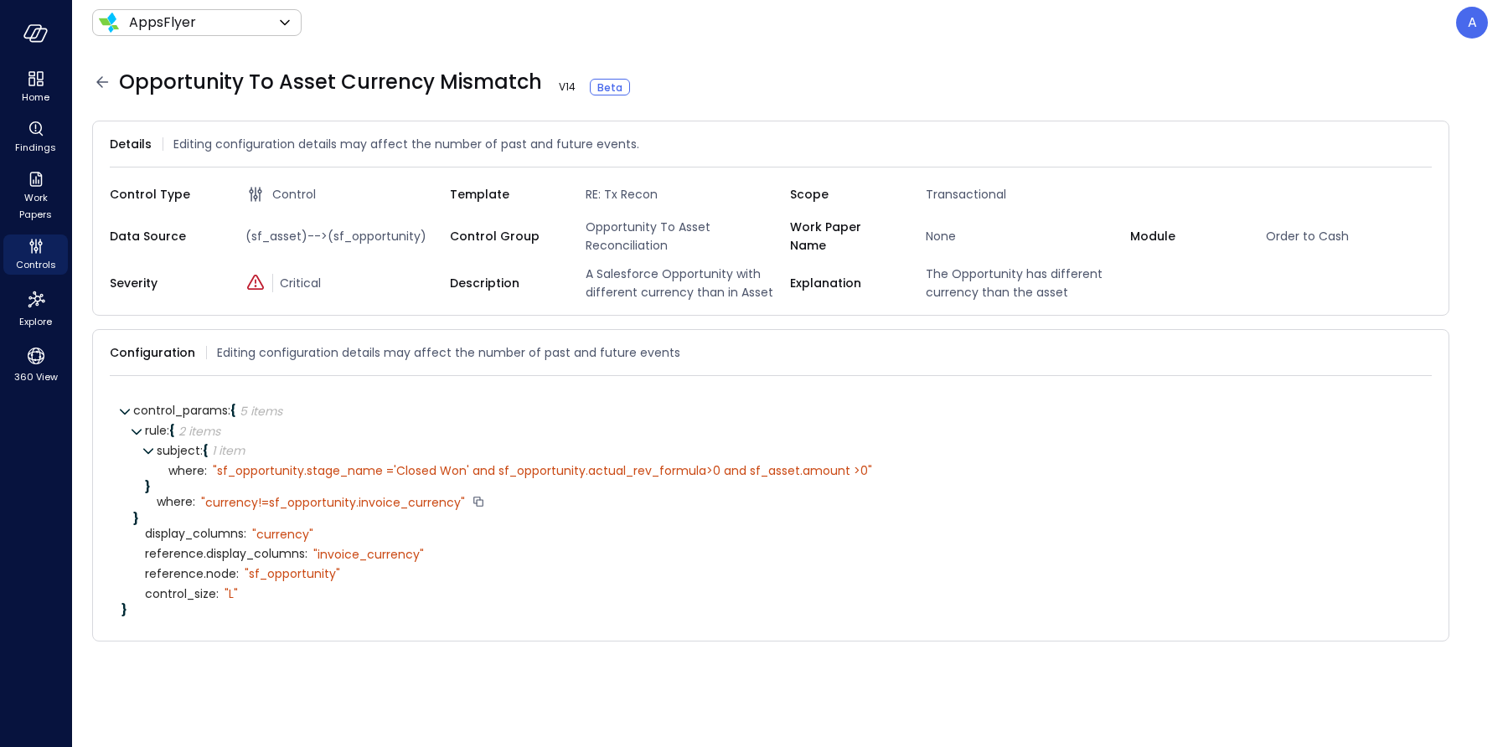
click at [380, 510] on div "" currency!=sf_opportunity.invoice_currency"" at bounding box center [333, 502] width 264 height 15
copy div "invoice_currency"
click at [280, 510] on div "" currency!=sf_opportunity.invoice_currency"" at bounding box center [333, 502] width 264 height 15
drag, startPoint x: 269, startPoint y: 518, endPoint x: 459, endPoint y: 514, distance: 190.2
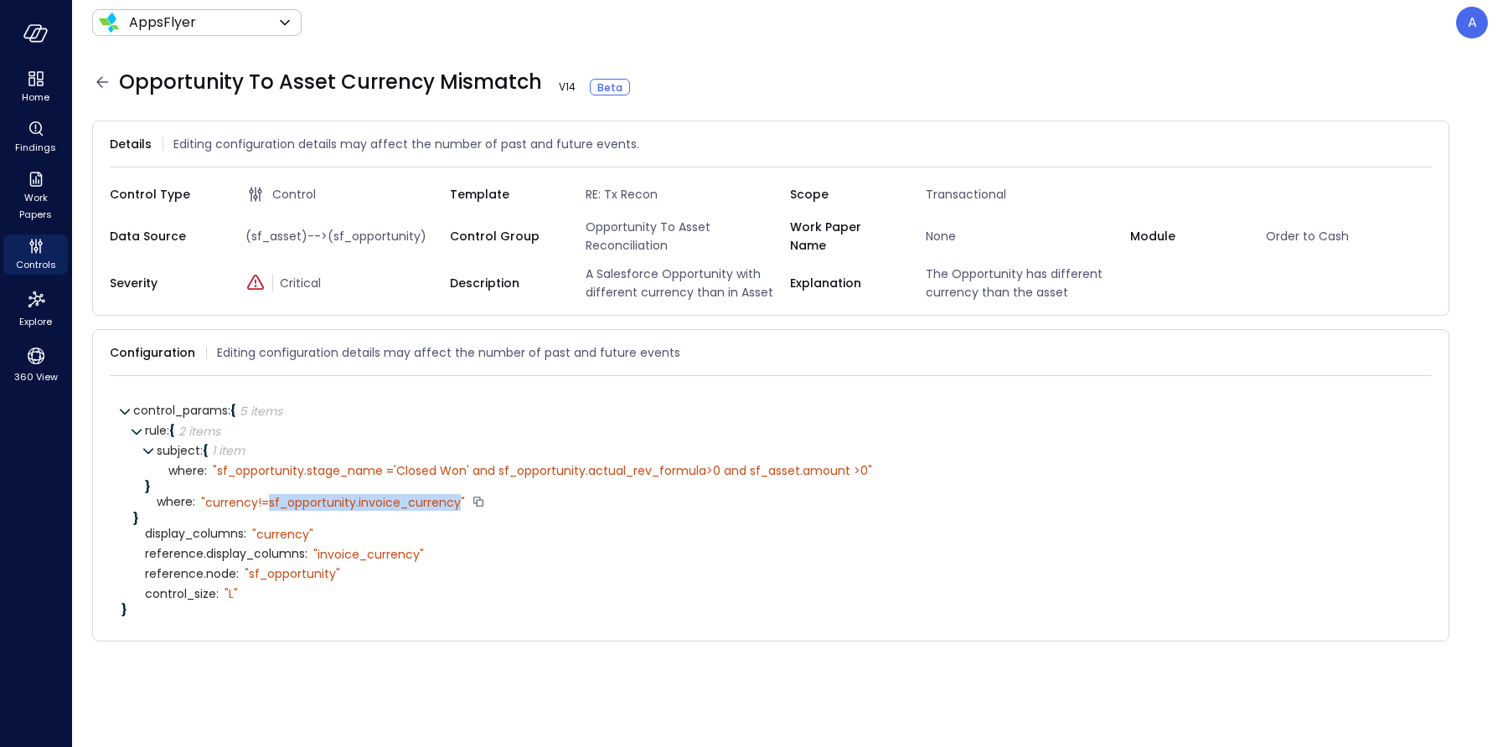
click at [459, 510] on div "" currency!=sf_opportunity.invoice_currency"" at bounding box center [333, 502] width 264 height 15
copy div "sf_opportunity.invoice_currency"
click at [230, 510] on div "" currency!=sf_opportunity.invoice_currency"" at bounding box center [333, 502] width 264 height 15
copy div "currency"
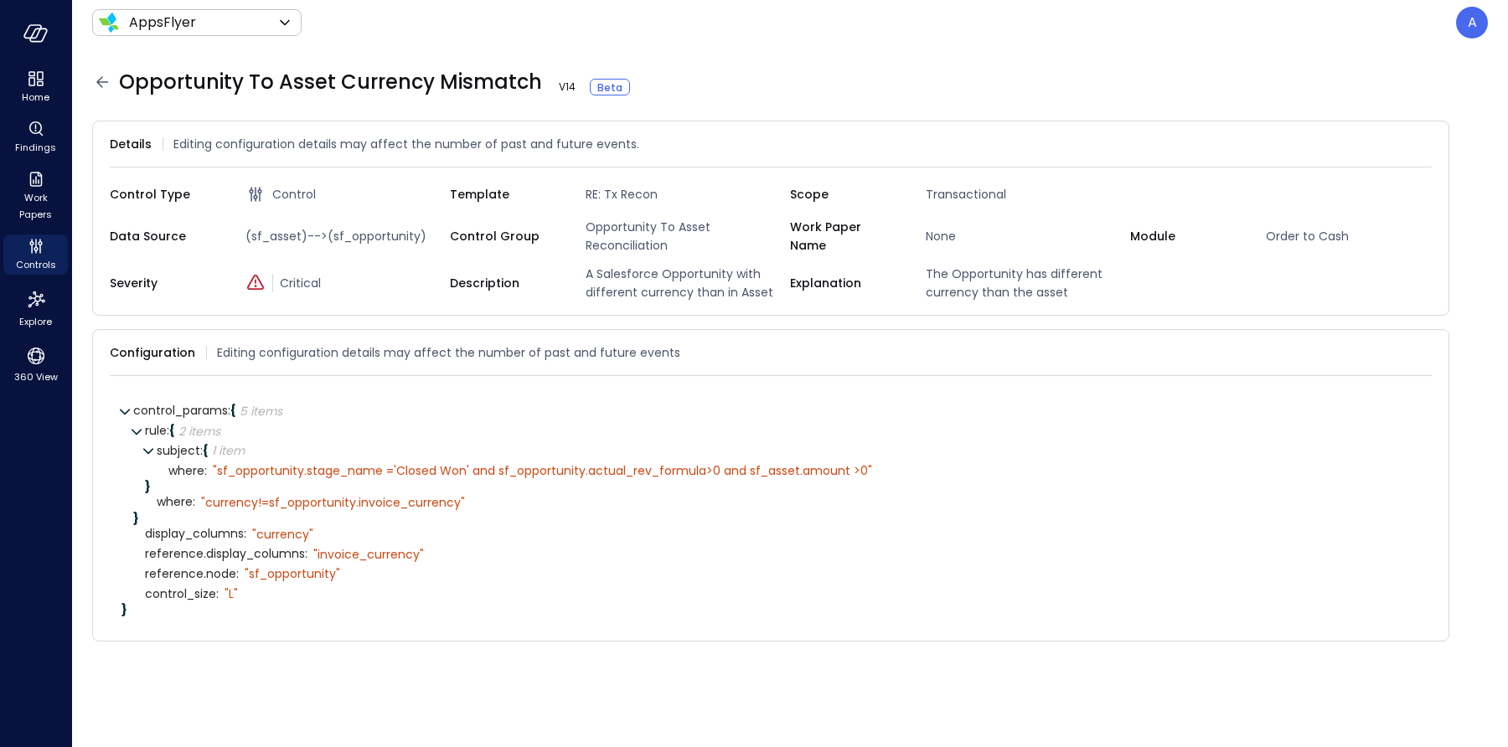
click at [103, 92] on div "Opportunity To Asset Currency Mismatch V 14 Beta" at bounding box center [790, 82] width 1396 height 27
click at [101, 85] on icon at bounding box center [102, 82] width 20 height 20
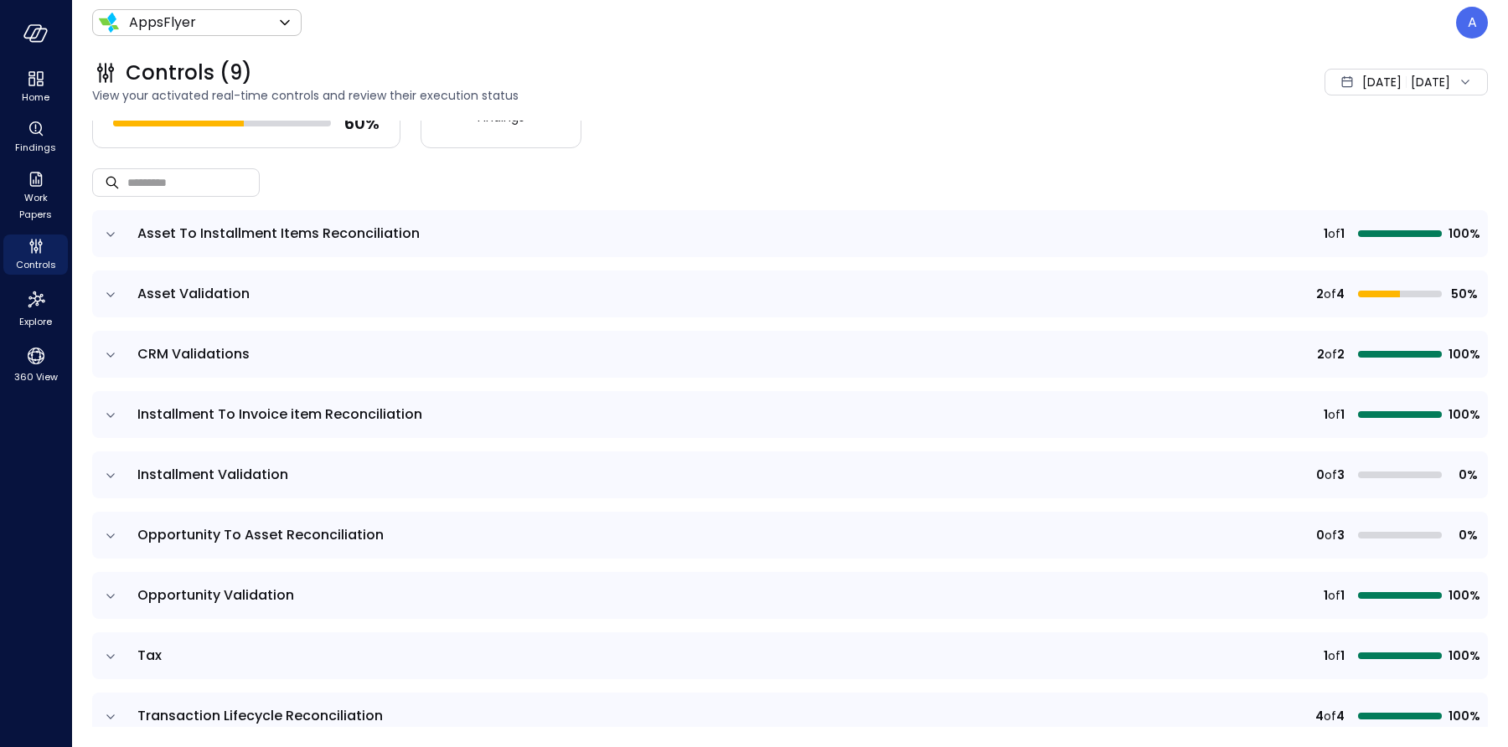
scroll to position [89, 0]
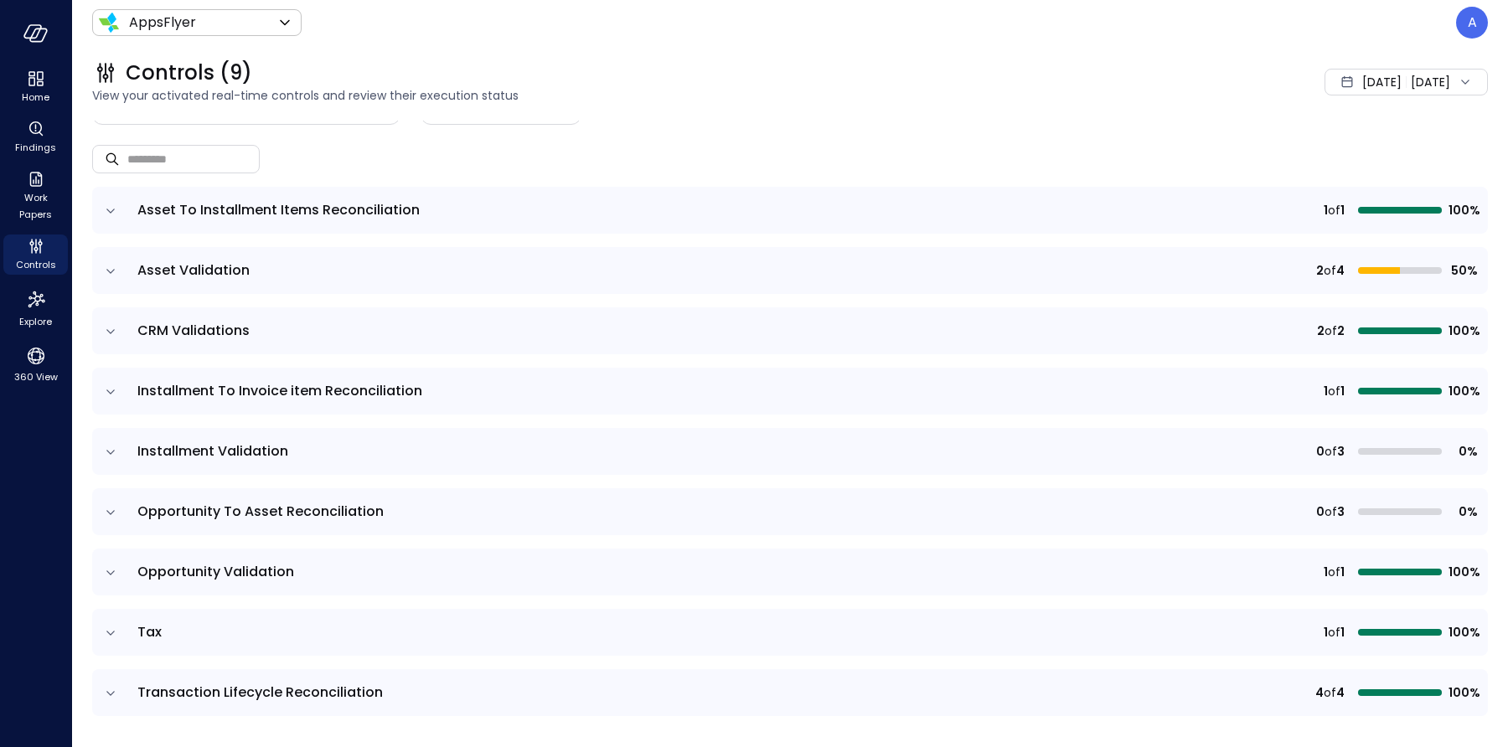
click at [114, 510] on icon "expand row" at bounding box center [110, 512] width 17 height 17
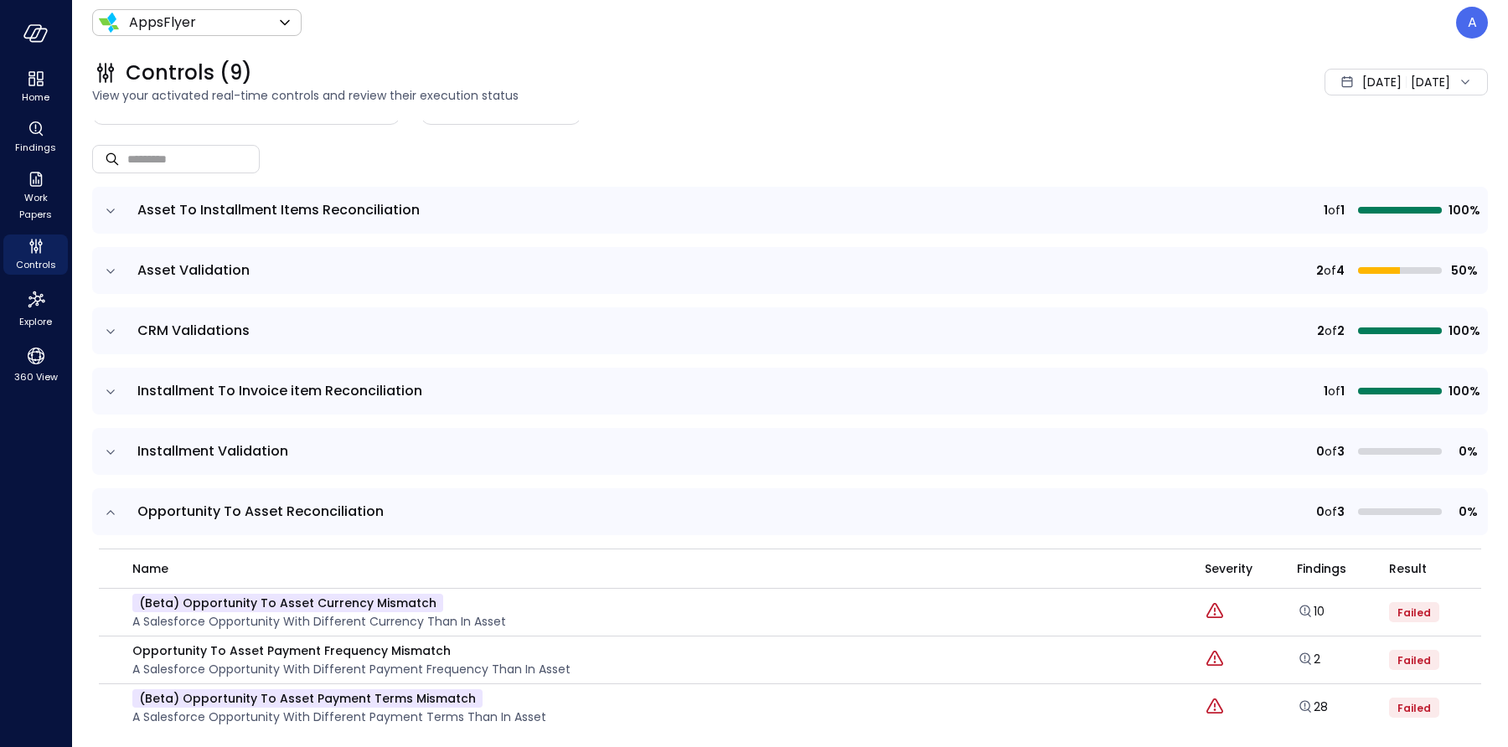
click at [1362, 84] on span "[DATE]" at bounding box center [1381, 82] width 39 height 18
click at [1350, 157] on li "[DATE]" at bounding box center [1359, 156] width 133 height 28
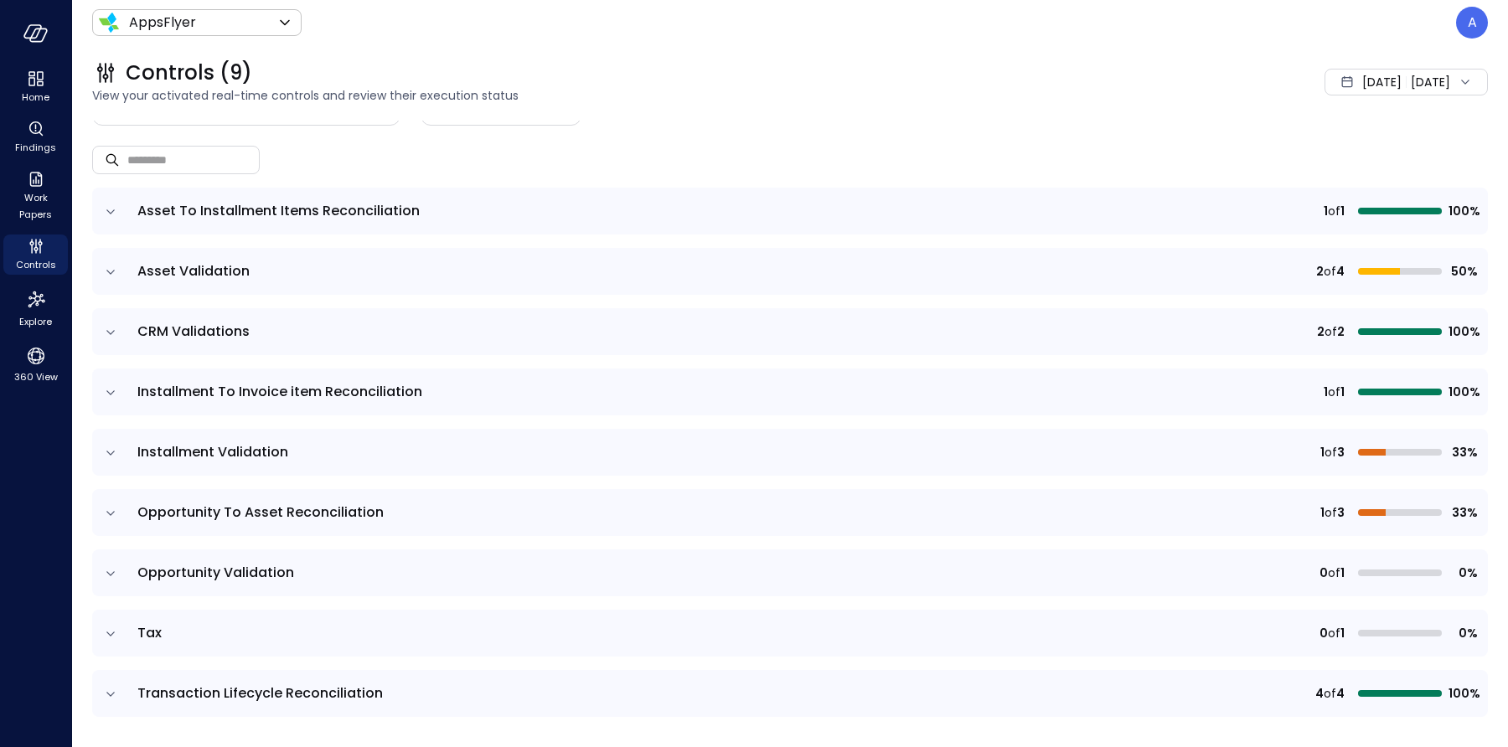
scroll to position [89, 0]
click at [115, 572] on icon "expand row" at bounding box center [110, 573] width 17 height 17
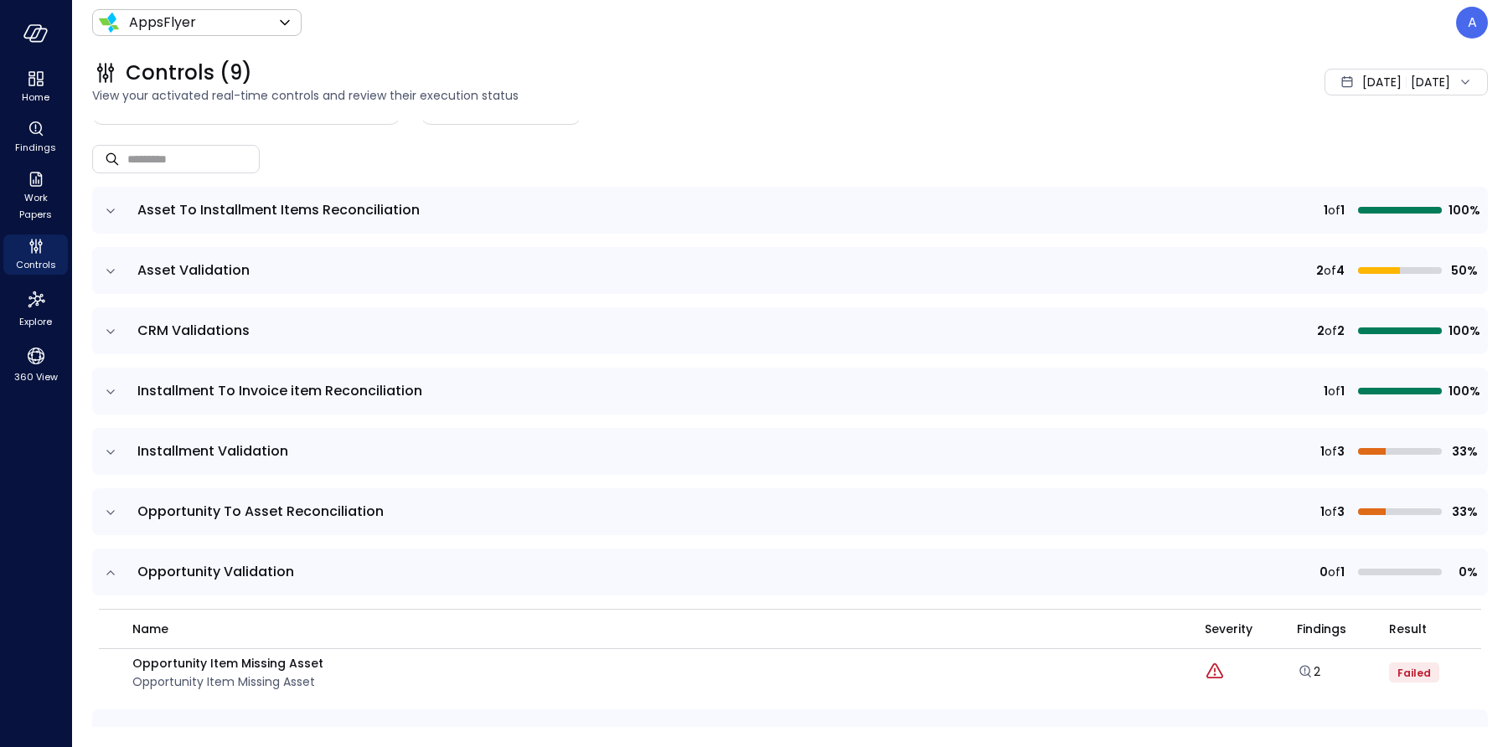
click at [114, 506] on icon "expand row" at bounding box center [110, 512] width 17 height 17
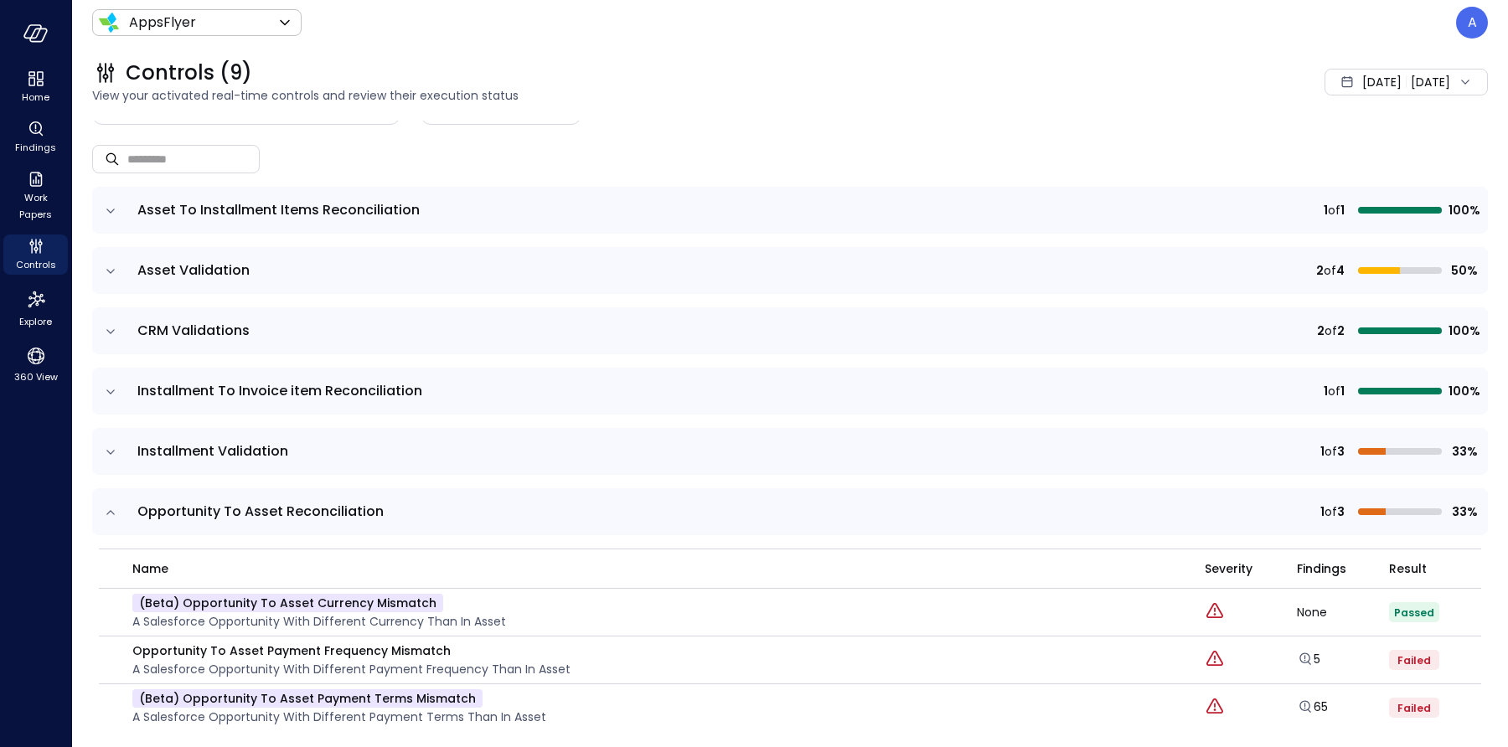
click at [1362, 89] on span "[DATE]" at bounding box center [1381, 82] width 39 height 18
click at [1363, 135] on li "[DATE]" at bounding box center [1373, 128] width 133 height 28
click at [1297, 607] on icon "Explore findings" at bounding box center [1305, 611] width 17 height 17
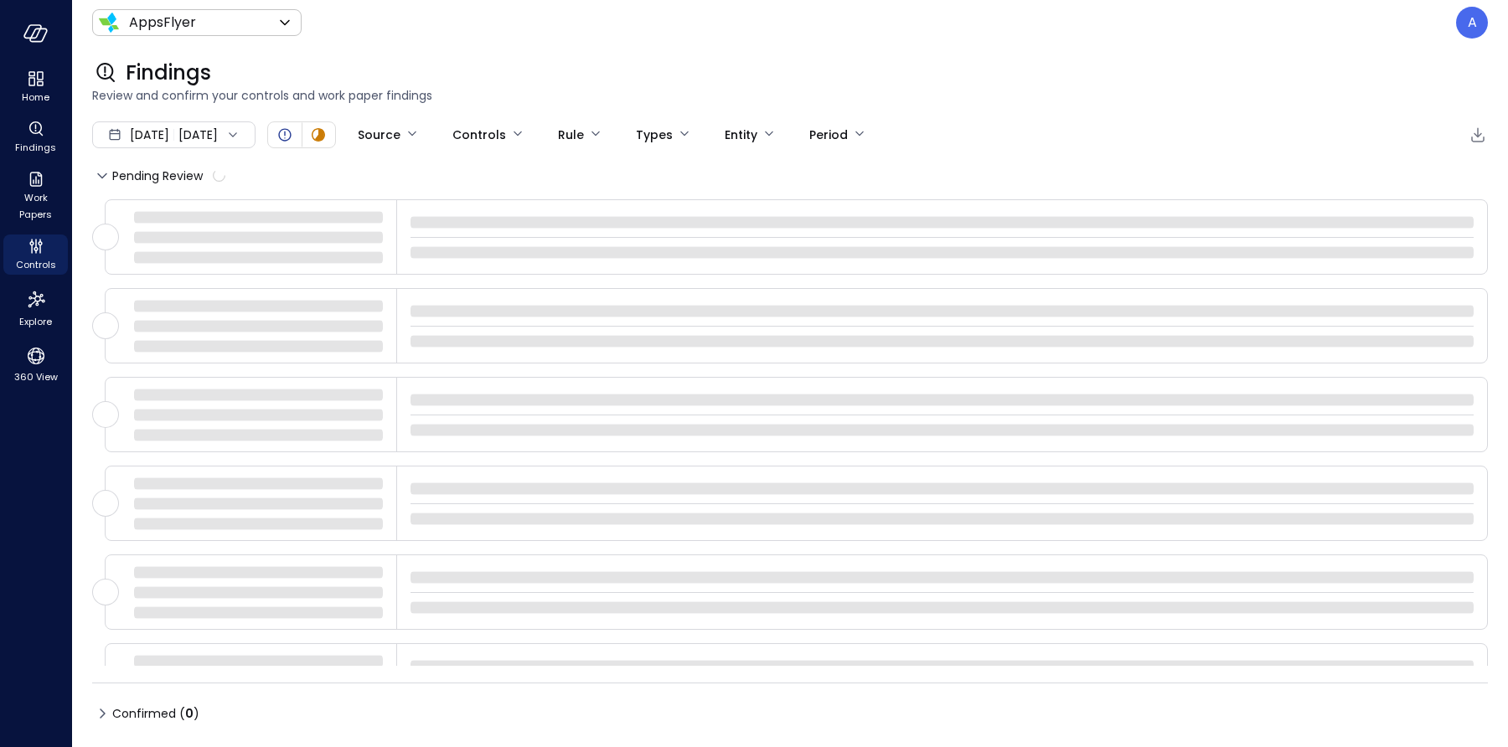
type input "****"
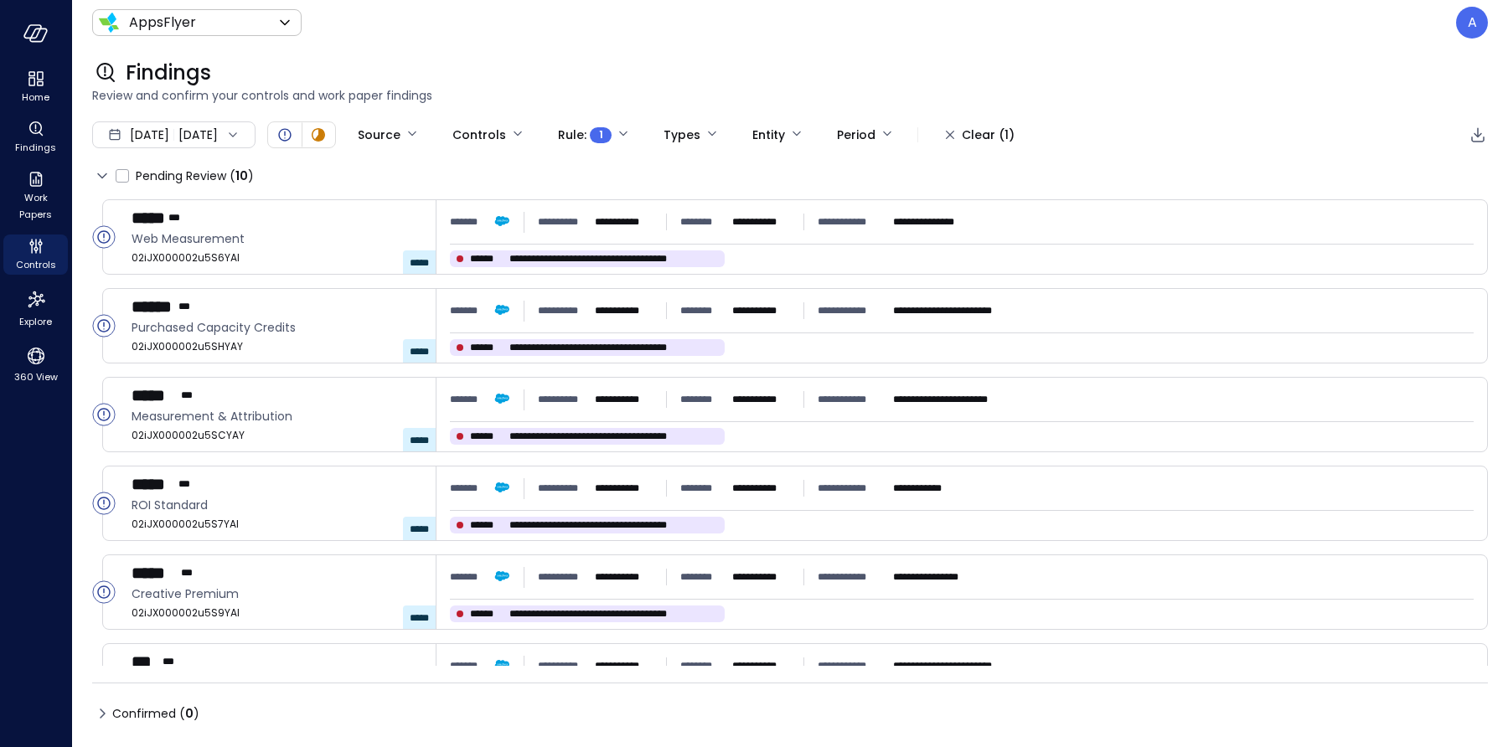
click at [169, 129] on span "[DATE]" at bounding box center [149, 135] width 39 height 18
click at [192, 204] on li "[DATE]" at bounding box center [182, 208] width 133 height 28
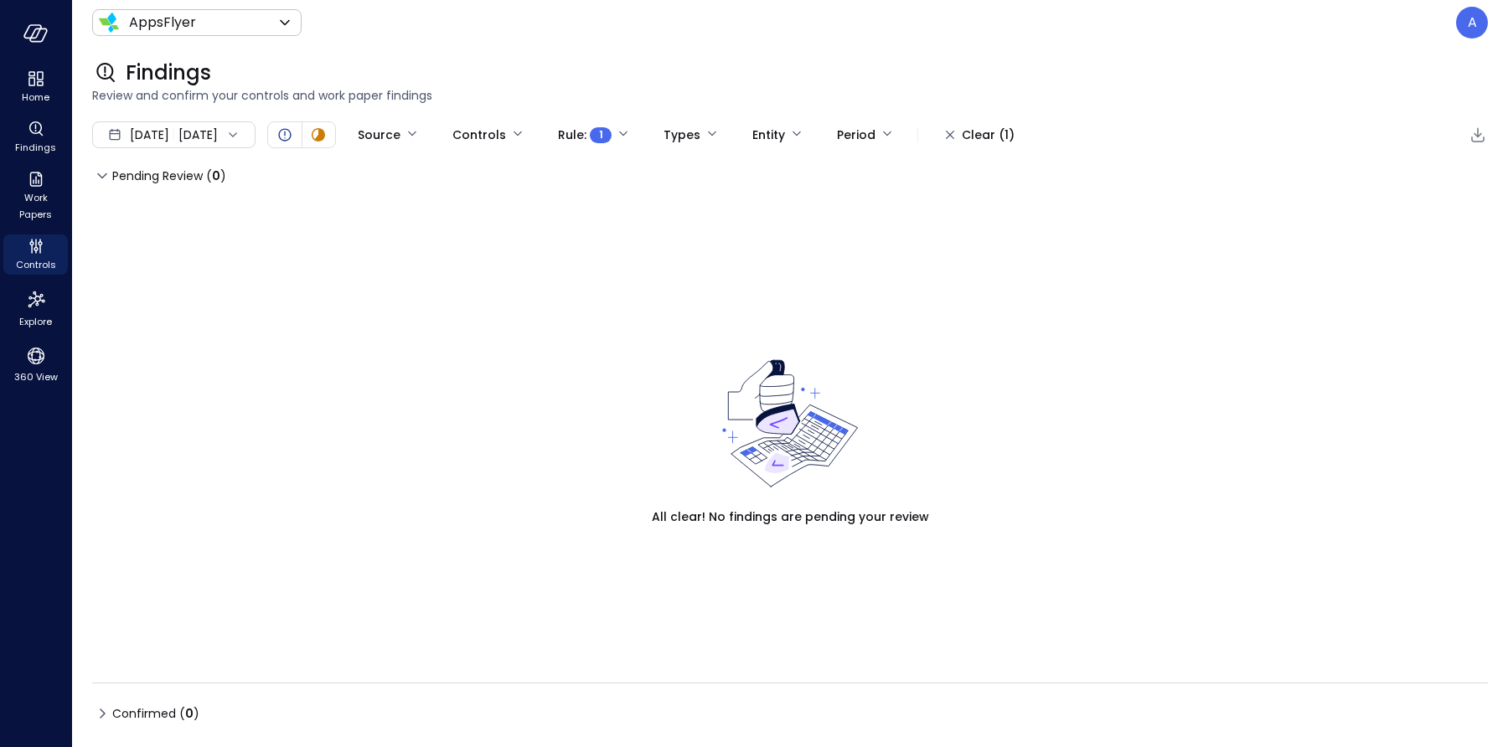
click at [206, 132] on div "[DATE] [DATE]" at bounding box center [173, 134] width 163 height 27
click at [182, 185] on li "[DATE]" at bounding box center [182, 181] width 133 height 28
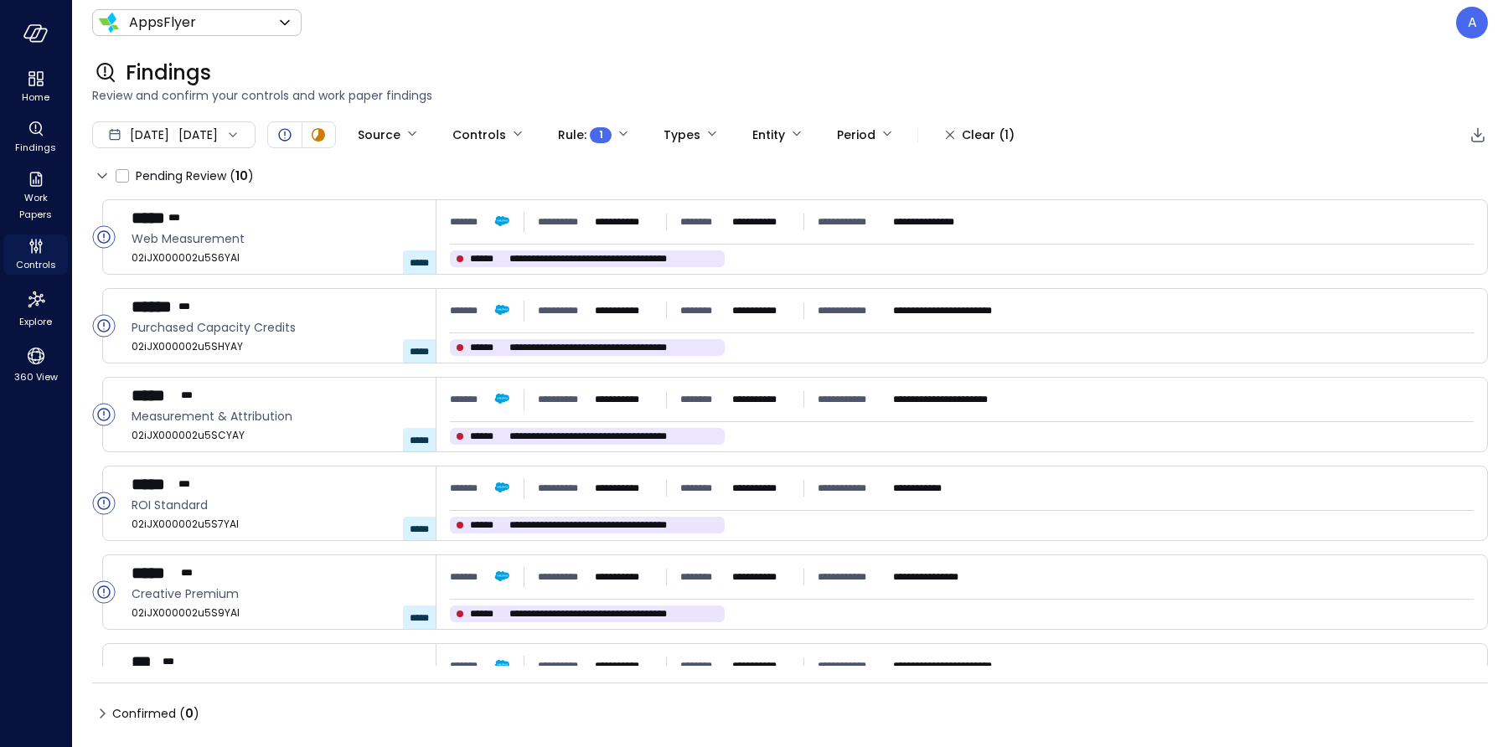
click at [36, 253] on icon "Controls" at bounding box center [36, 246] width 20 height 20
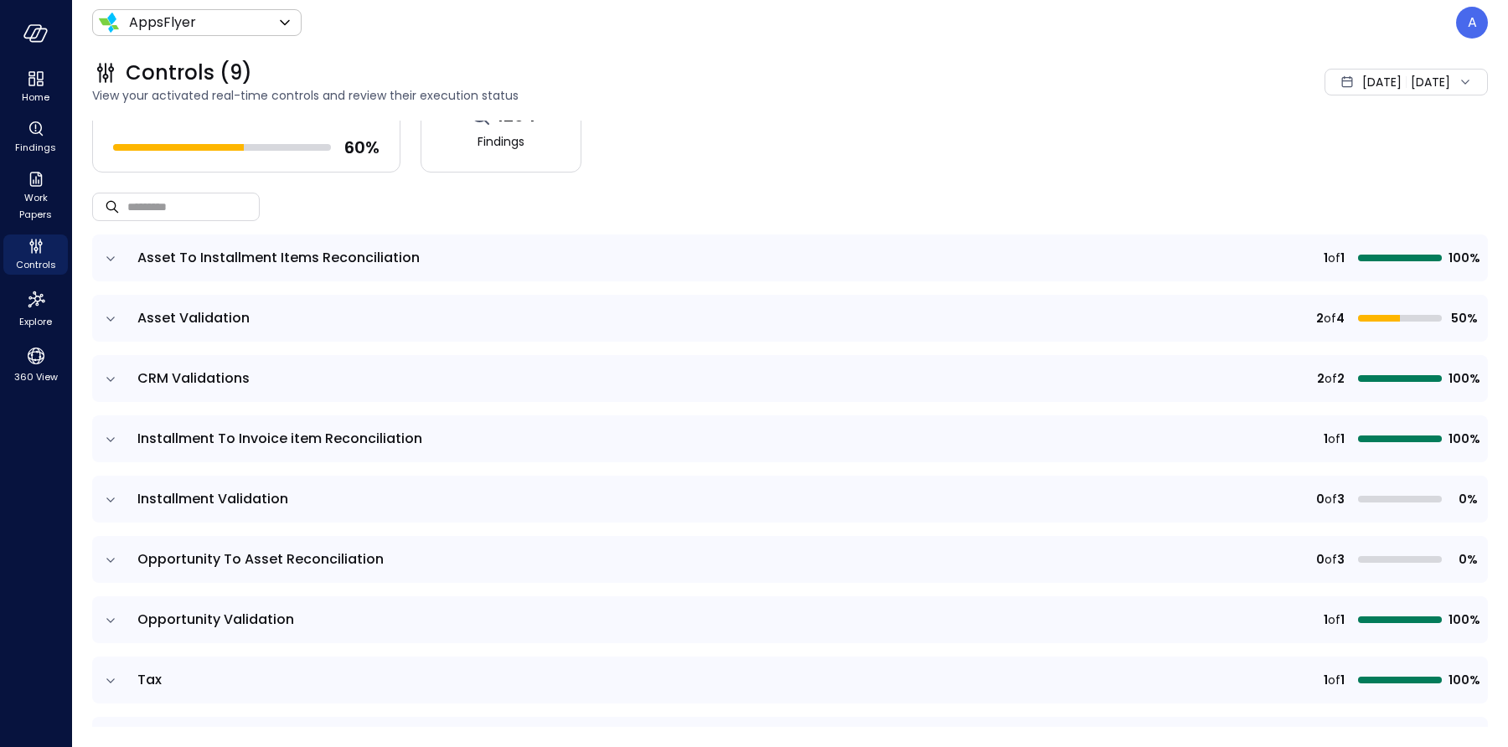
scroll to position [89, 0]
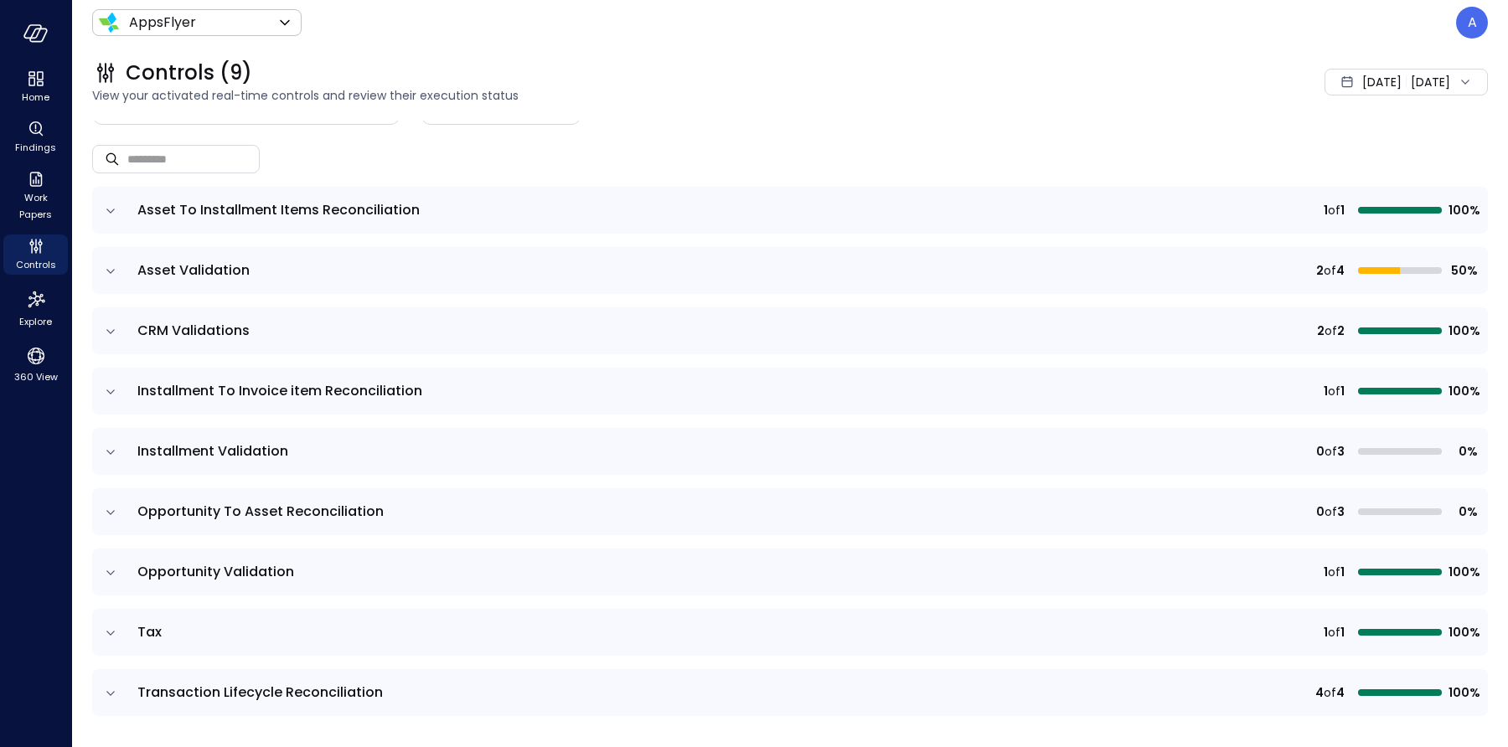
click at [111, 507] on icon "expand row" at bounding box center [110, 512] width 17 height 17
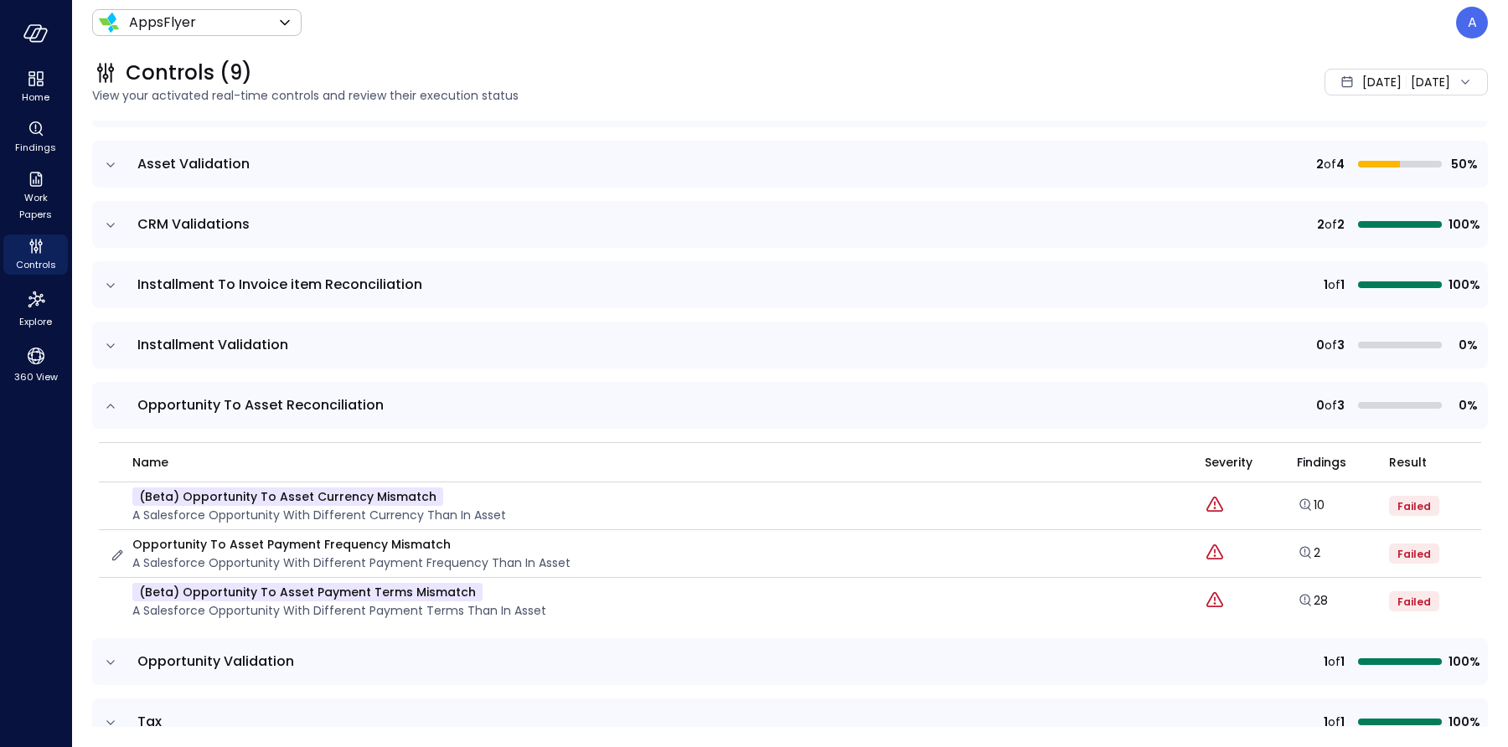
scroll to position [285, 0]
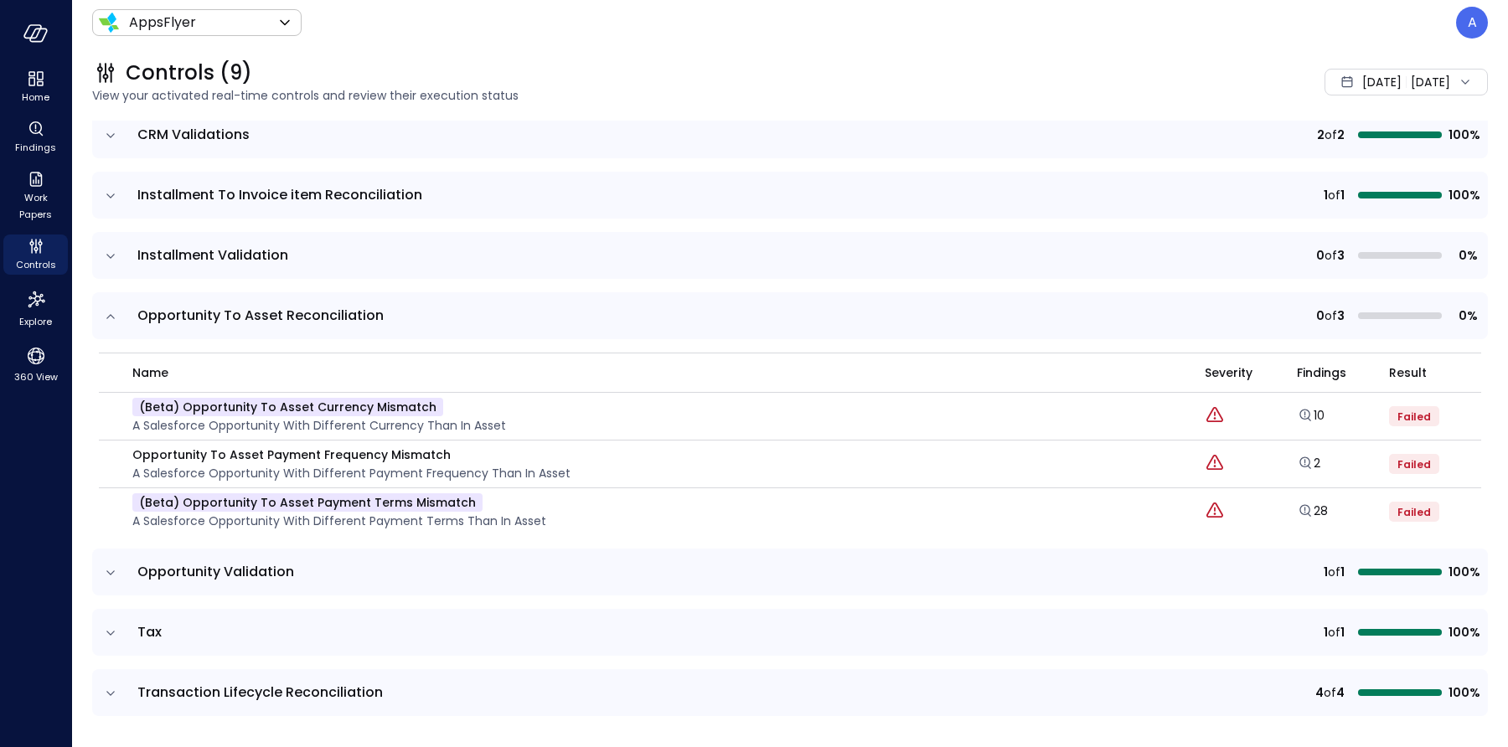
click at [110, 312] on icon "expand row" at bounding box center [110, 316] width 17 height 17
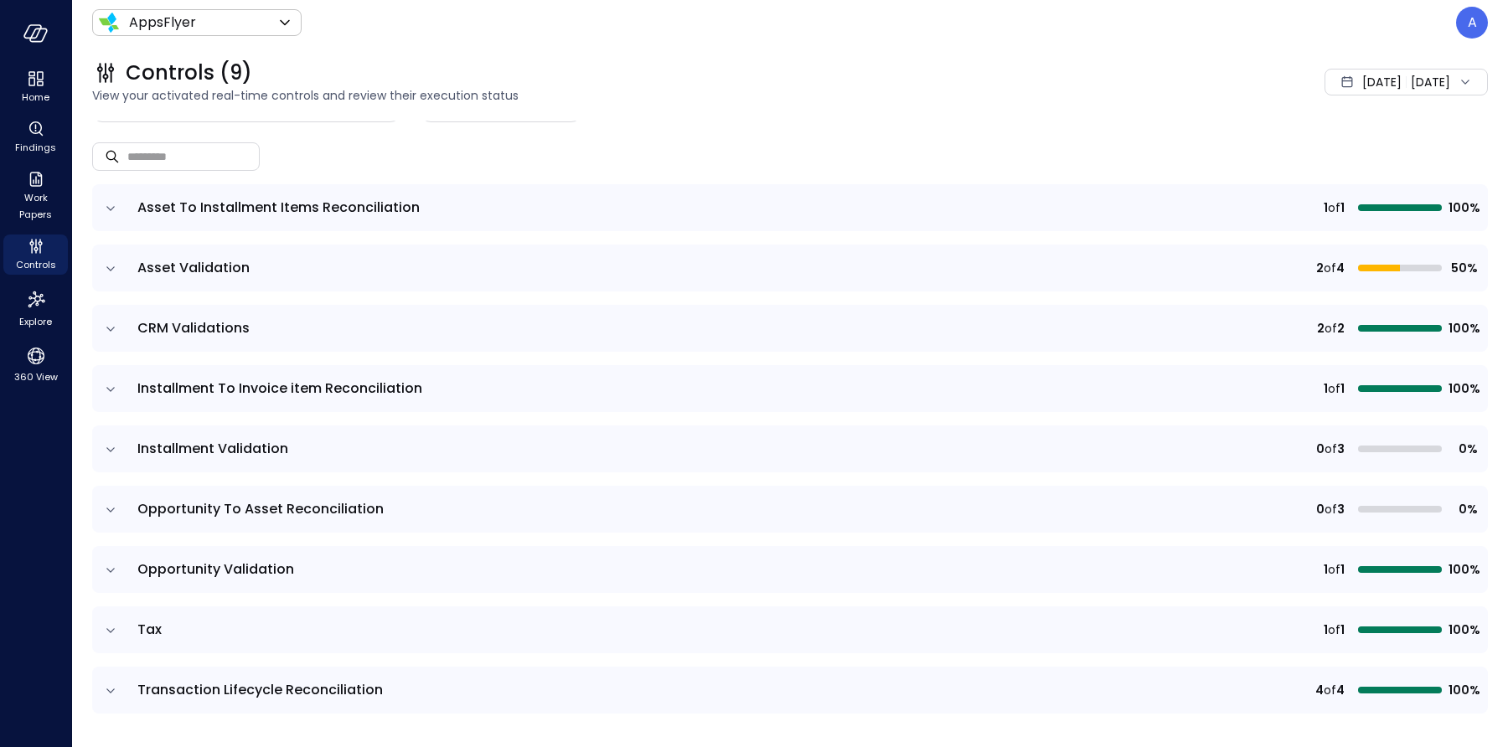
scroll to position [90, 0]
click at [121, 208] on td at bounding box center [109, 209] width 35 height 47
click at [111, 205] on icon "expand row" at bounding box center [110, 210] width 17 height 17
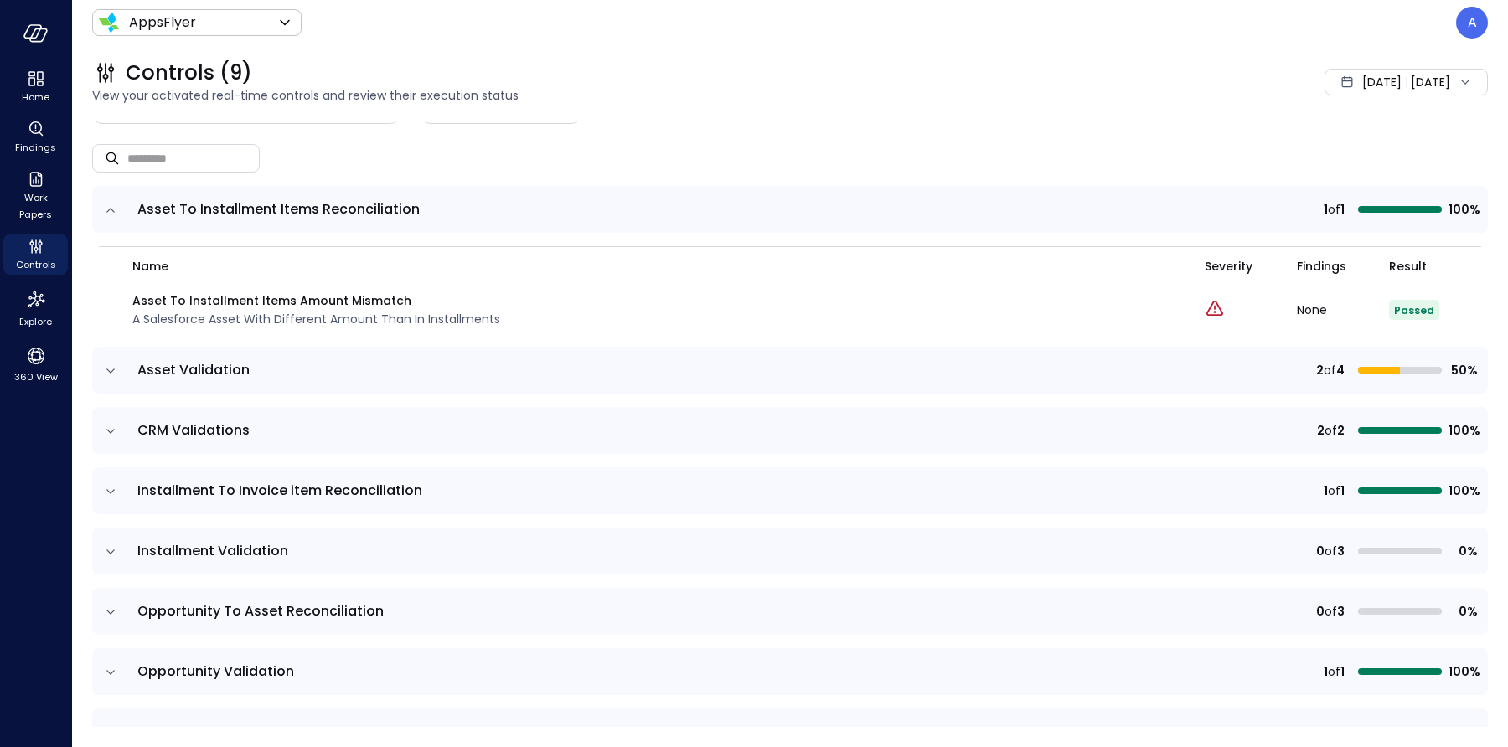
click at [1362, 82] on span "[DATE]" at bounding box center [1381, 82] width 39 height 18
click at [1341, 148] on li "[DATE]" at bounding box center [1359, 156] width 133 height 28
click at [119, 310] on icon "button" at bounding box center [117, 312] width 11 height 11
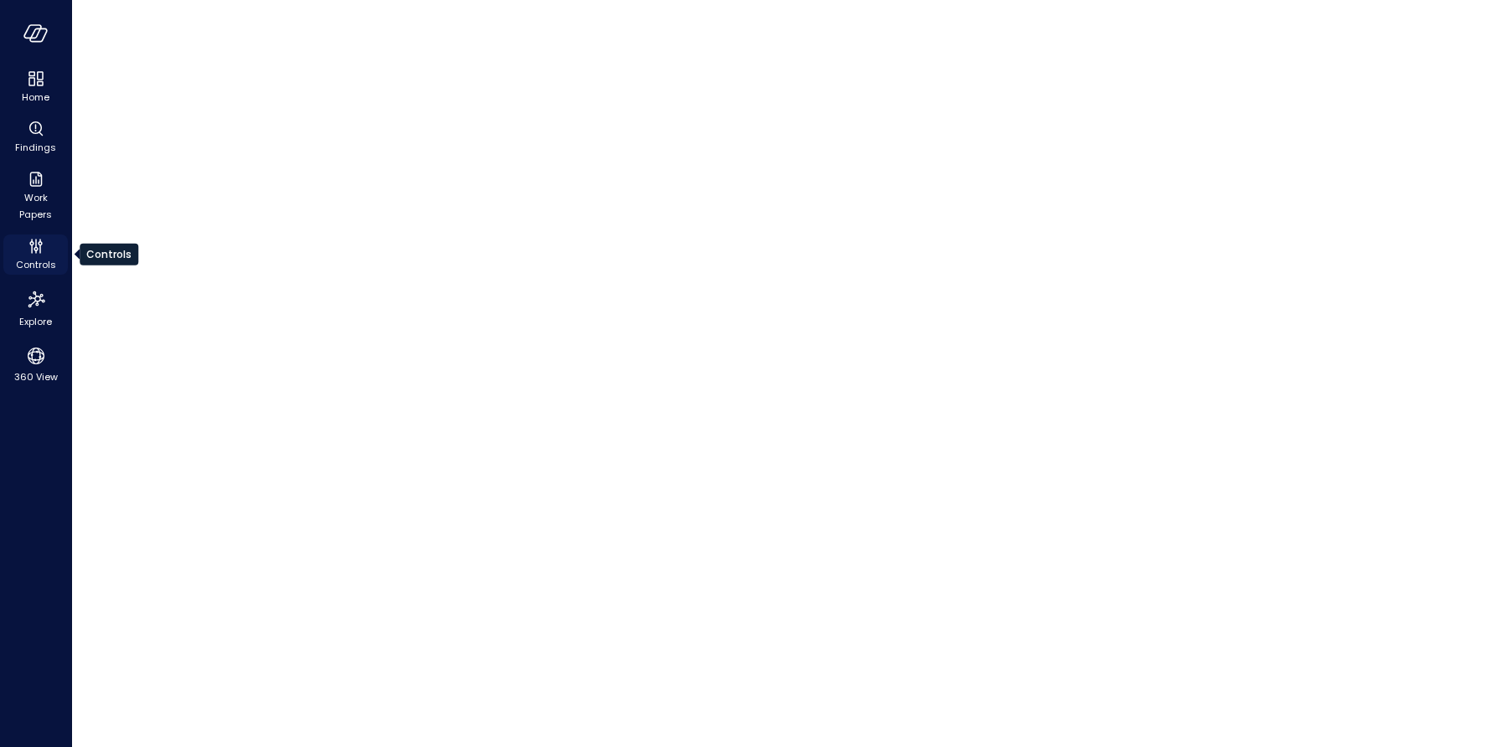
click at [31, 249] on icon "Controls" at bounding box center [32, 249] width 2 height 9
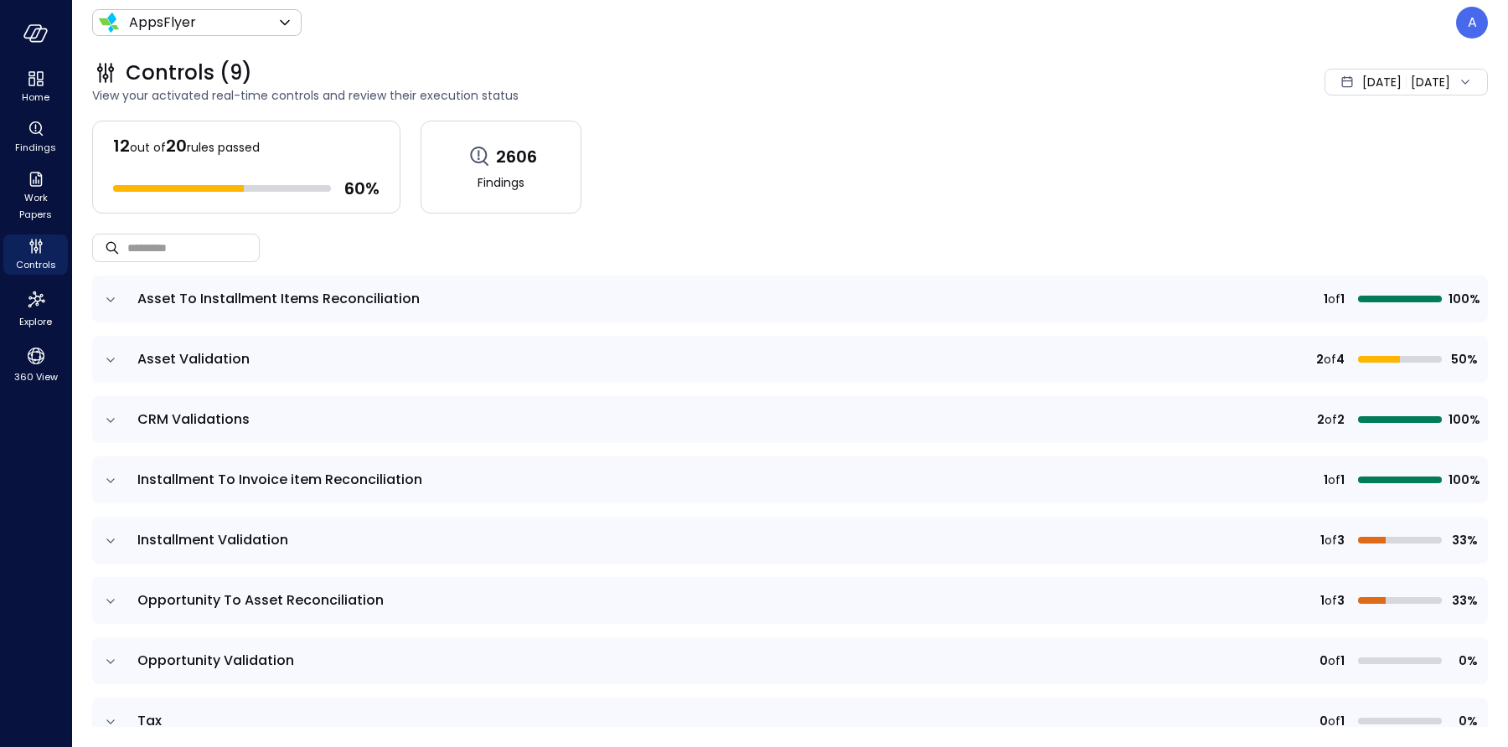
click at [111, 300] on icon "expand row" at bounding box center [110, 300] width 17 height 17
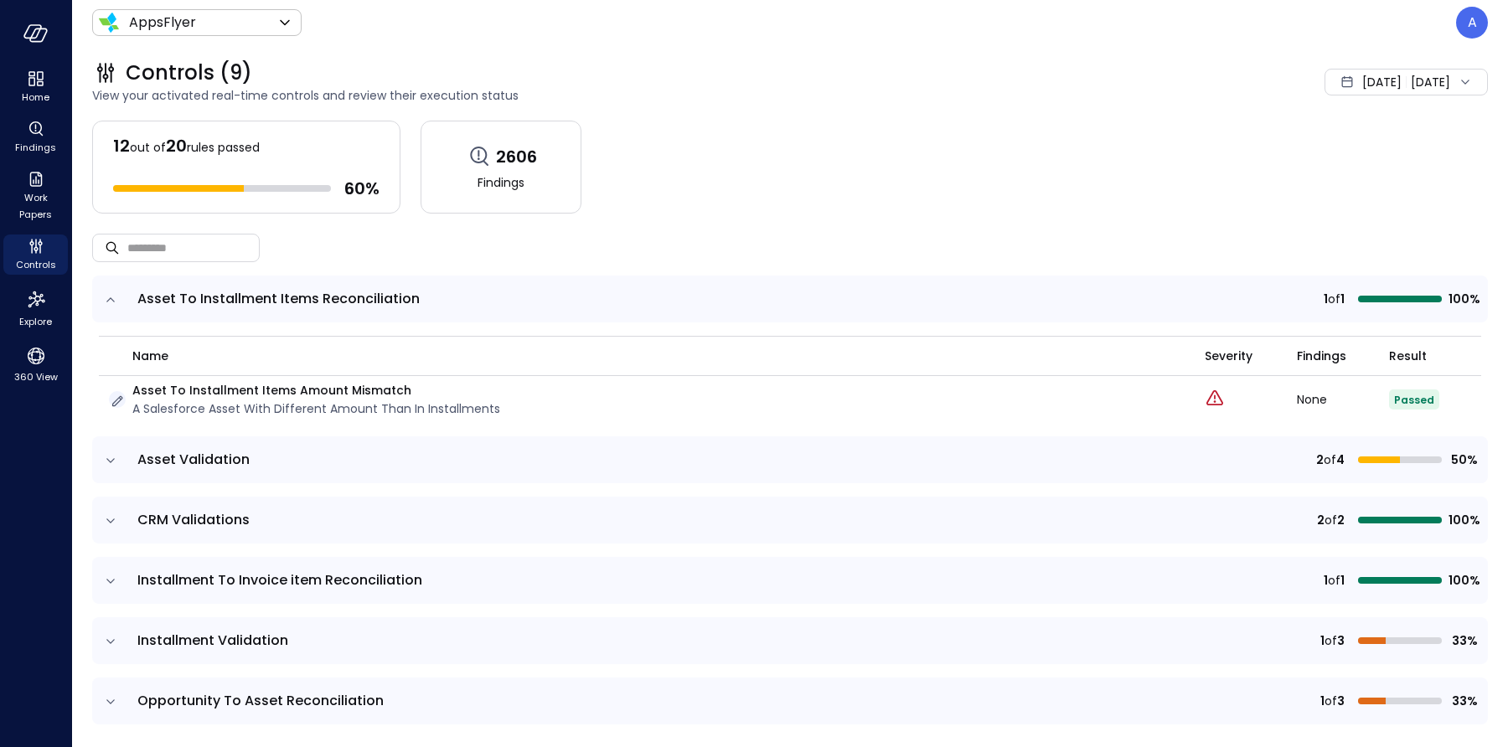
click at [116, 398] on icon "button" at bounding box center [117, 401] width 11 height 11
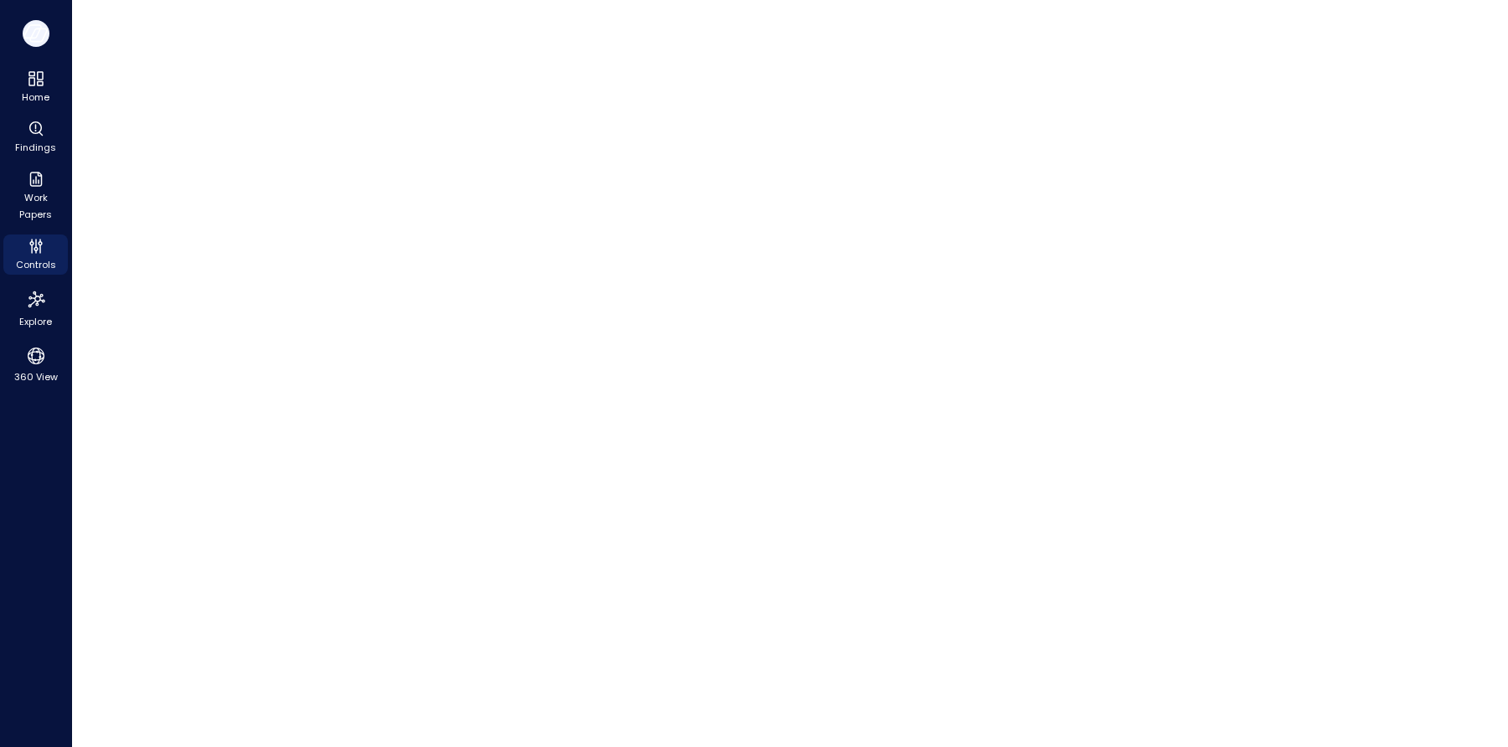
click at [39, 38] on icon "button" at bounding box center [35, 33] width 25 height 18
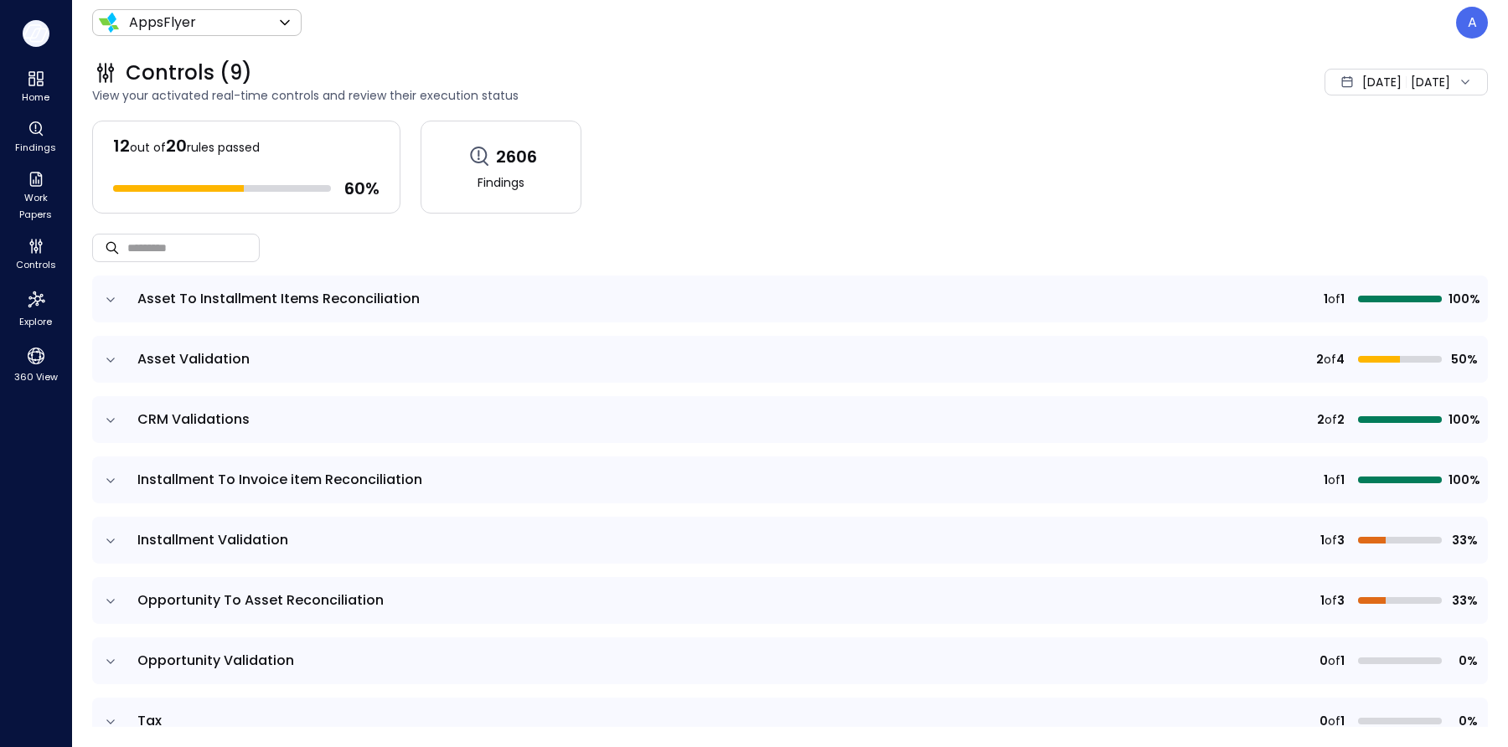
click at [38, 34] on icon "button" at bounding box center [35, 33] width 25 height 18
click at [1464, 19] on div "A" at bounding box center [1472, 23] width 32 height 32
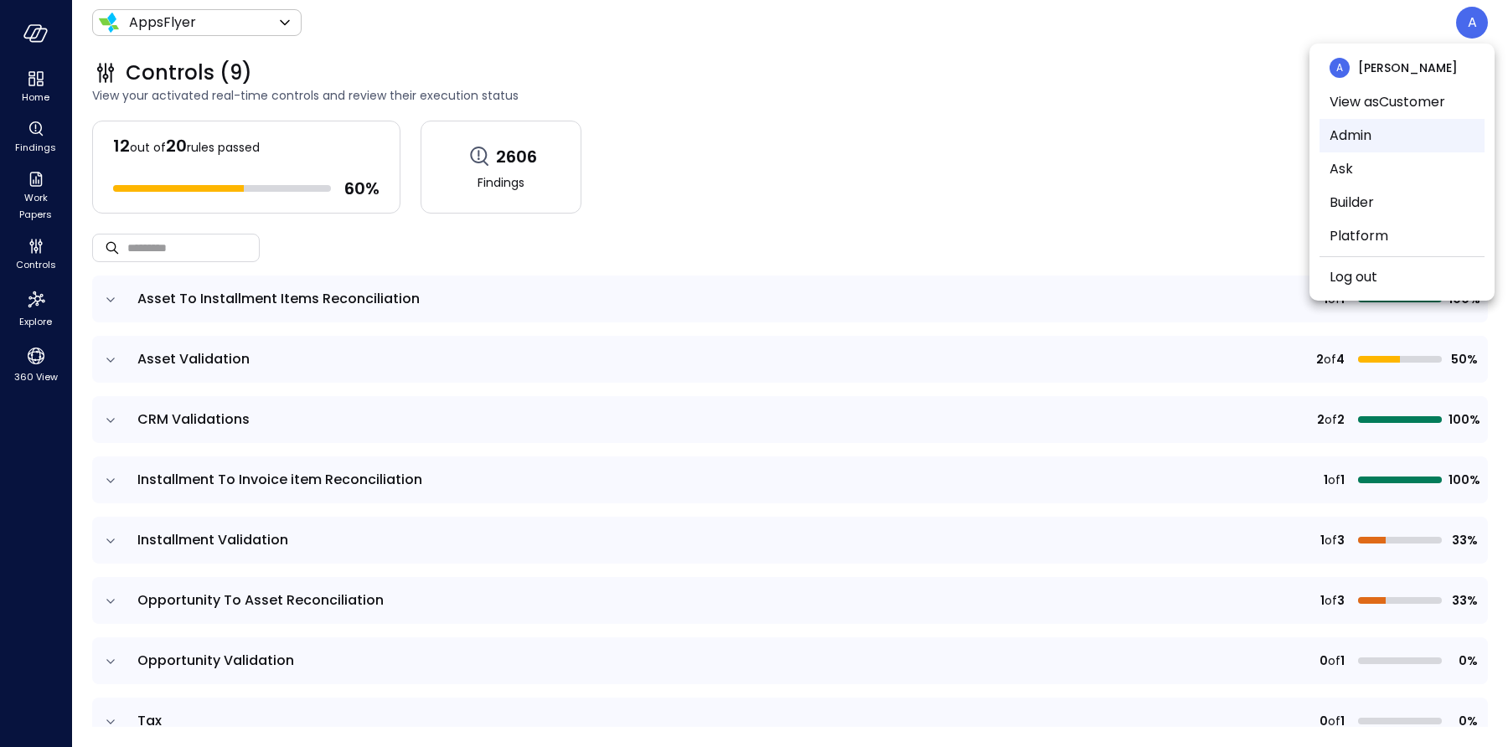
click at [1381, 131] on li "Admin" at bounding box center [1401, 136] width 165 height 34
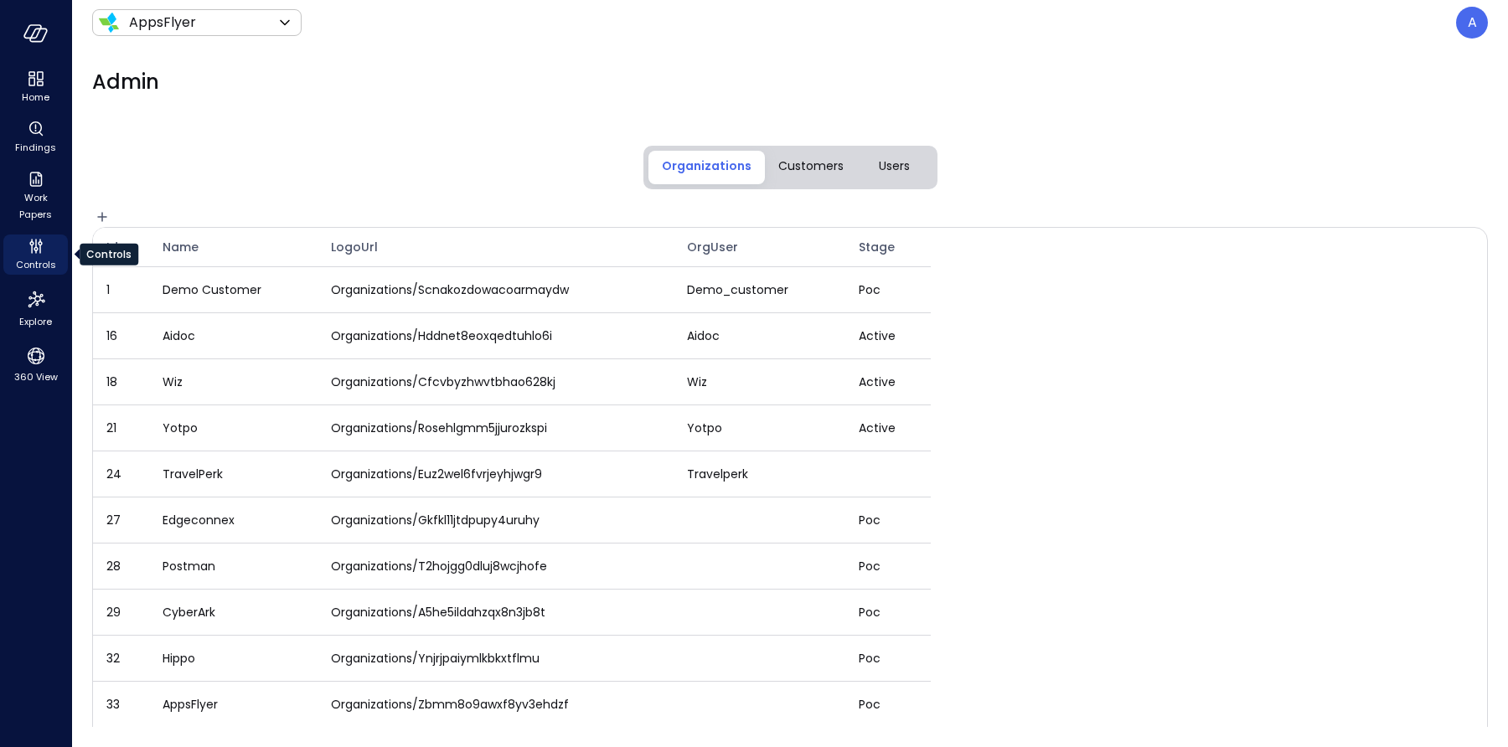
click at [37, 250] on icon "Controls" at bounding box center [36, 249] width 4 height 4
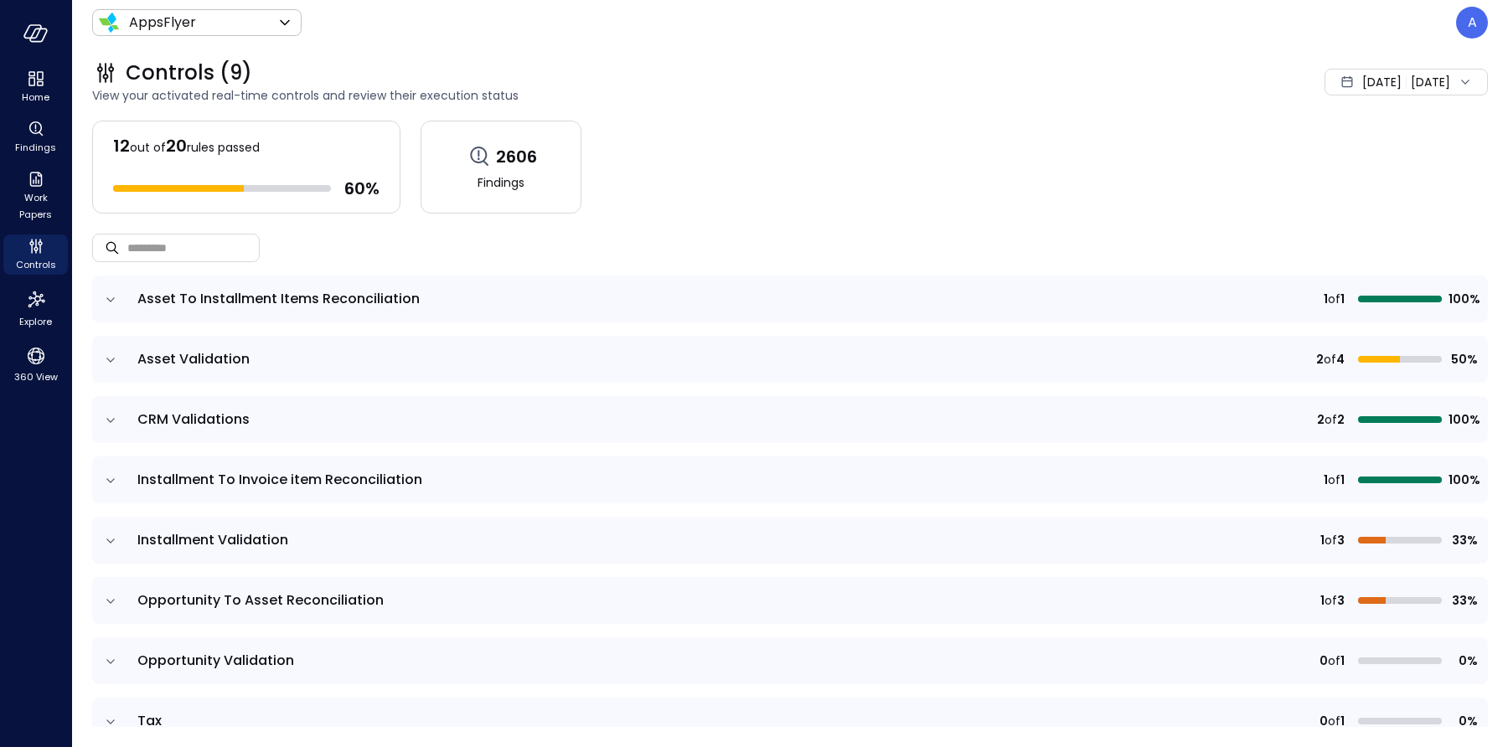
click at [106, 298] on icon "expand row" at bounding box center [110, 300] width 17 height 17
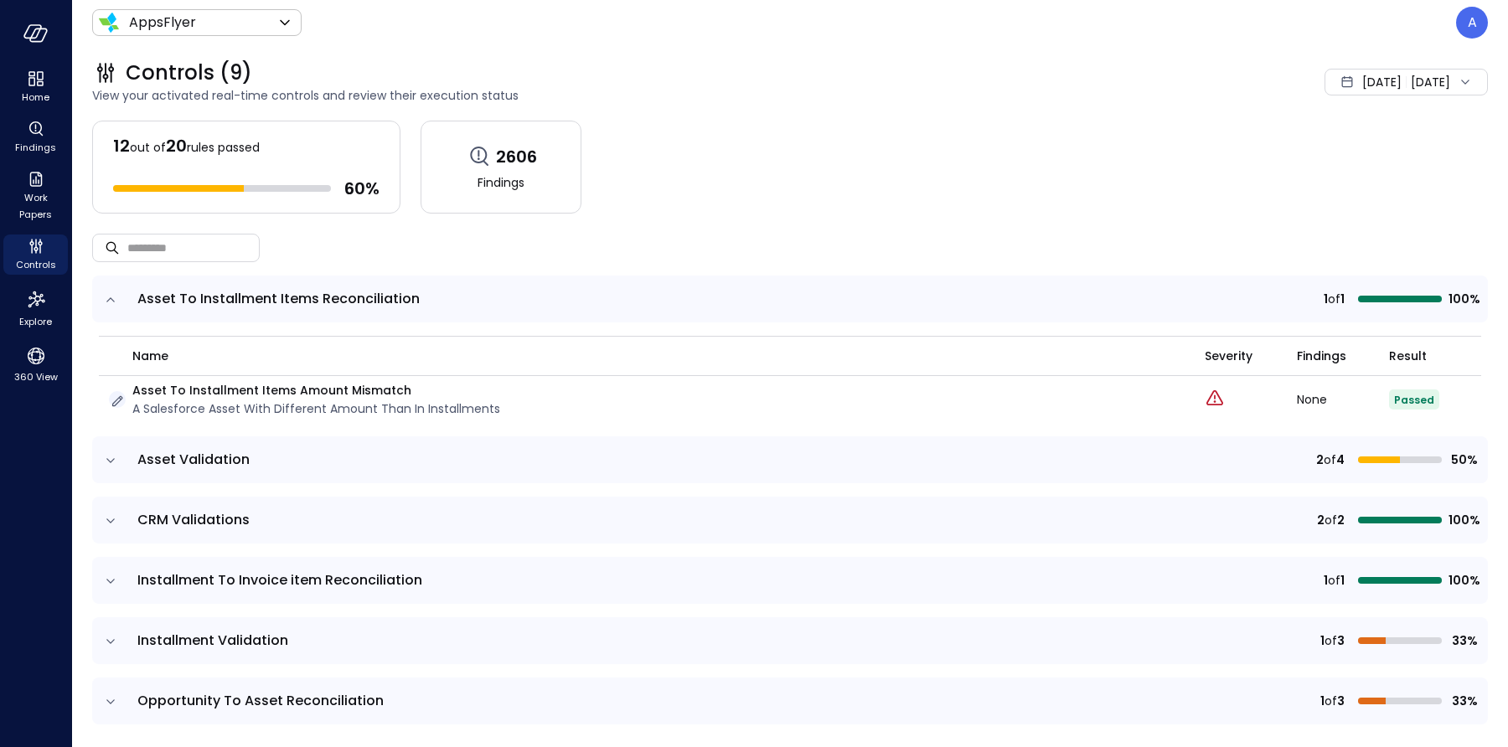
click at [116, 400] on icon "button" at bounding box center [117, 401] width 17 height 17
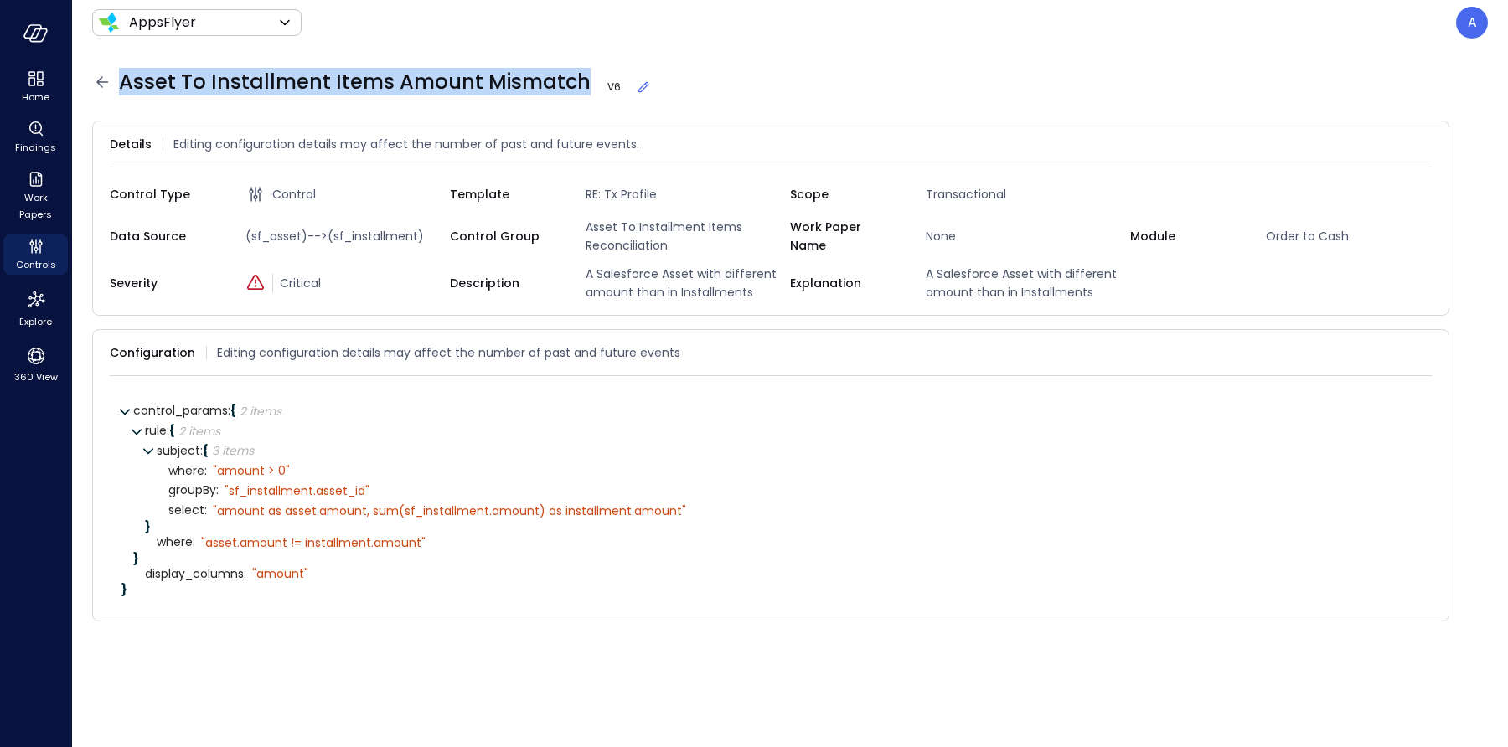
drag, startPoint x: 121, startPoint y: 81, endPoint x: 573, endPoint y: 80, distance: 451.5
click at [573, 80] on span "Asset To Installment Items Amount Mismatch V 6" at bounding box center [385, 82] width 533 height 27
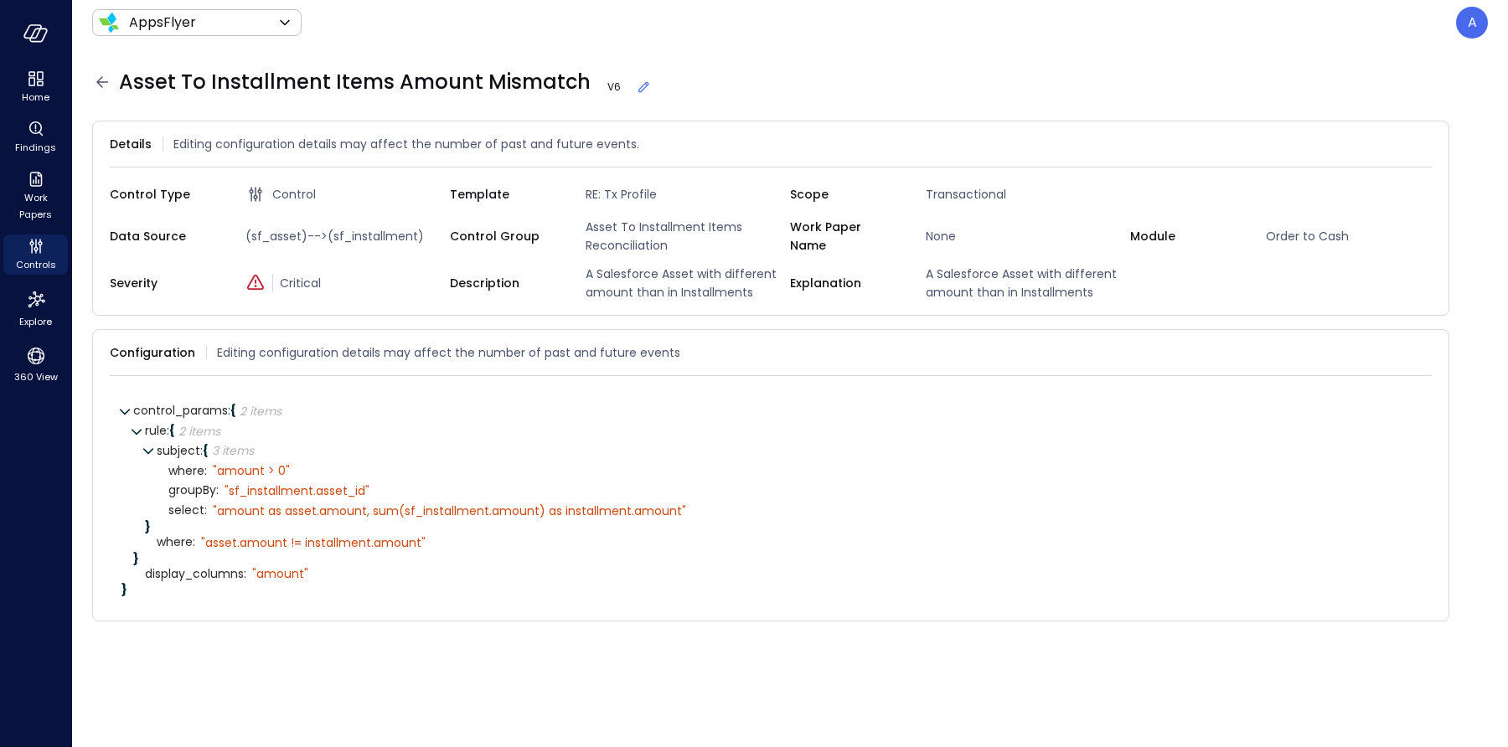
click at [172, 86] on span "Asset To Installment Items Amount Mismatch V 6" at bounding box center [385, 82] width 533 height 27
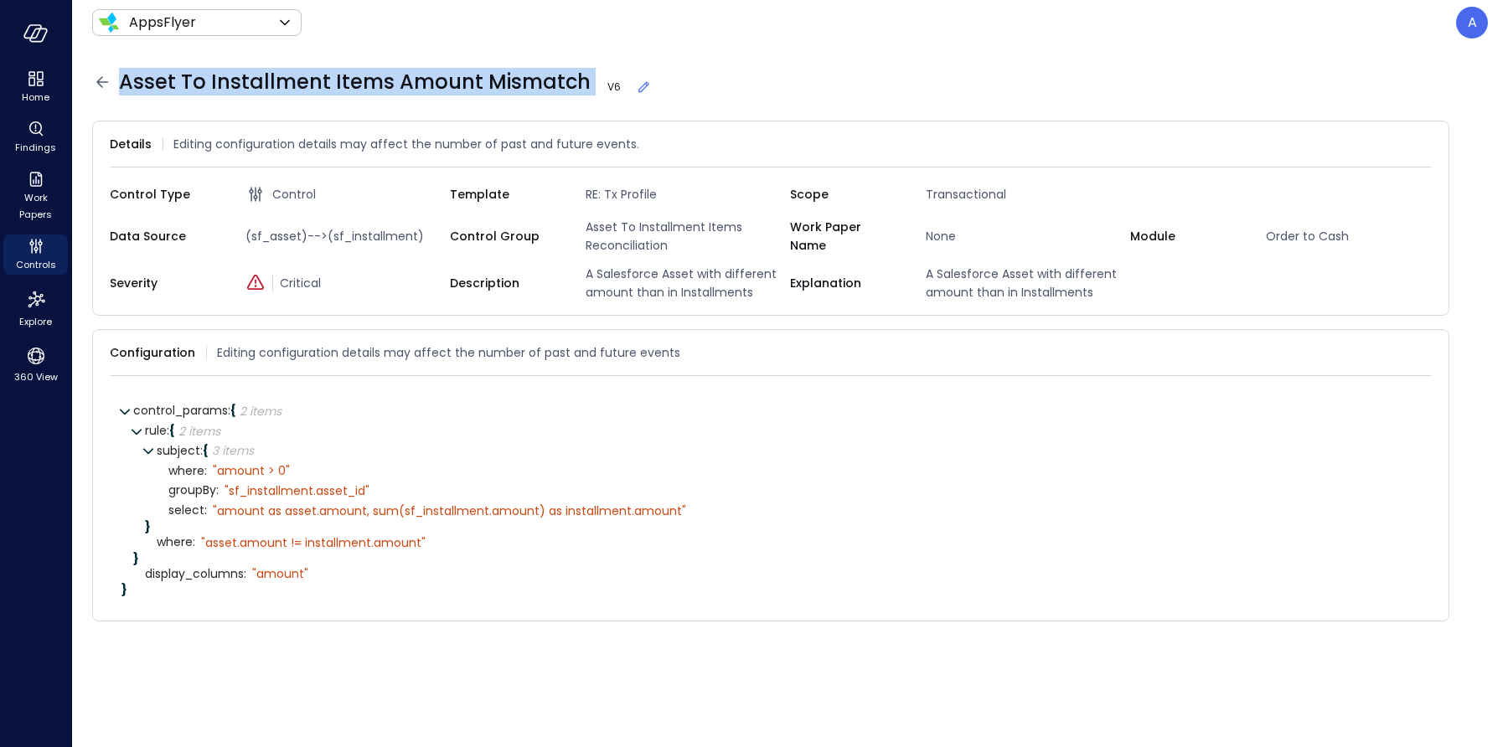
click at [172, 86] on span "Asset To Installment Items Amount Mismatch V 6" at bounding box center [385, 82] width 533 height 27
copy span "Asset To Installment Items Amount Mismatch"
drag, startPoint x: 123, startPoint y: 82, endPoint x: 549, endPoint y: 79, distance: 425.6
click at [549, 79] on span "Asset To Installment Items Amount Mismatch V 6" at bounding box center [385, 82] width 533 height 27
copy span "Asset To Installment Items Amount Mismatch"
